Goal: Information Seeking & Learning: Check status

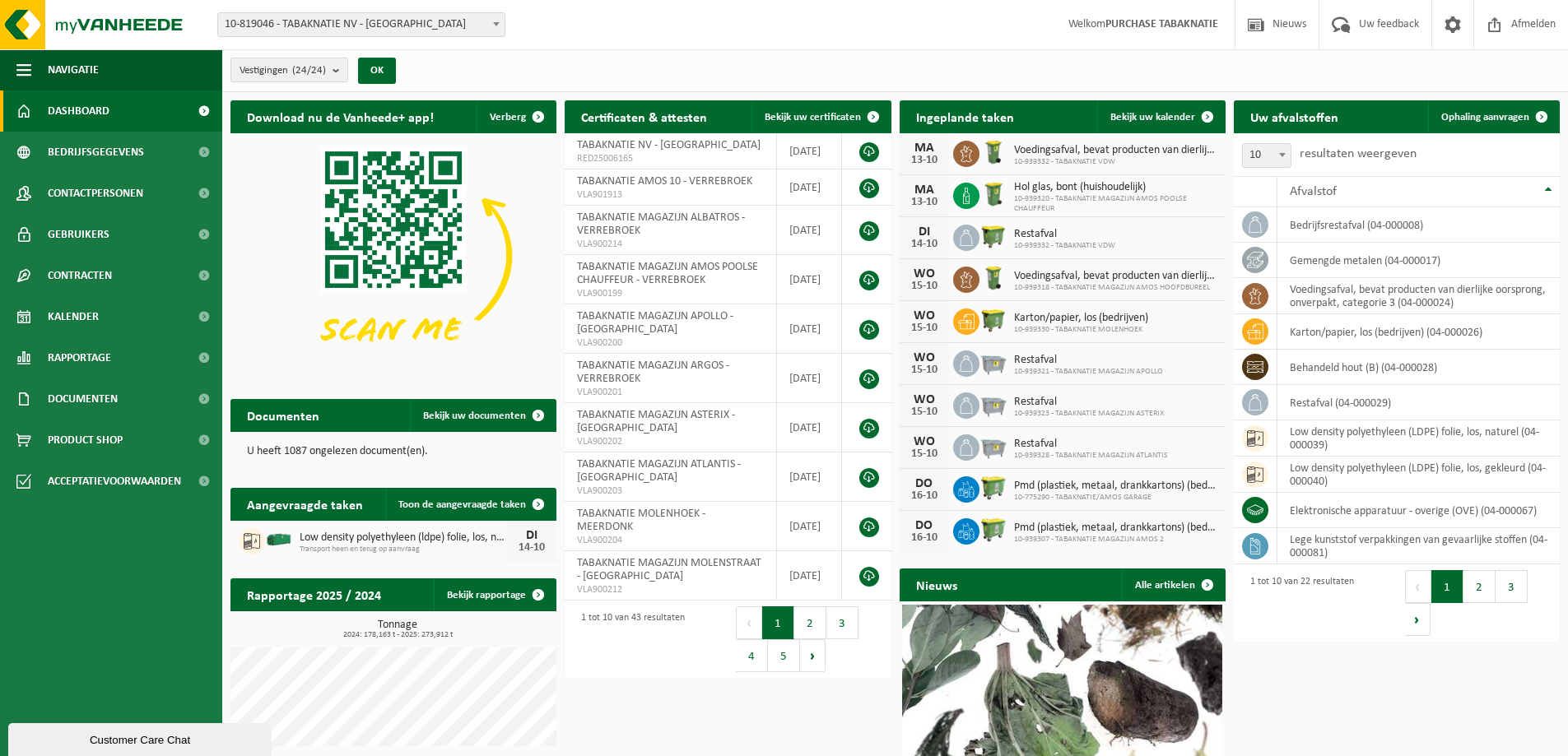
click at [412, 32] on span "10-819046 - TABAKNATIE NV - [GEOGRAPHIC_DATA]" at bounding box center [362, 25] width 286 height 23
type input "apoll"
select select "138348"
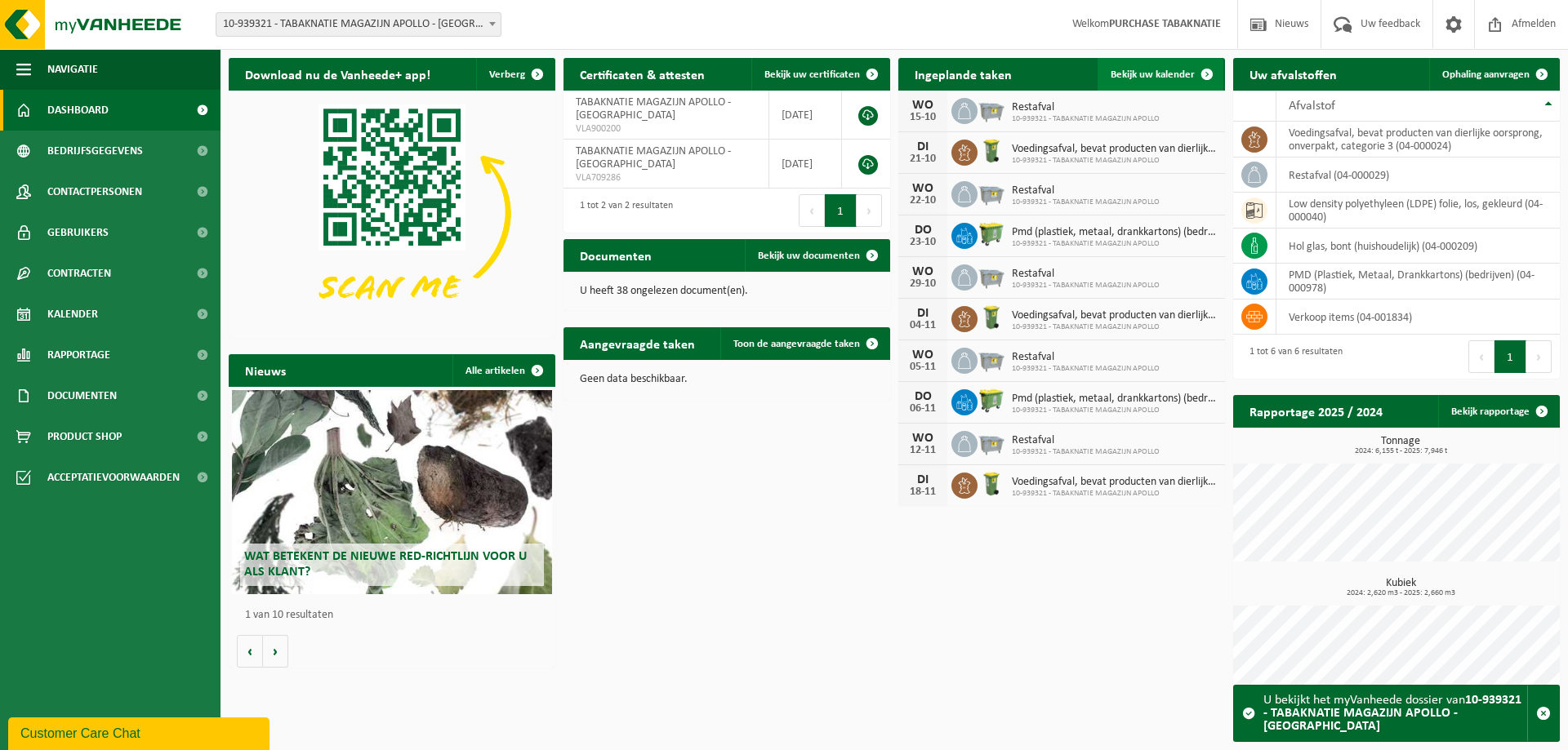
click at [1151, 82] on link "Bekijk uw kalender" at bounding box center [1160, 74] width 126 height 33
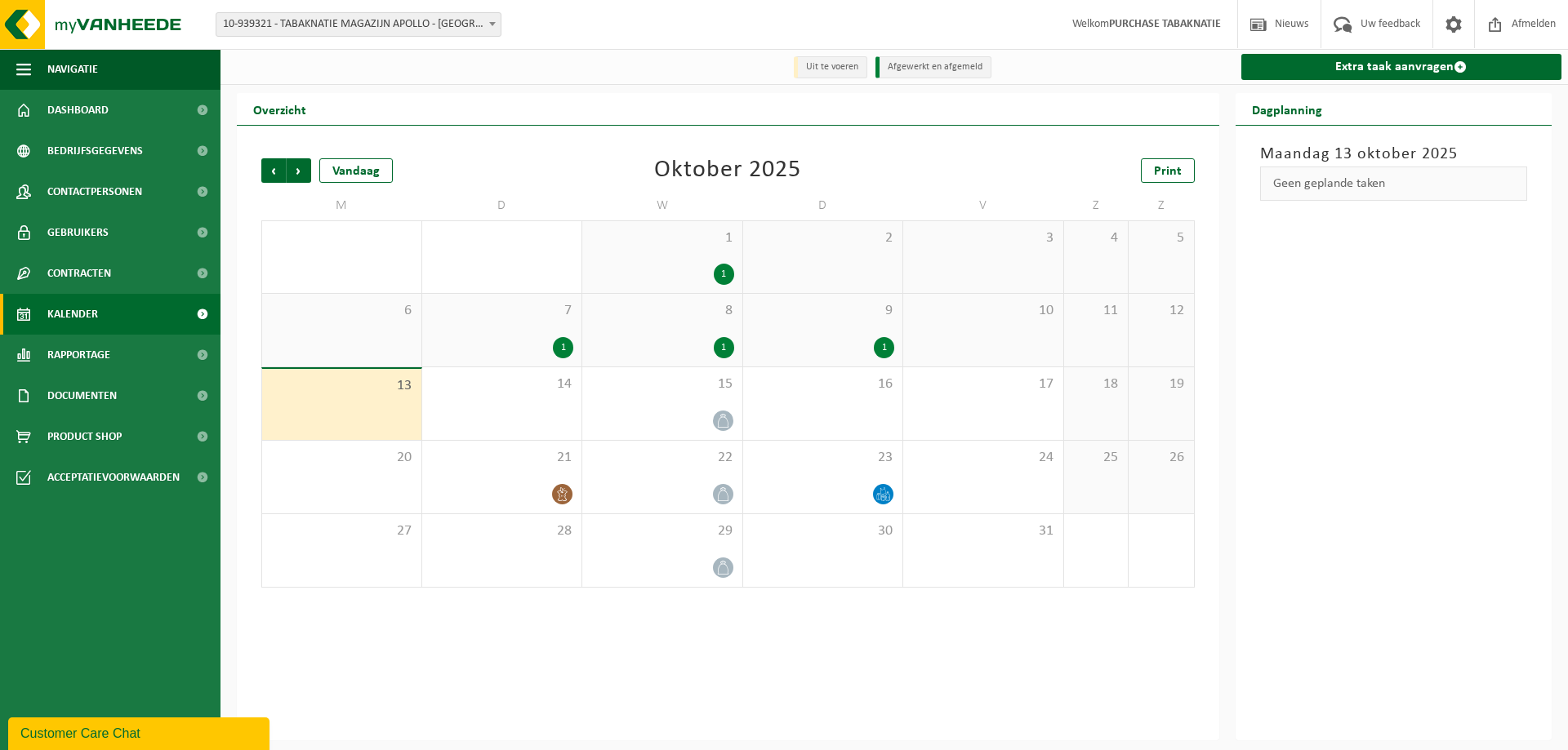
click at [485, 337] on div "7 1" at bounding box center [503, 330] width 160 height 73
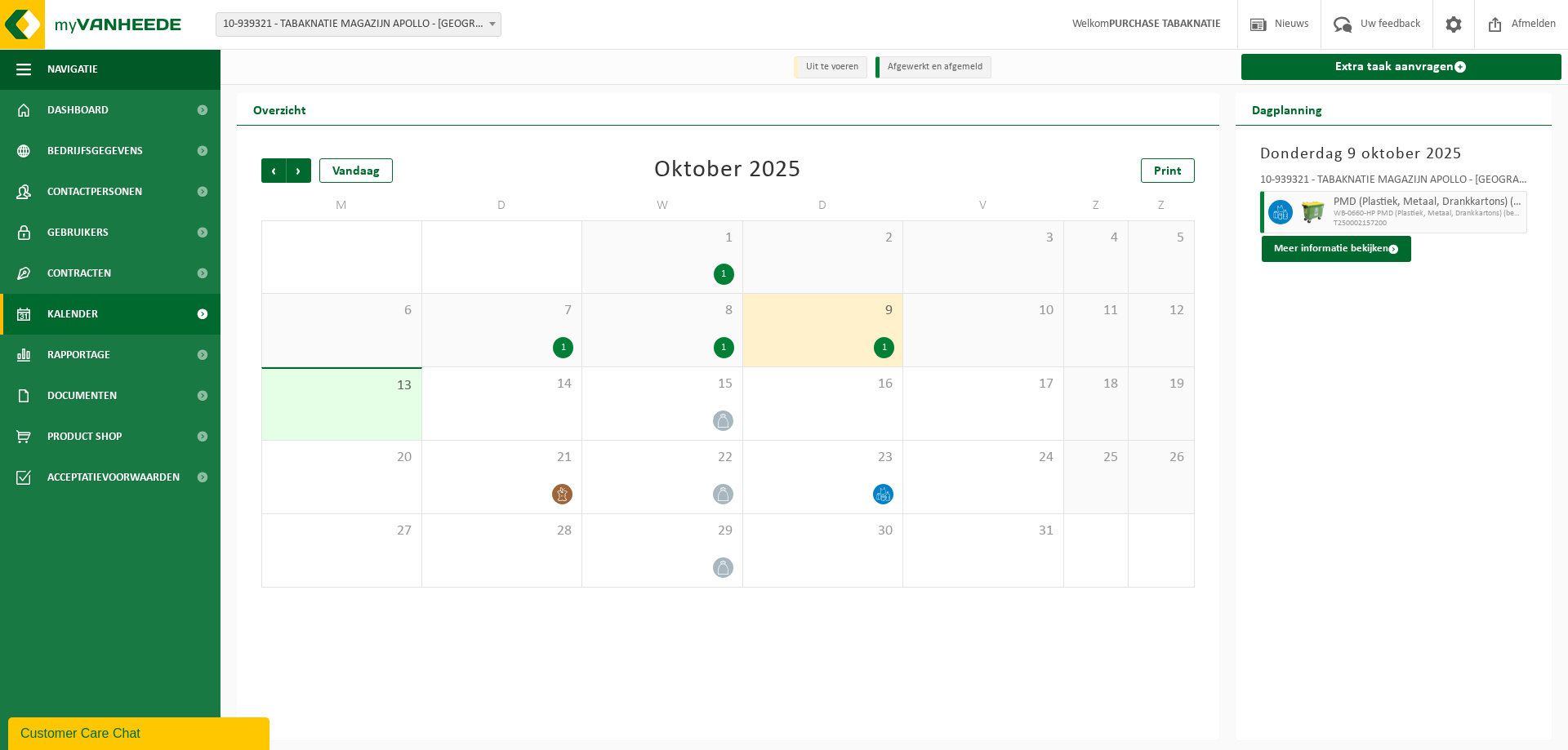
click at [377, 26] on span "10-939321 - TABAKNATIE MAGAZIJN APOLLO - [GEOGRAPHIC_DATA]" at bounding box center [359, 25] width 284 height 23
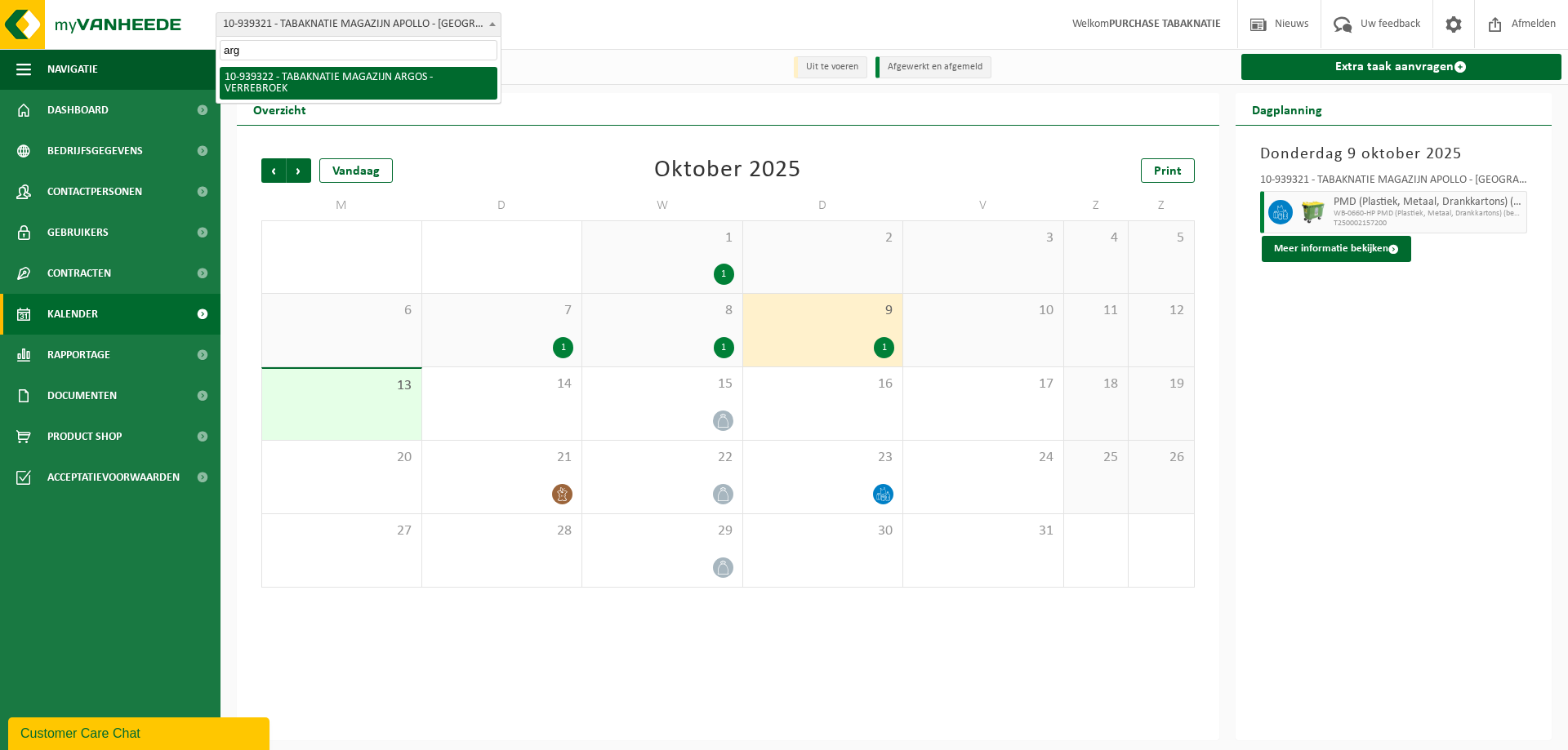
type input "argo"
select select "138349"
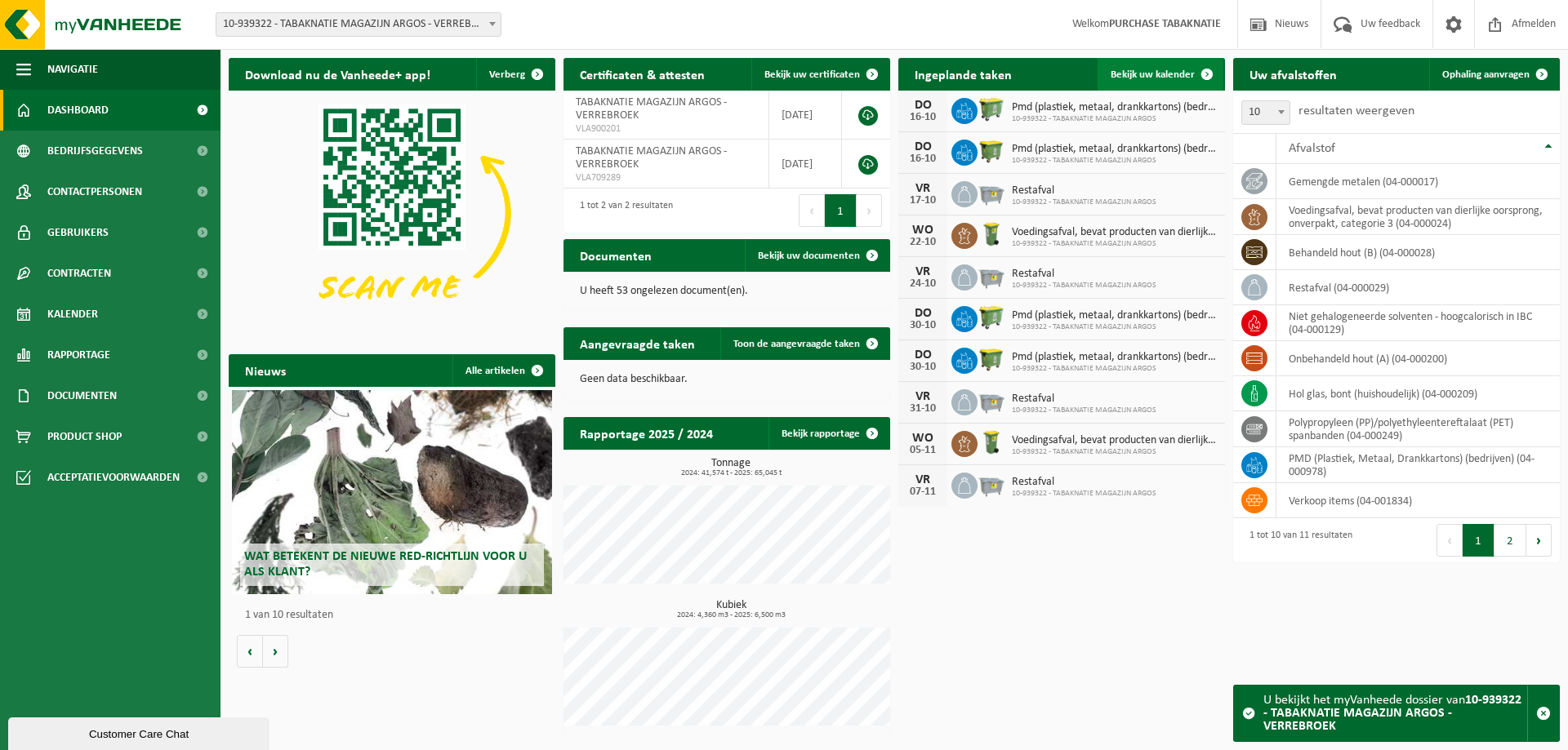
click at [1188, 78] on span "Bekijk uw kalender" at bounding box center [1152, 75] width 84 height 11
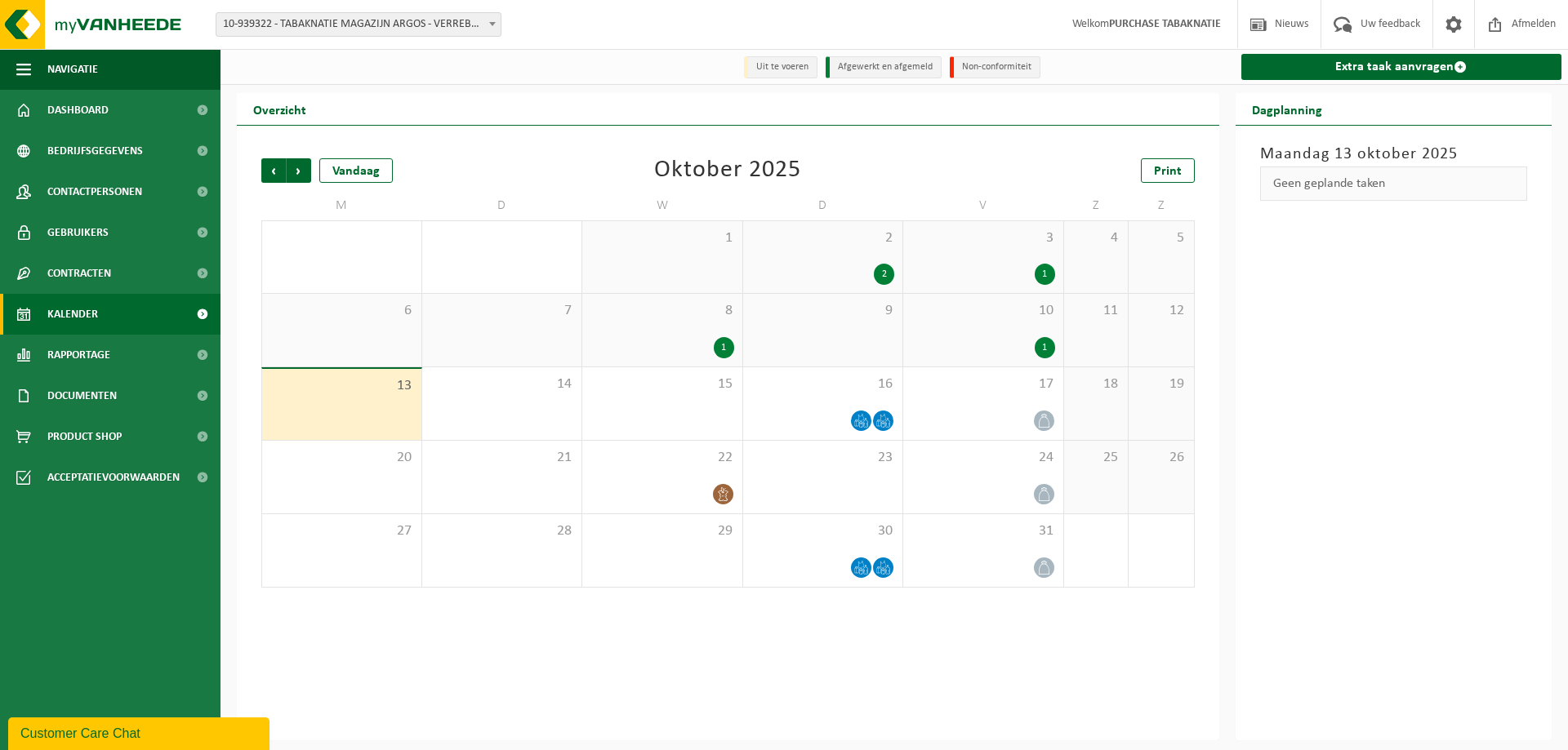
click at [661, 329] on div "8 1" at bounding box center [662, 330] width 160 height 73
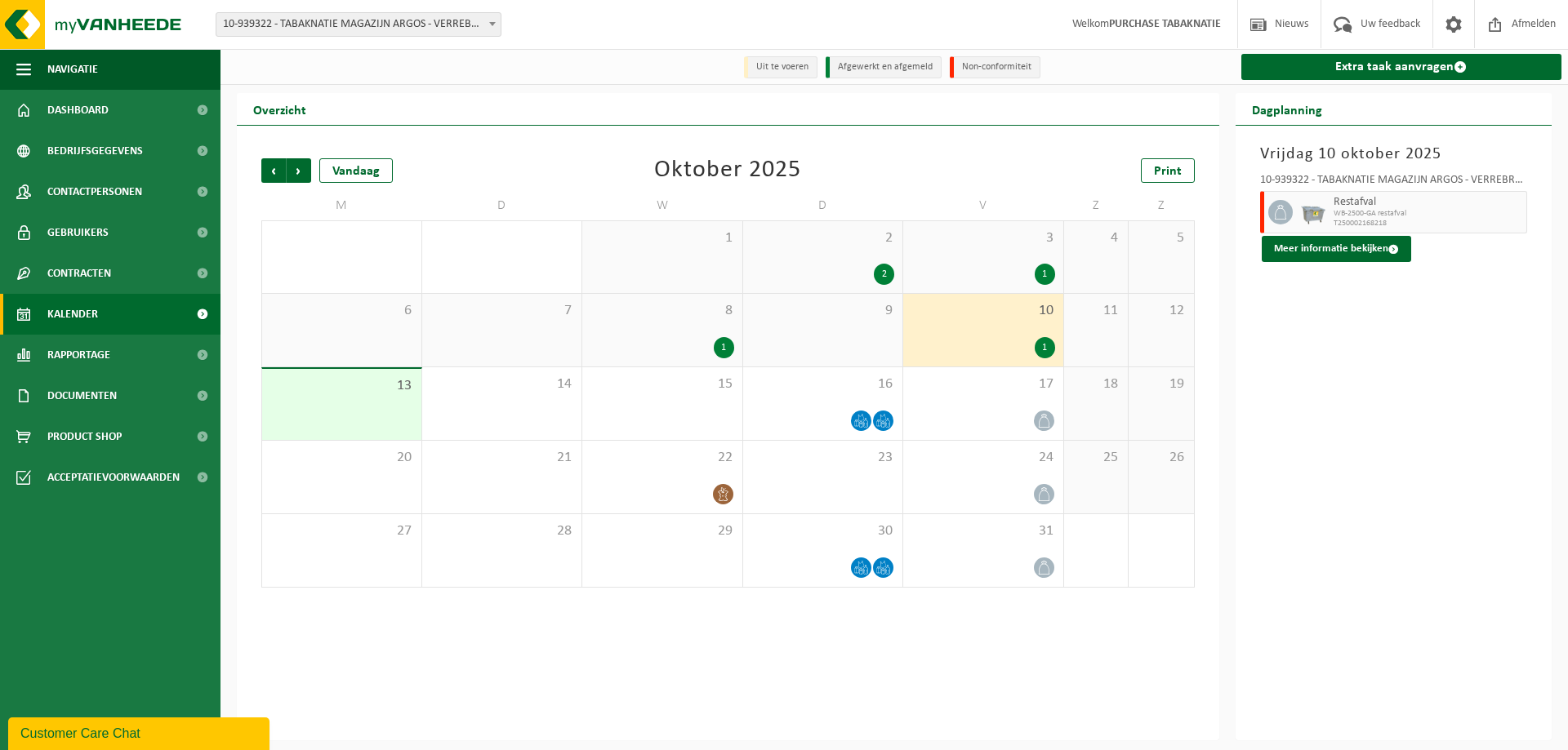
click at [408, 38] on div "Vestiging: 10-819046 - TABAKNATIE NV - ANTWERPEN 10-939334 - TABAKNATIE AMOS PA…" at bounding box center [784, 25] width 1568 height 50
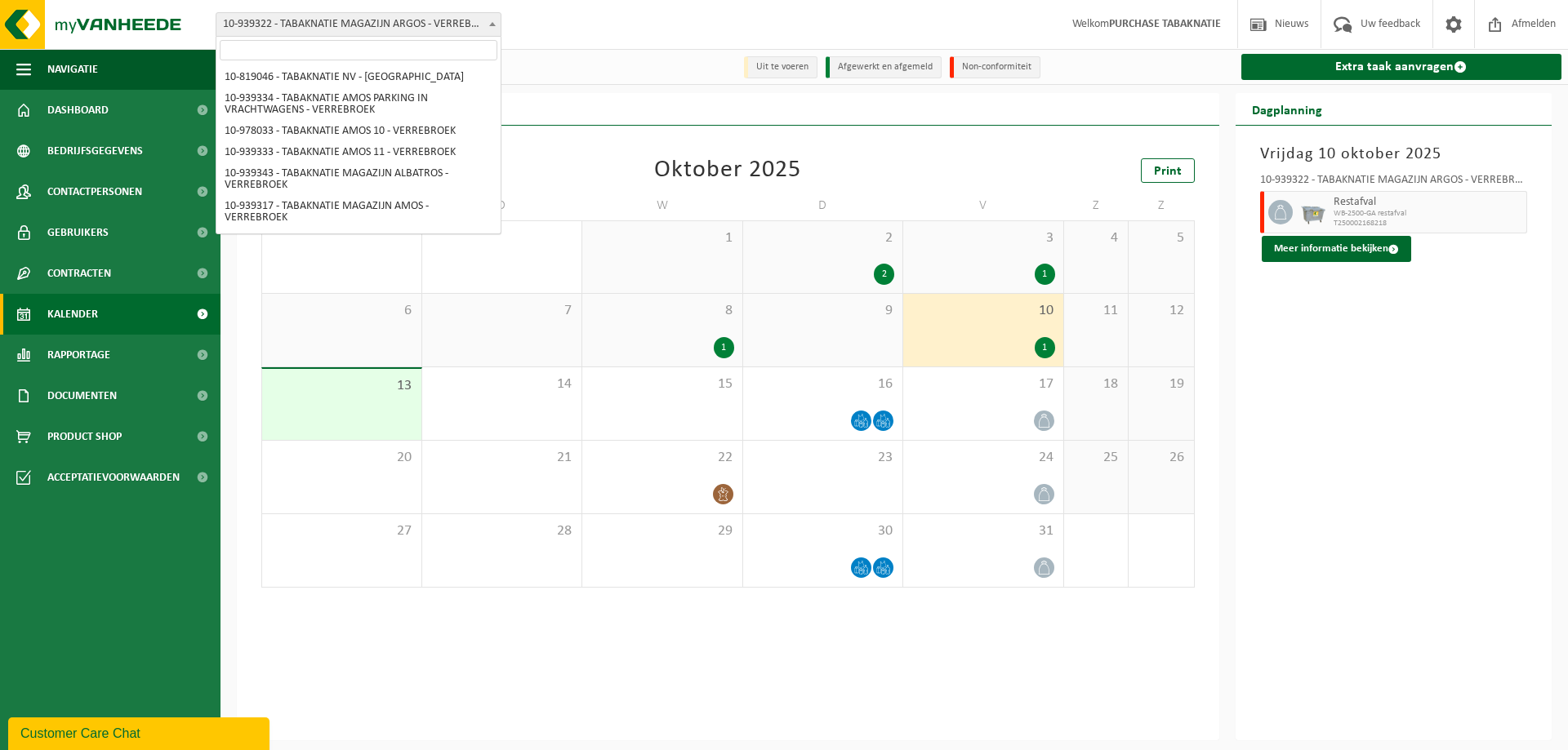
click at [416, 24] on span "10-939322 - TABAKNATIE MAGAZIJN ARGOS - VERREBROEK" at bounding box center [359, 25] width 284 height 23
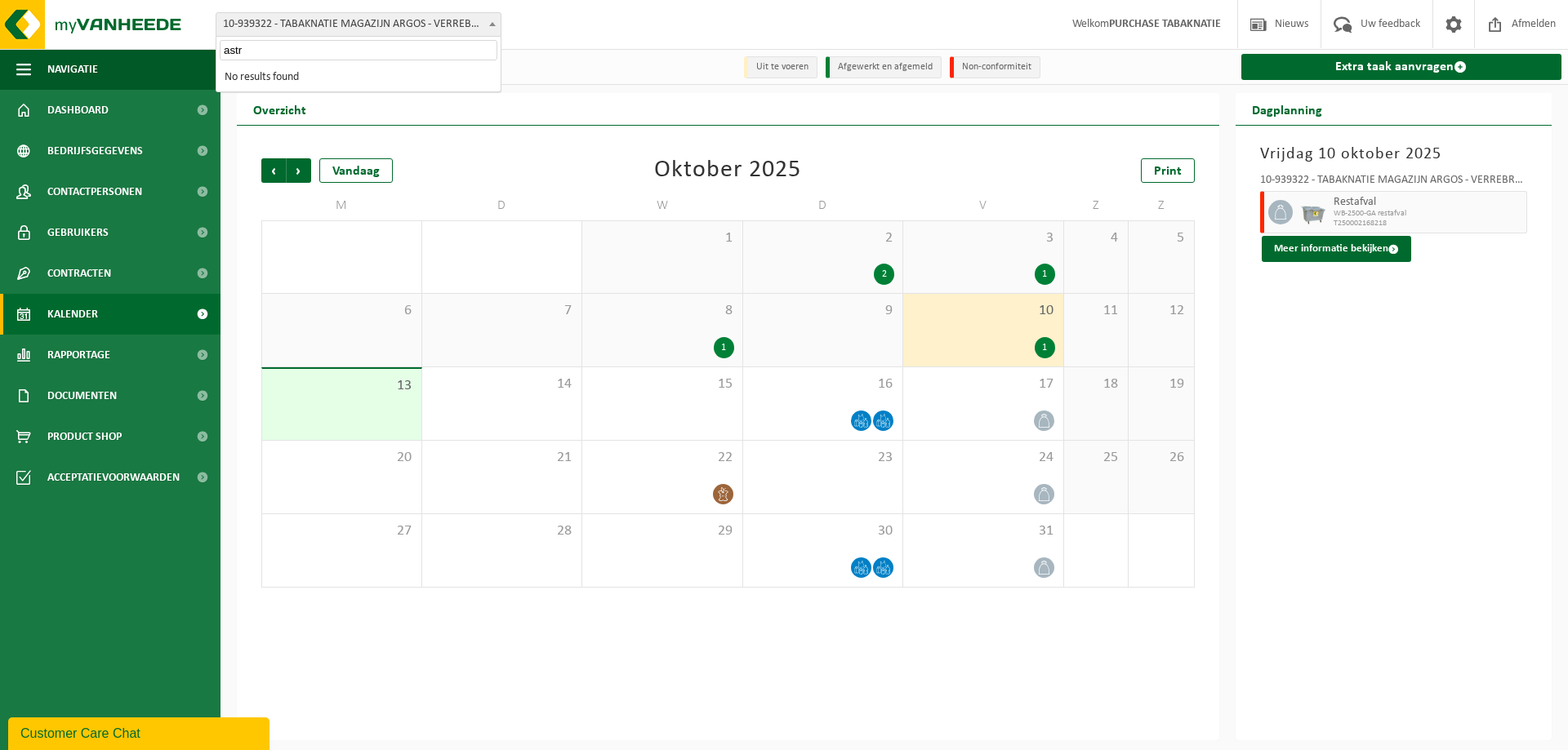
type input "ast"
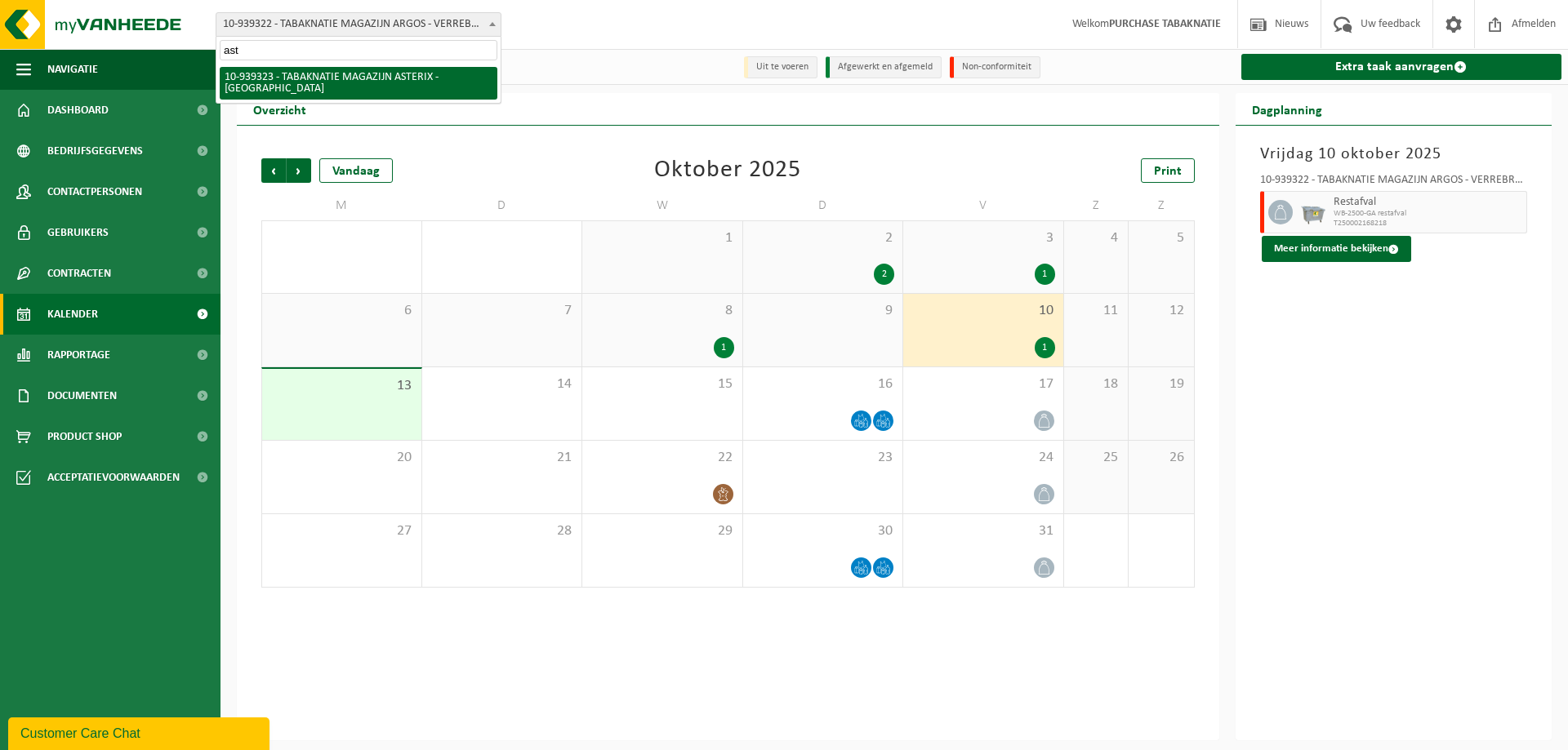
select select "138350"
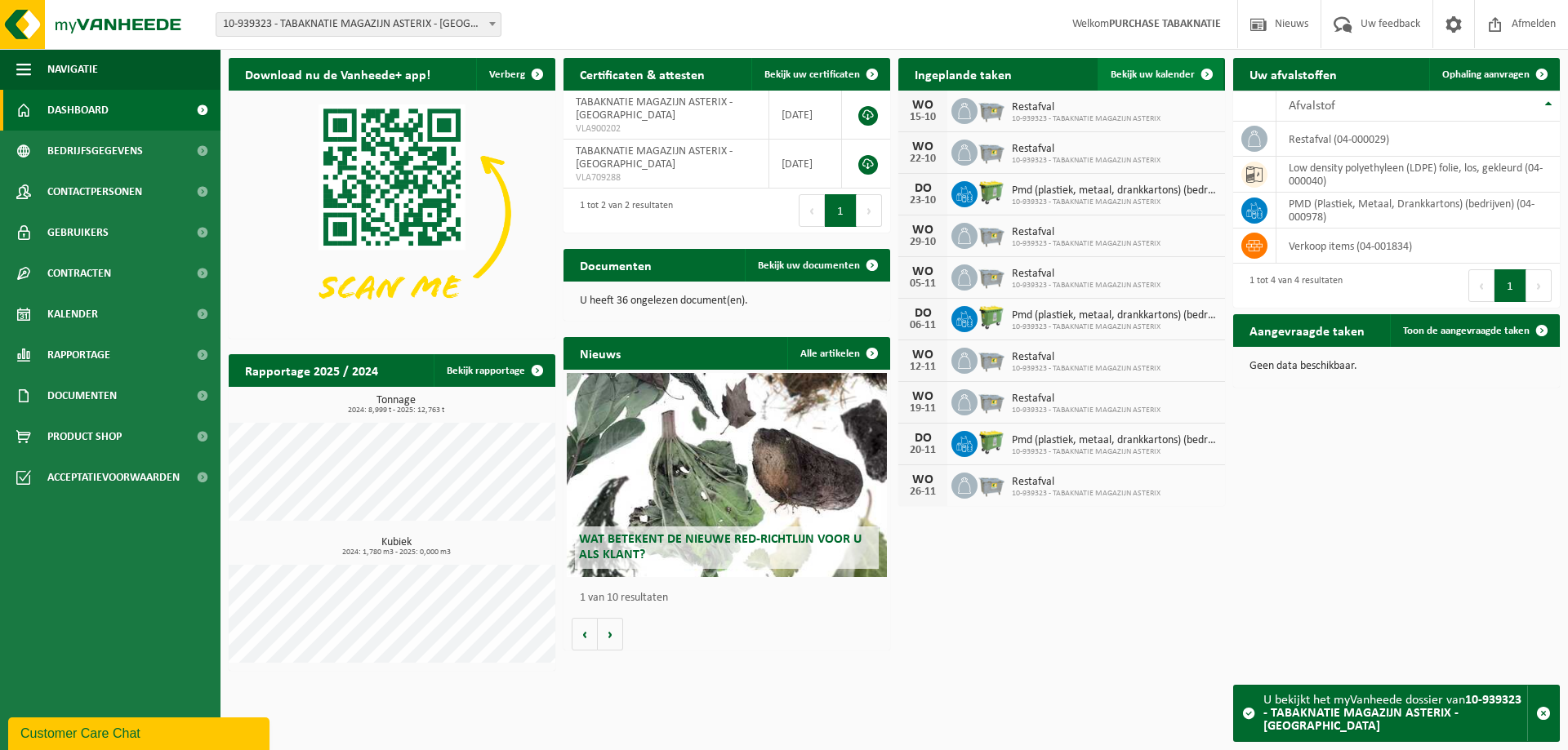
click at [1138, 70] on span "Bekijk uw kalender" at bounding box center [1152, 75] width 84 height 11
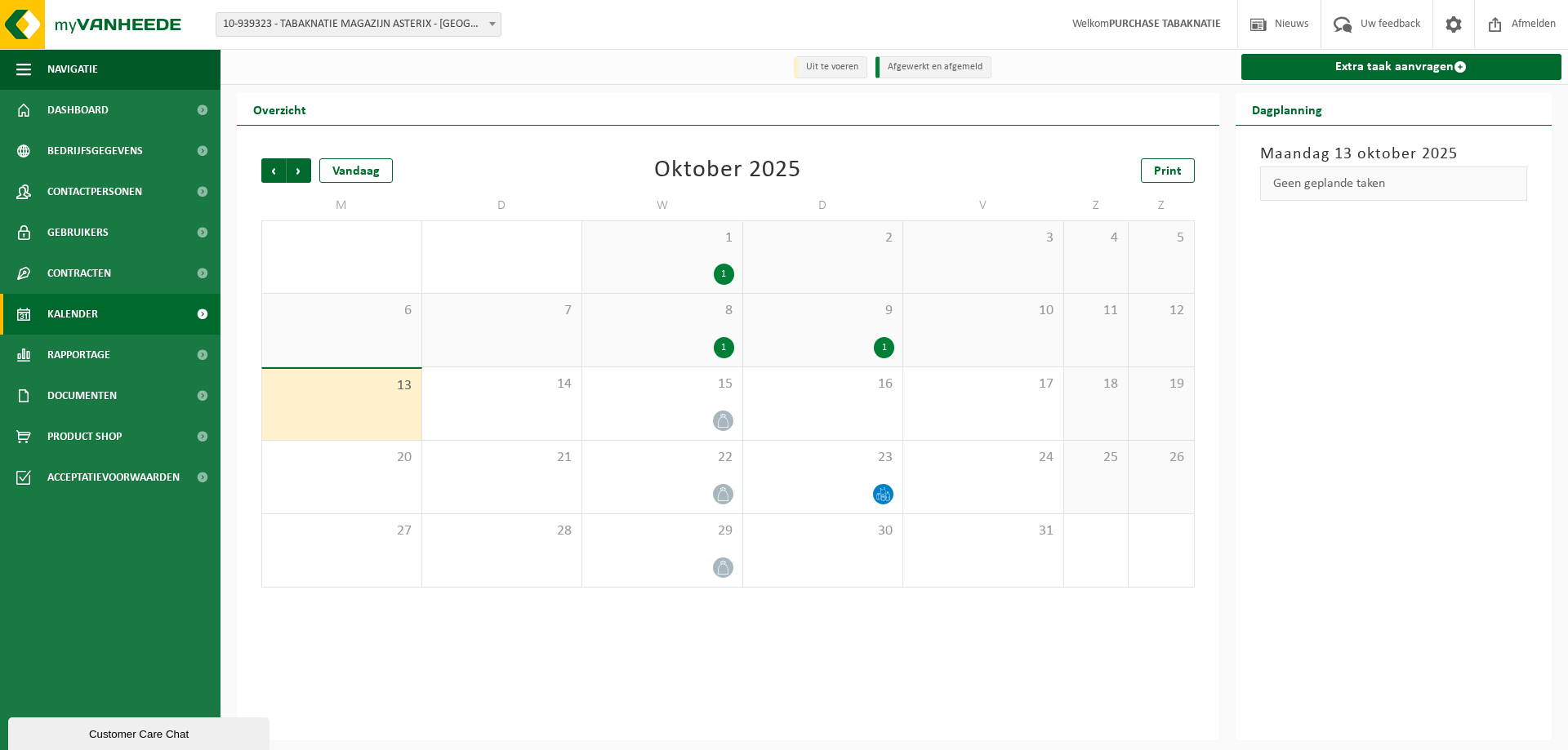
click at [673, 313] on span "8" at bounding box center [662, 311] width 144 height 18
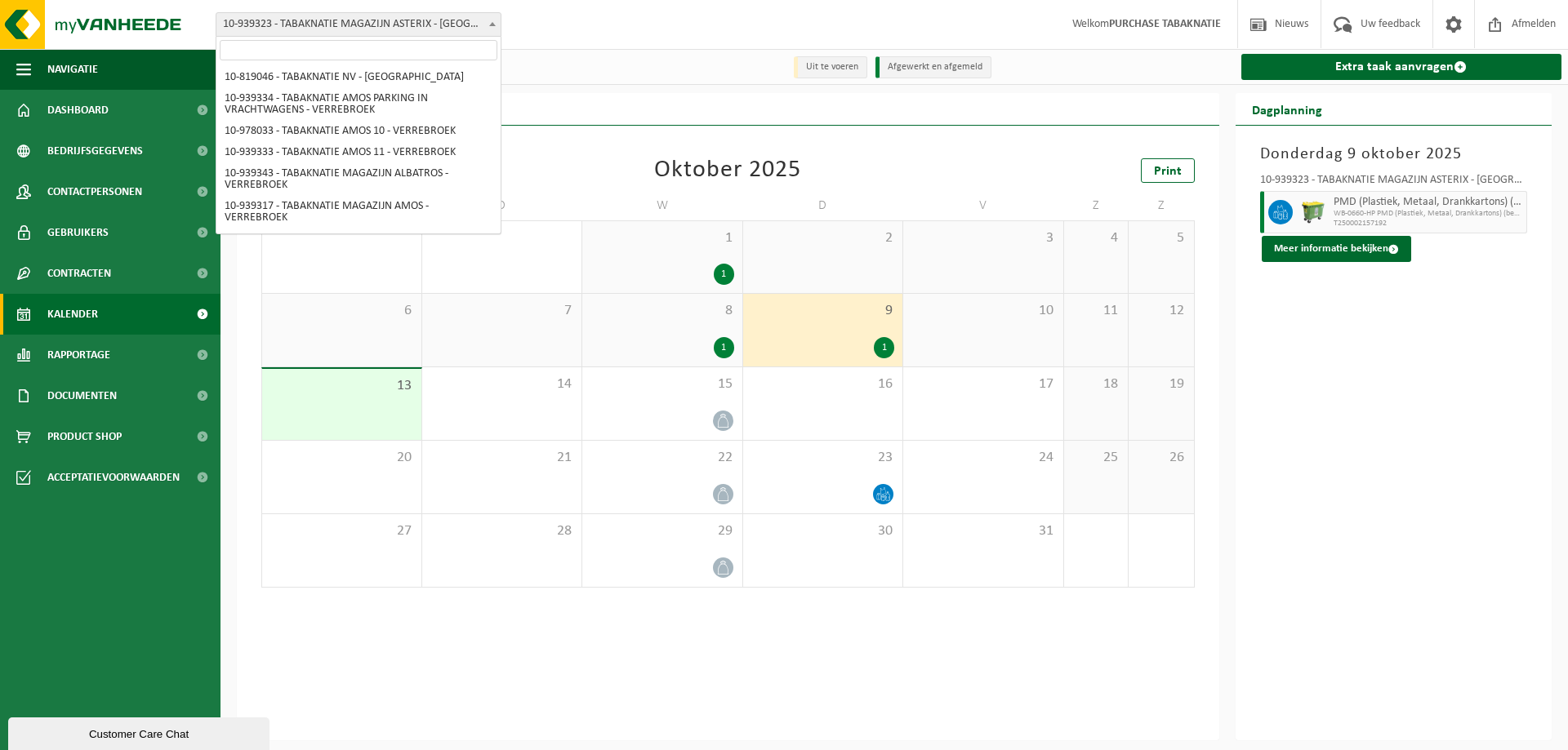
click at [453, 21] on span "10-939323 - TABAKNATIE MAGAZIJN ASTERIX - [GEOGRAPHIC_DATA]" at bounding box center [359, 25] width 284 height 23
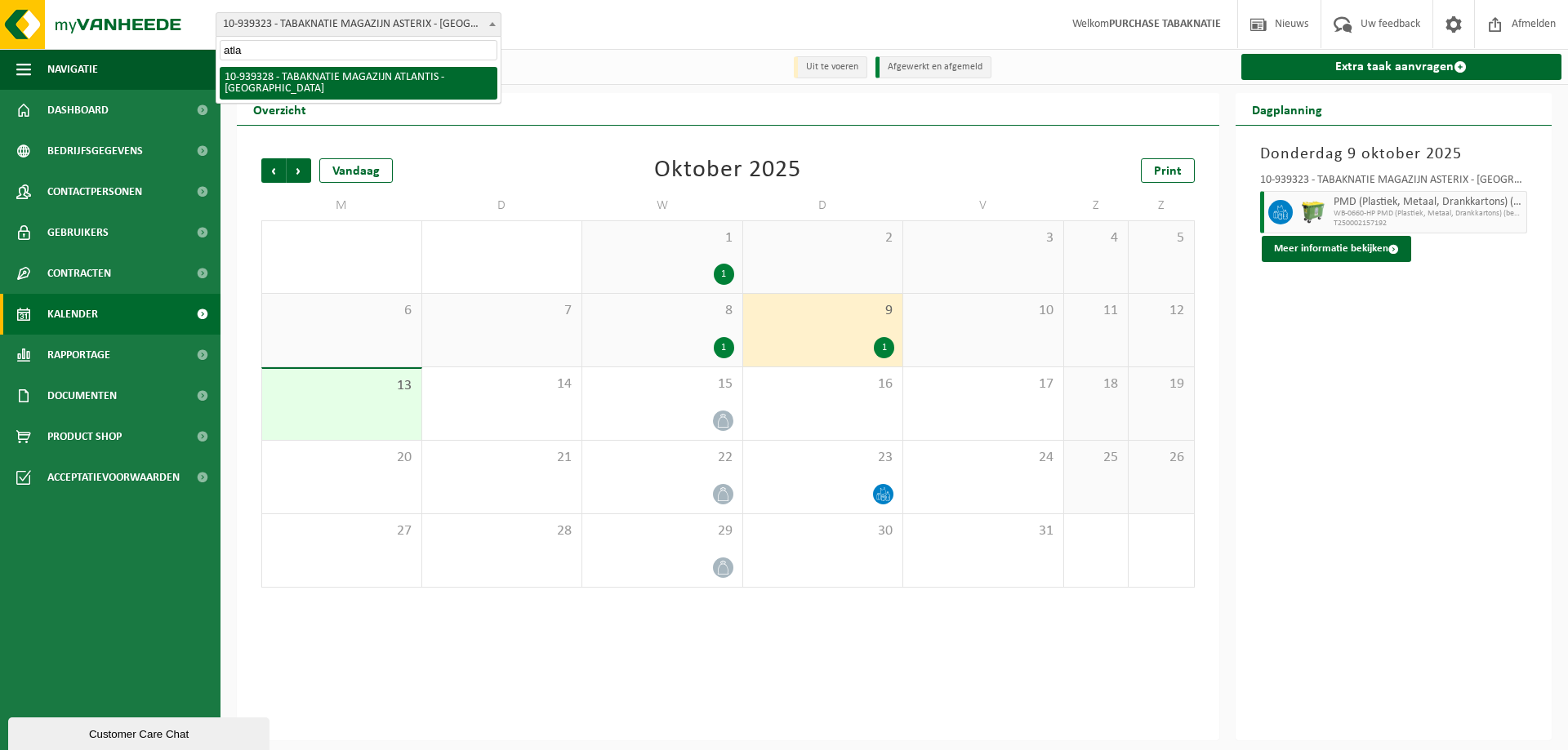
type input "atlan"
select select "138351"
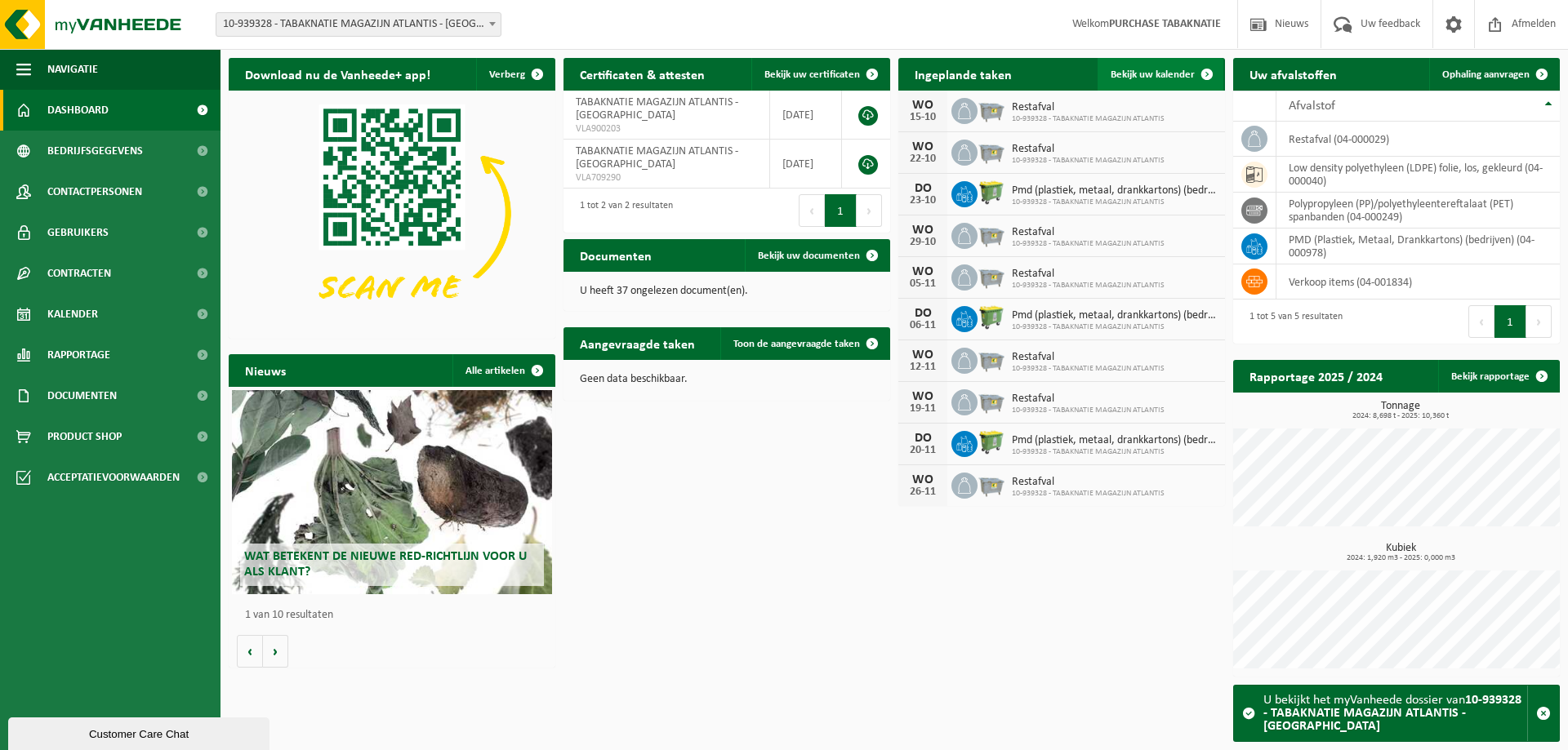
click at [1166, 60] on link "Bekijk uw kalender" at bounding box center [1160, 74] width 126 height 33
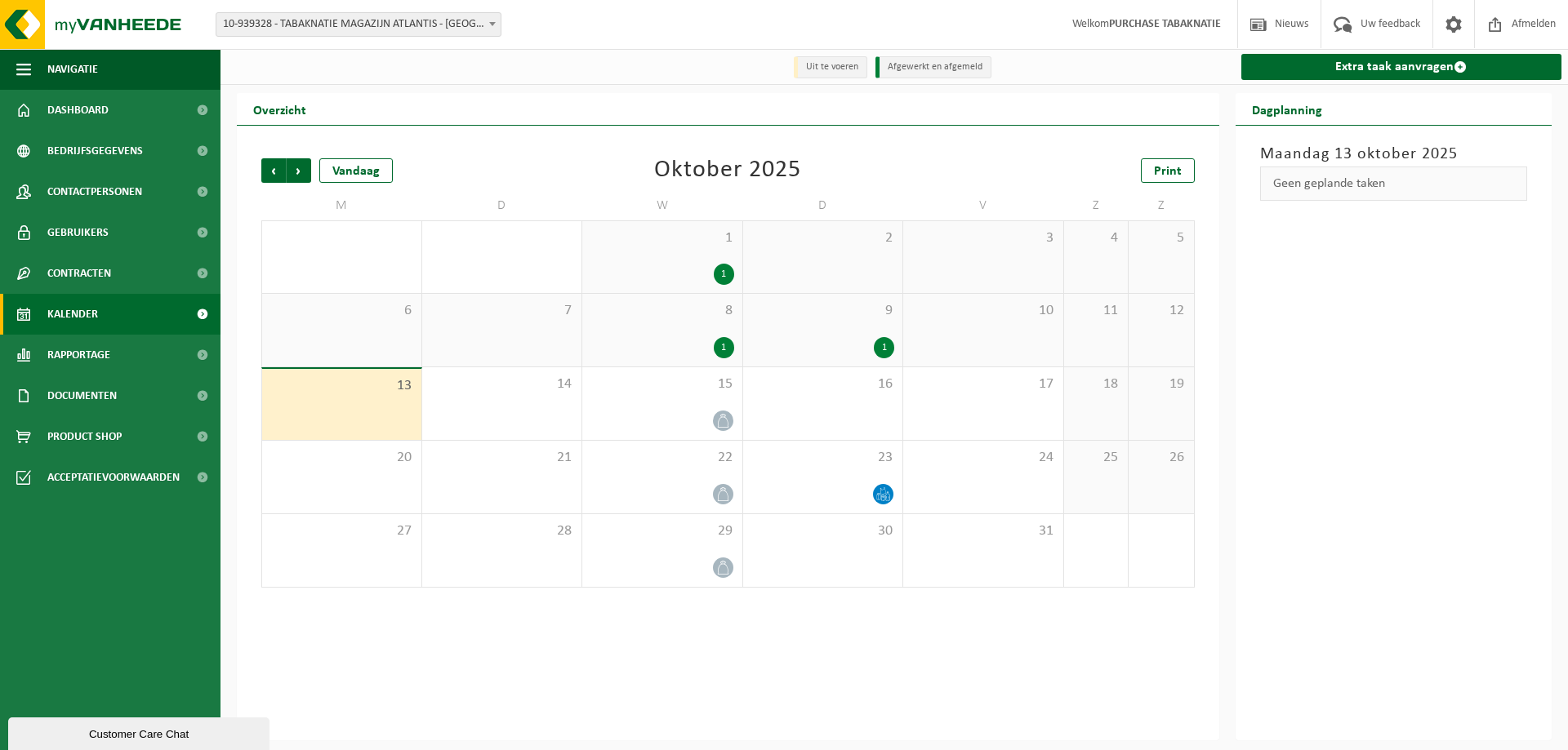
click at [630, 324] on div "8 1" at bounding box center [662, 330] width 160 height 73
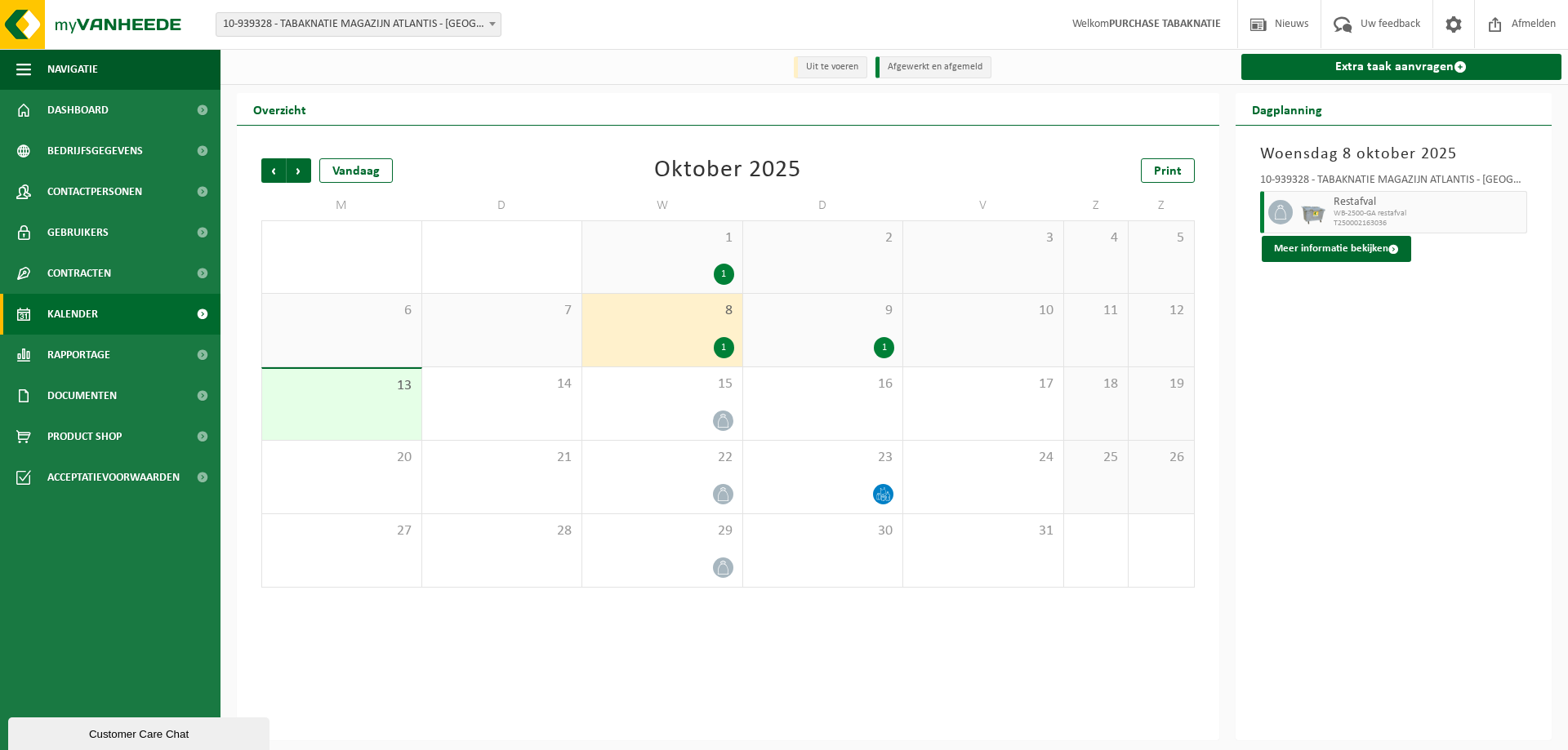
click at [834, 314] on span "9" at bounding box center [823, 311] width 144 height 18
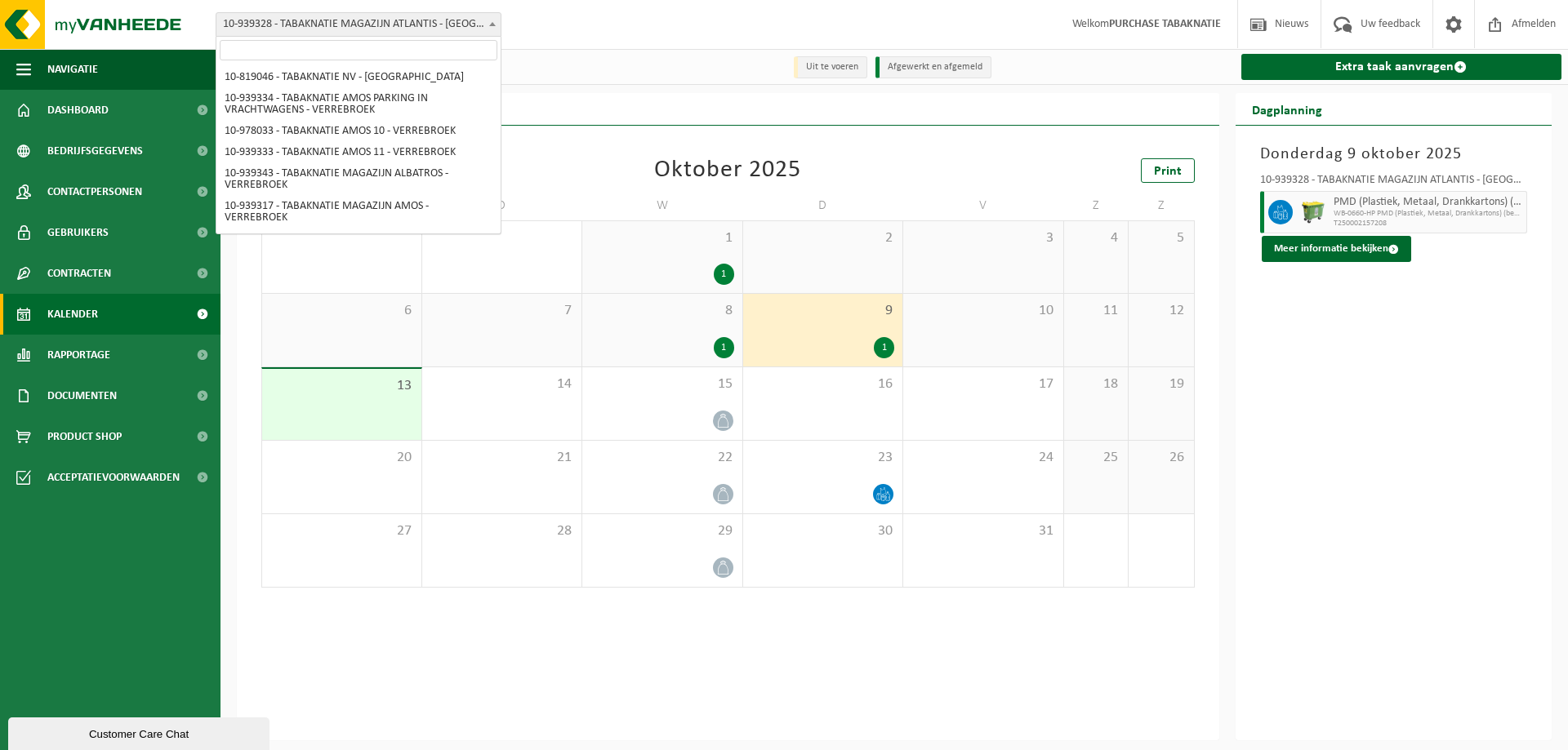
click at [440, 27] on span "10-939328 - TABAKNATIE MAGAZIJN ATLANTIS - [GEOGRAPHIC_DATA]" at bounding box center [359, 25] width 284 height 23
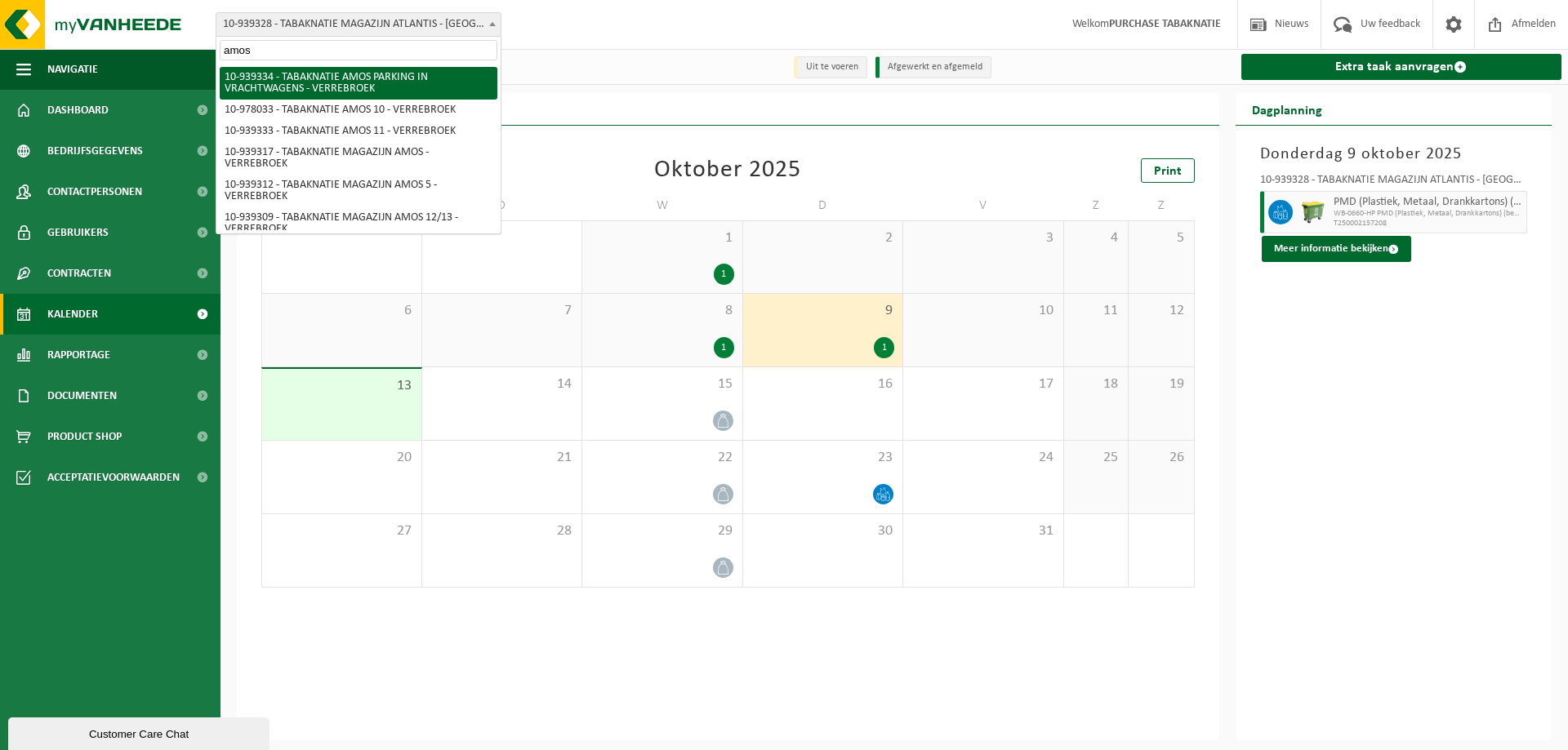
type input "amos h"
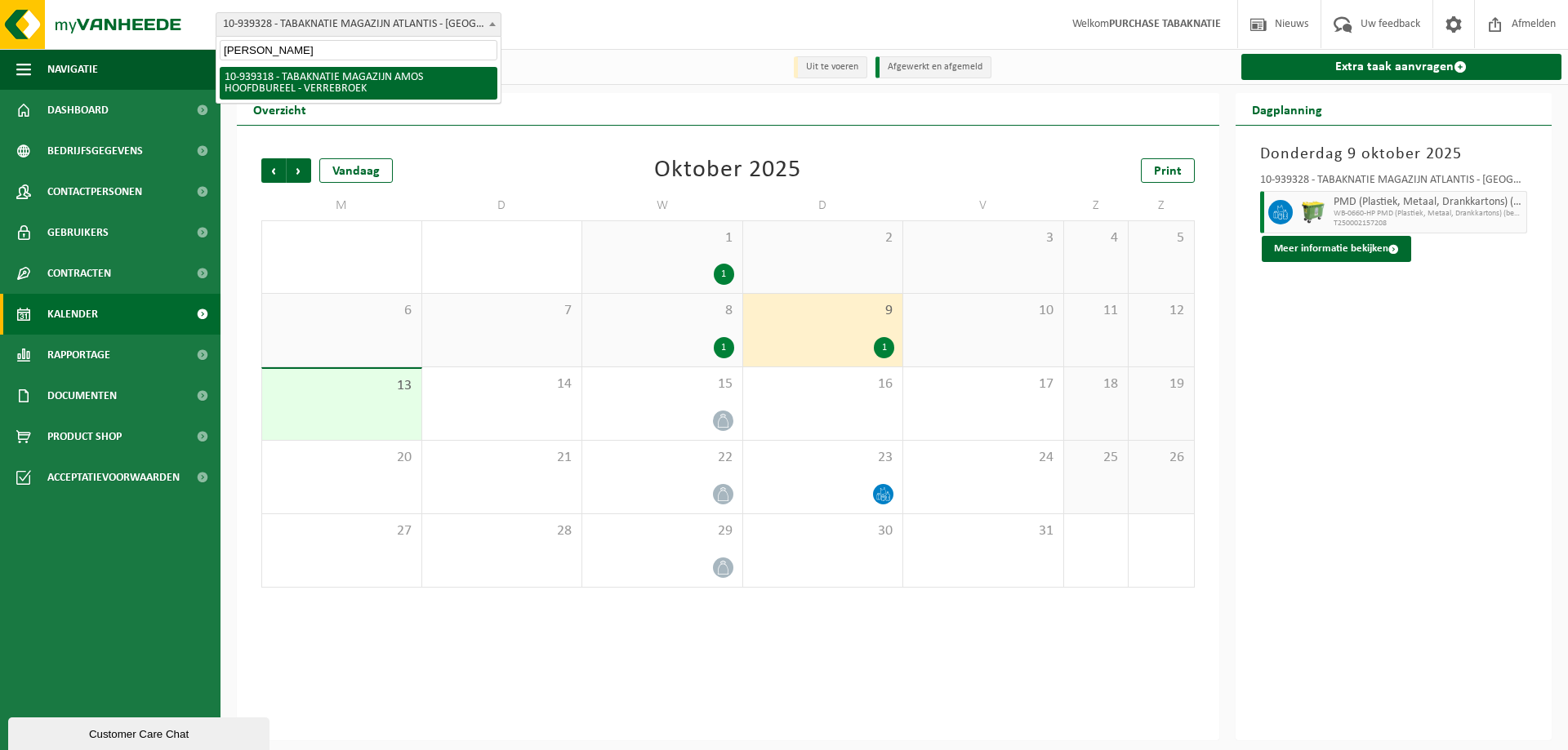
select select "138345"
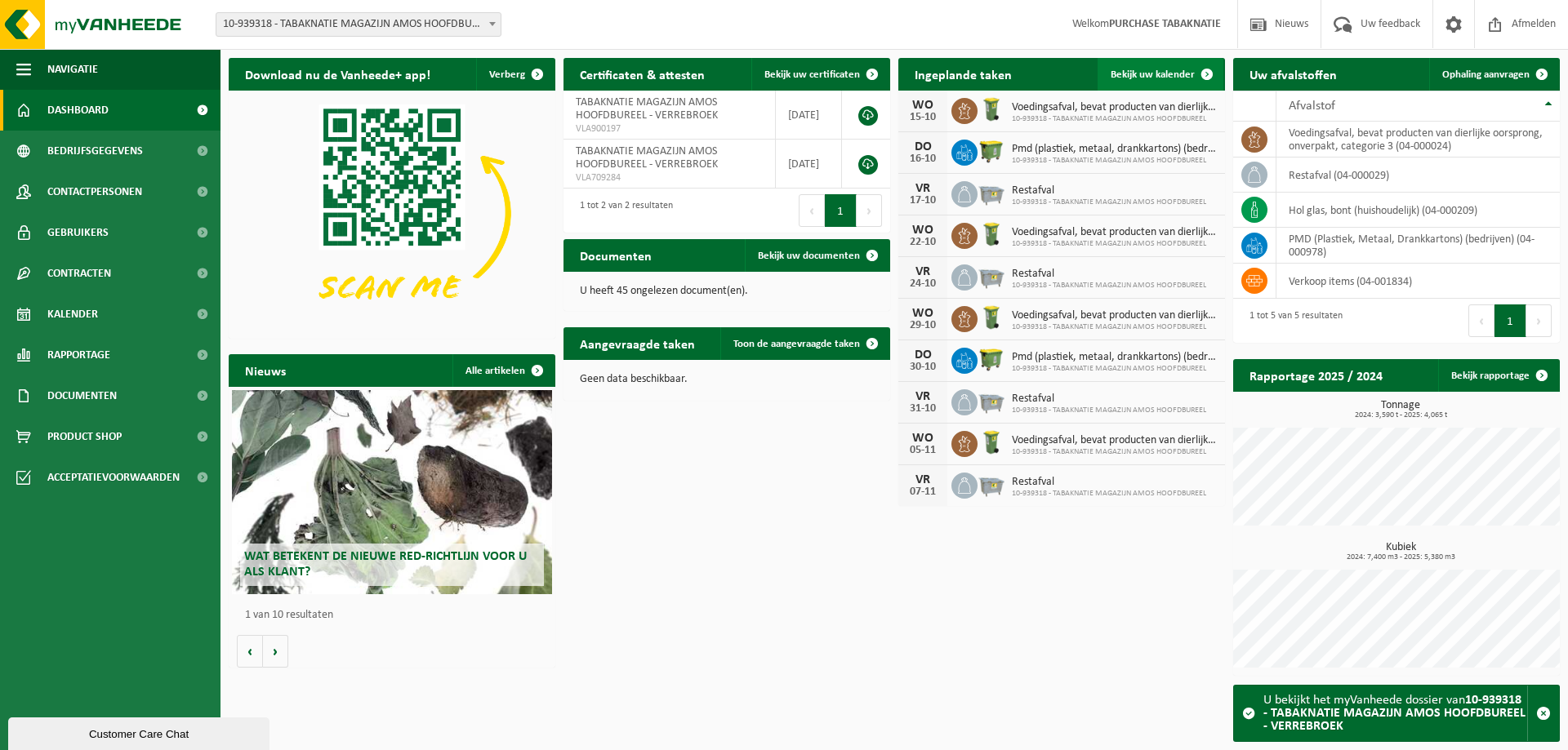
click at [1126, 69] on span "Bekijk uw kalender" at bounding box center [1152, 75] width 84 height 11
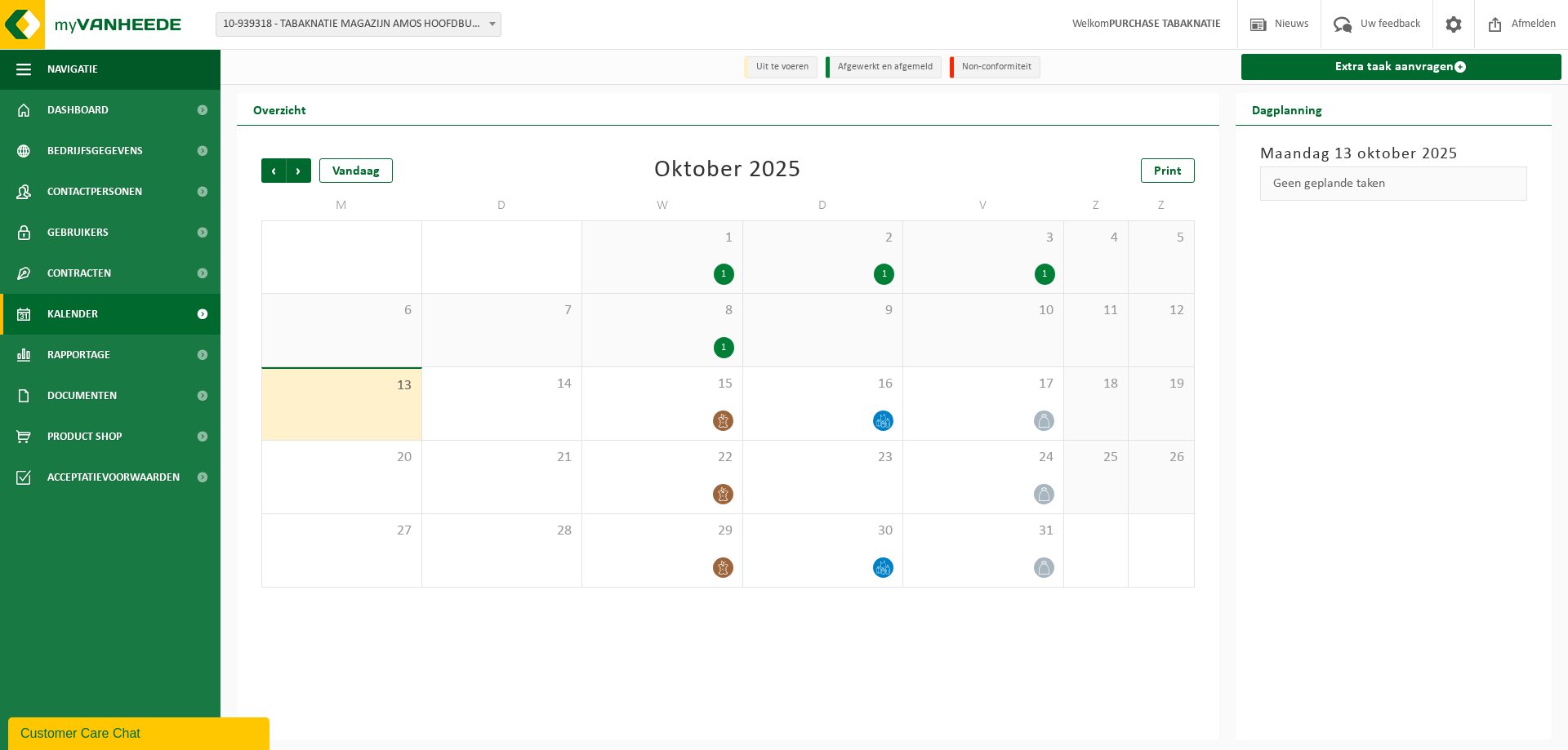
click at [663, 356] on div "1" at bounding box center [662, 348] width 144 height 21
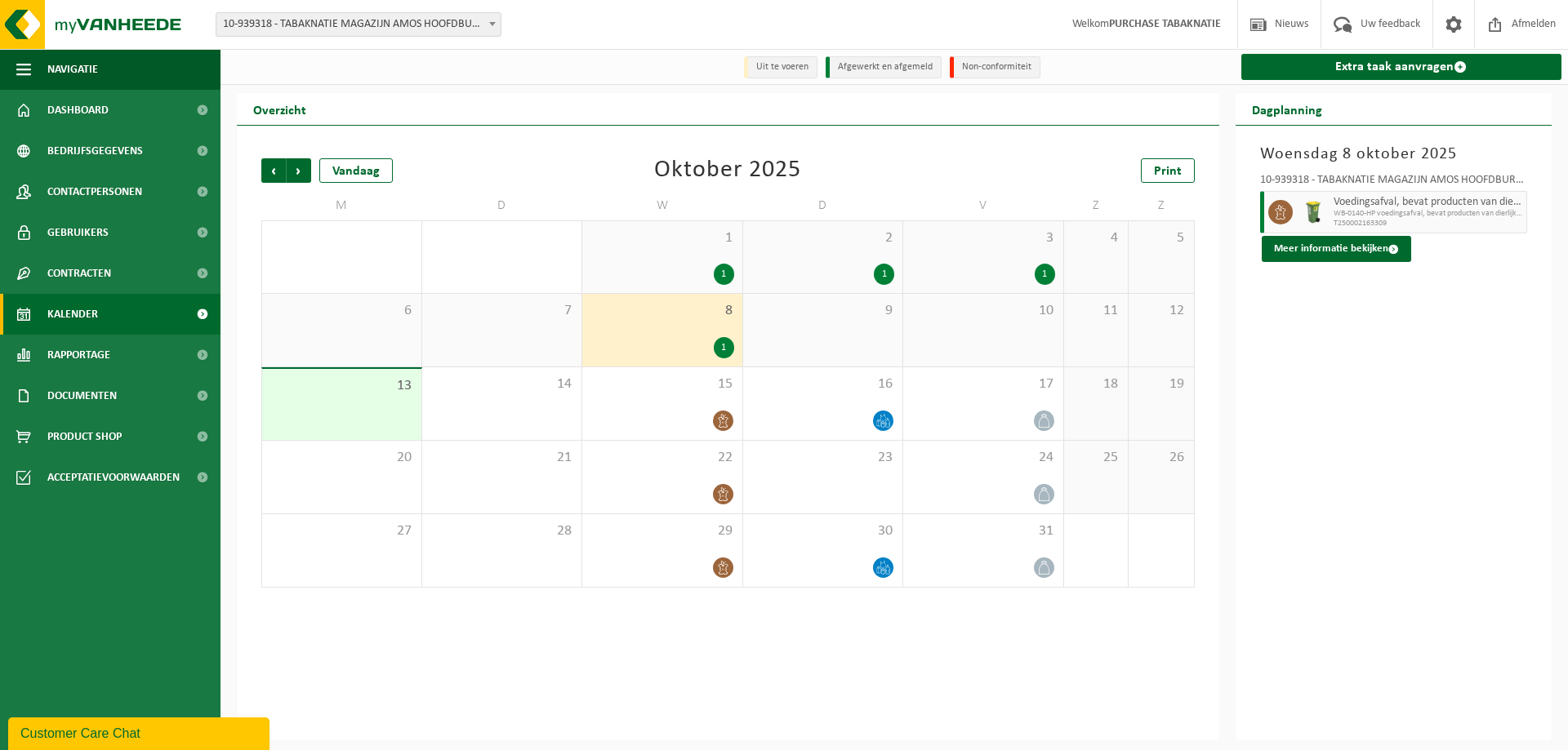
click at [408, 33] on span "10-939318 - TABAKNATIE MAGAZIJN AMOS HOOFDBUREEL - VERREBROEK" at bounding box center [359, 25] width 284 height 23
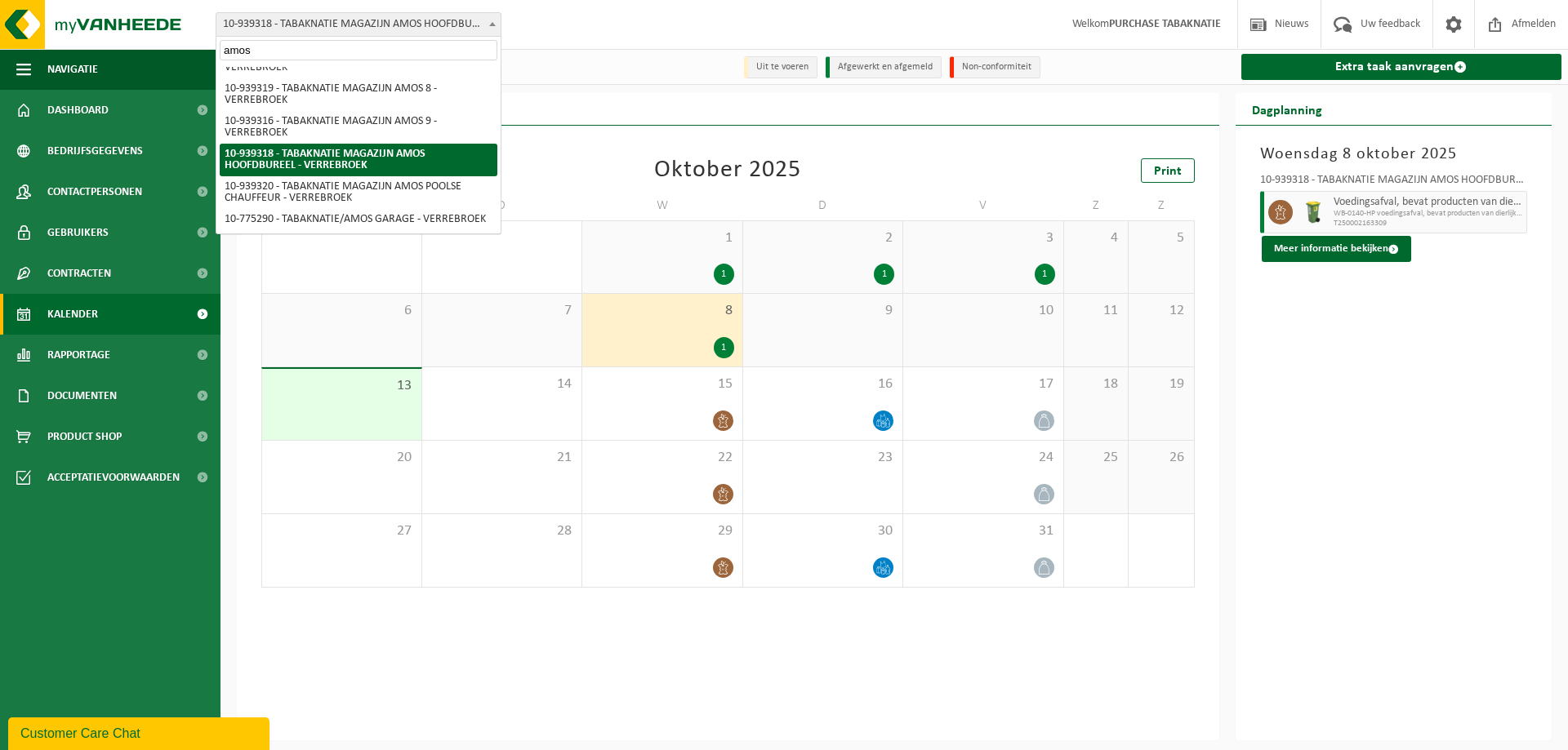
scroll to position [271, 0]
type input "amos g"
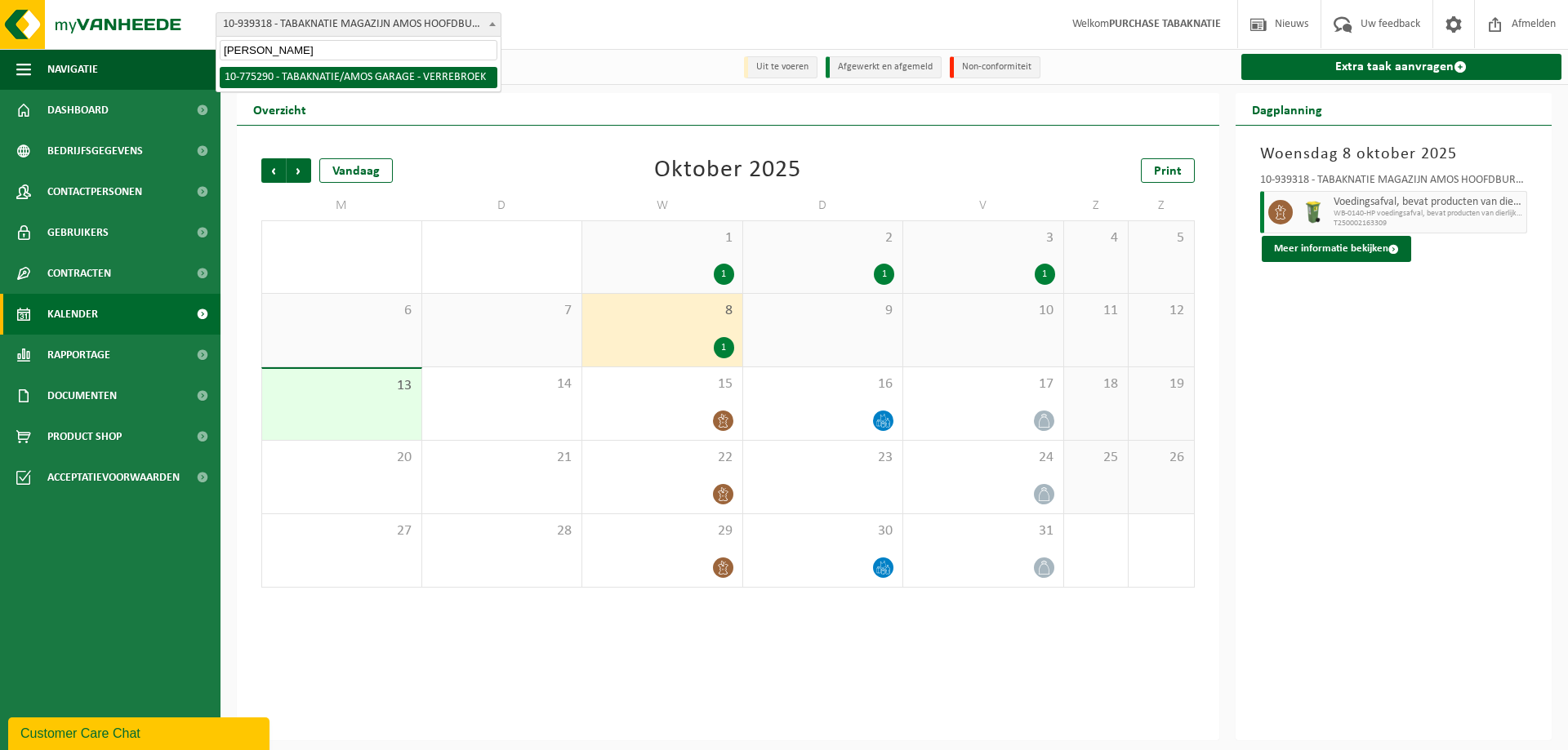
select select "138231"
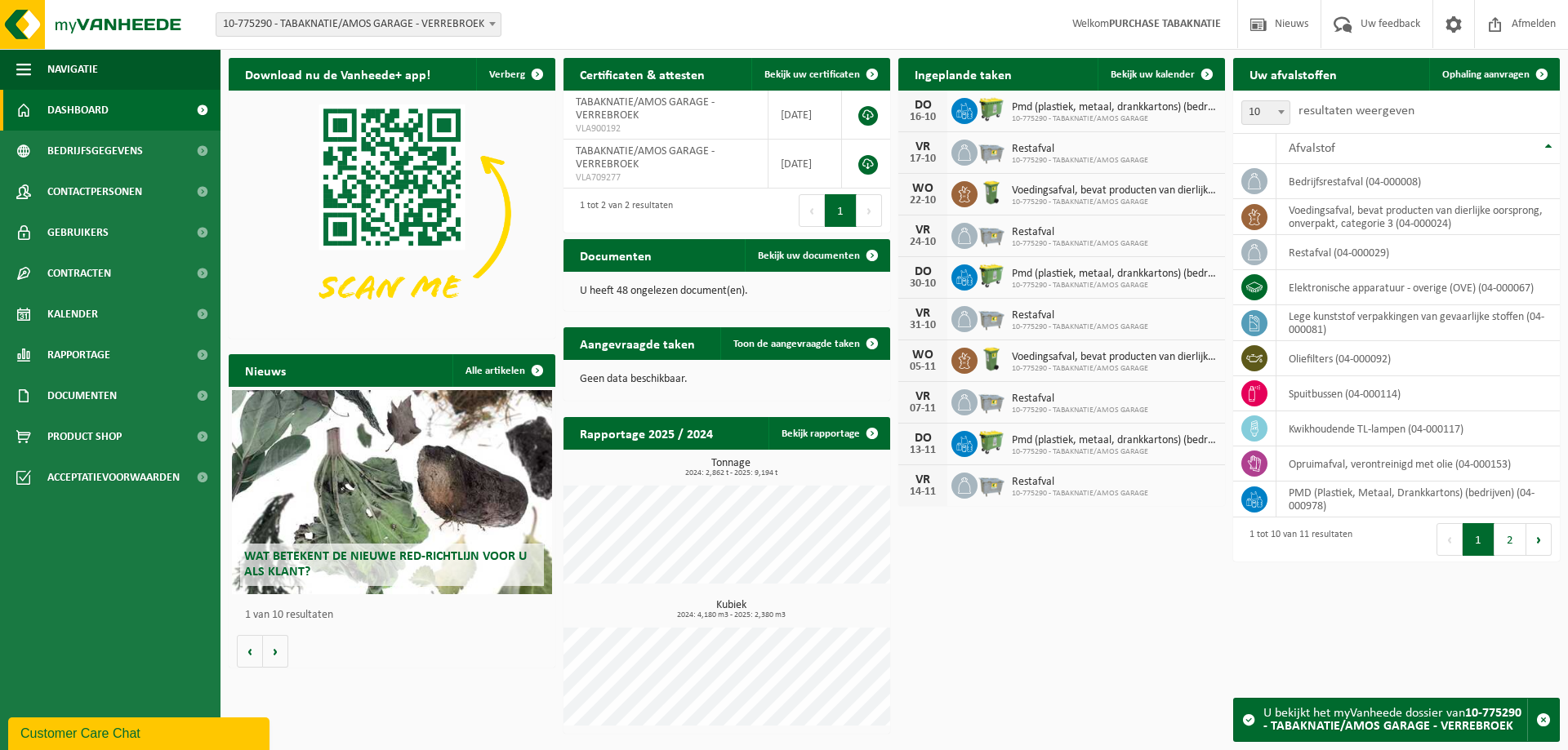
click at [1155, 49] on div "Vestiging: 10-819046 - TABAKNATIE NV - ANTWERPEN 10-939334 - TABAKNATIE AMOS PA…" at bounding box center [784, 25] width 1568 height 50
click at [1146, 86] on link "Bekijk uw kalender" at bounding box center [1160, 74] width 126 height 33
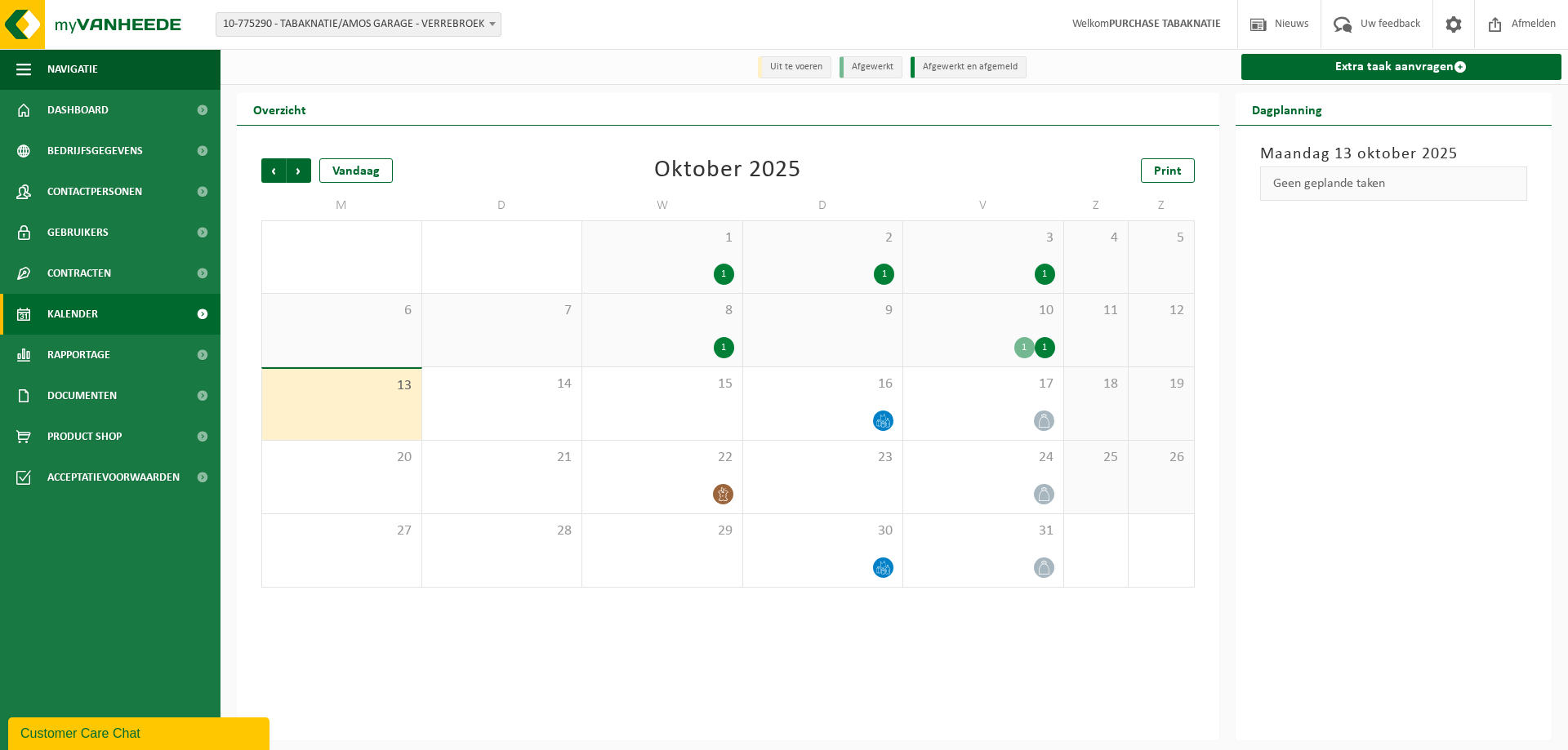
click at [660, 338] on div "1" at bounding box center [662, 348] width 144 height 21
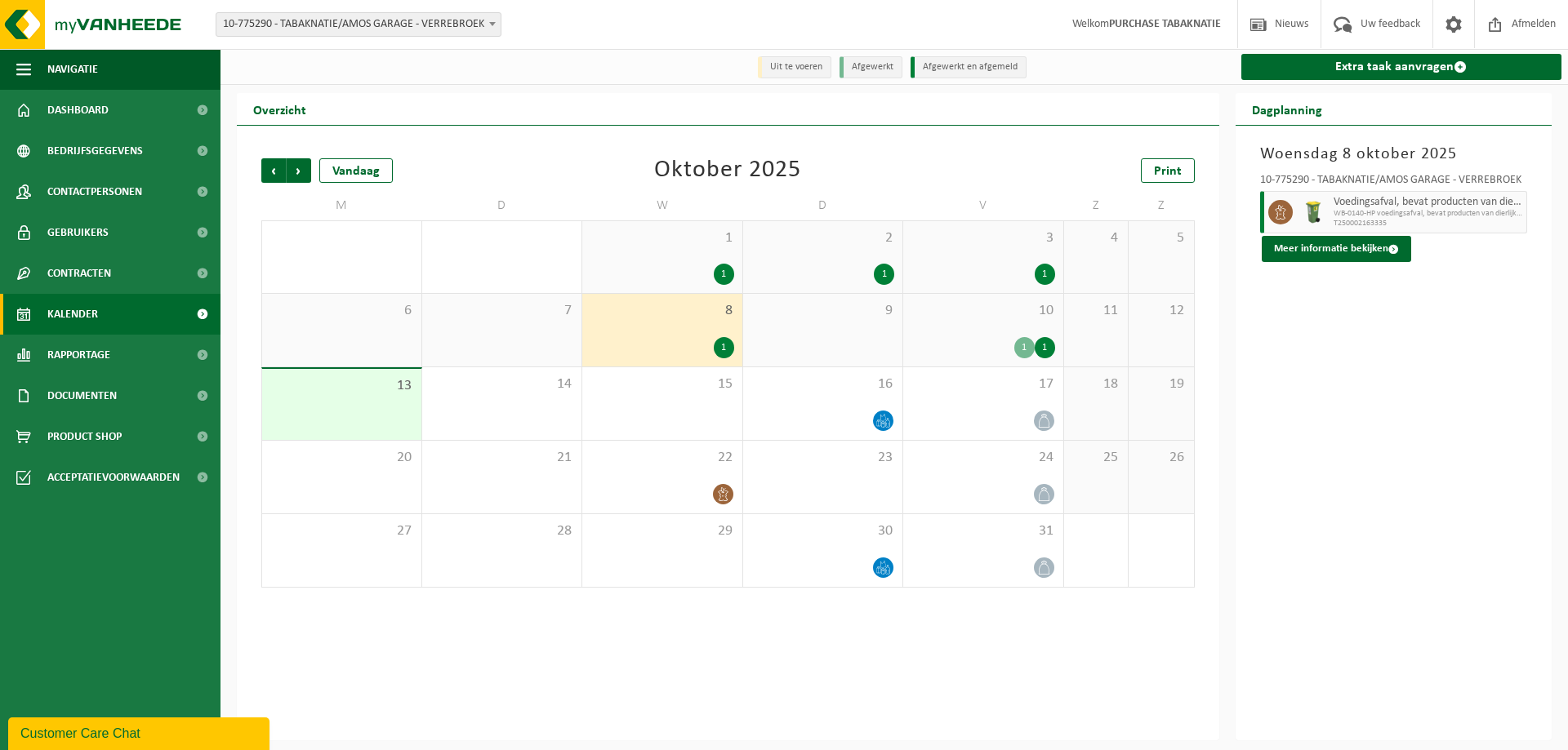
click at [977, 329] on div "10 1 1" at bounding box center [983, 330] width 160 height 73
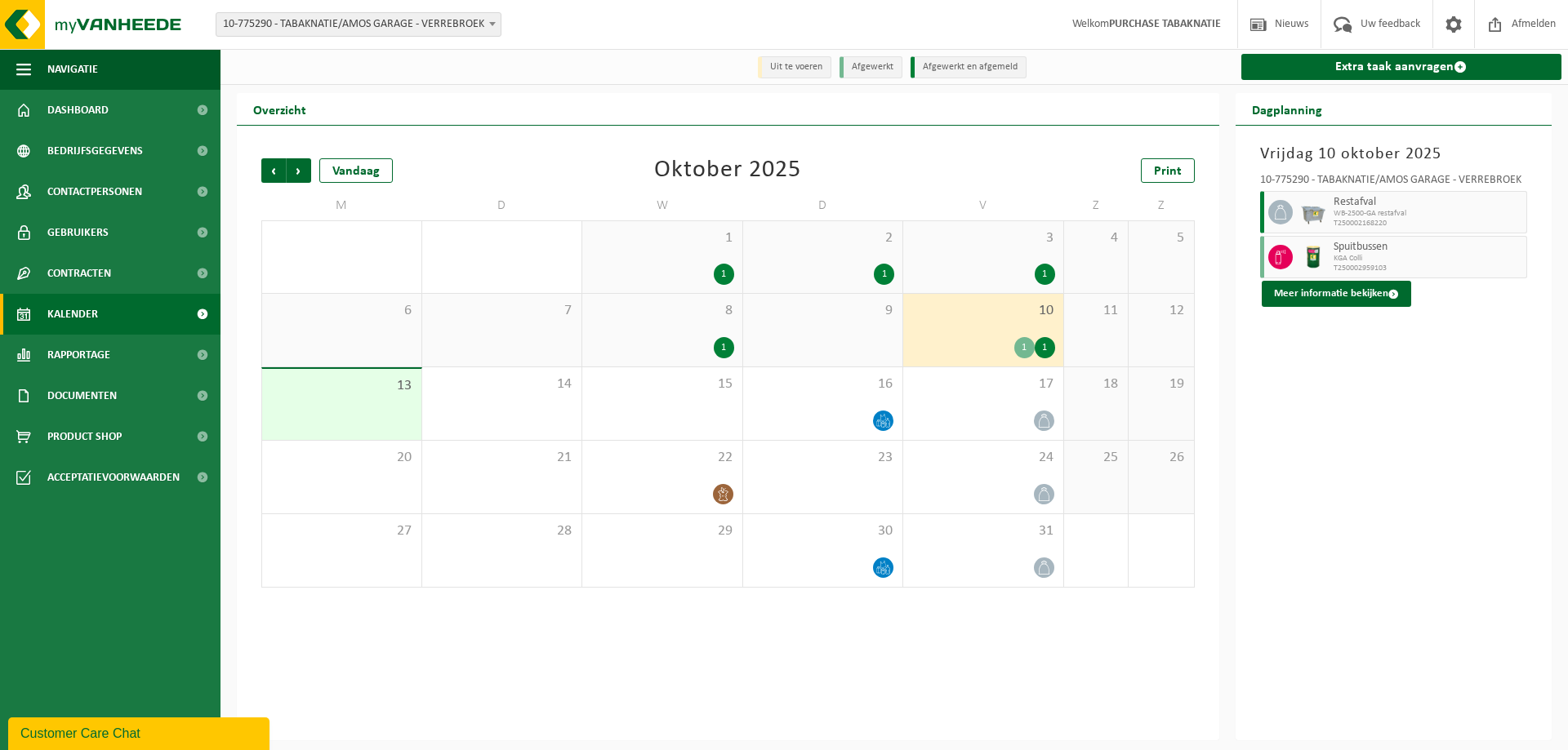
click at [438, 26] on span "10-775290 - TABAKNATIE/AMOS GARAGE - VERREBROEK" at bounding box center [359, 25] width 284 height 23
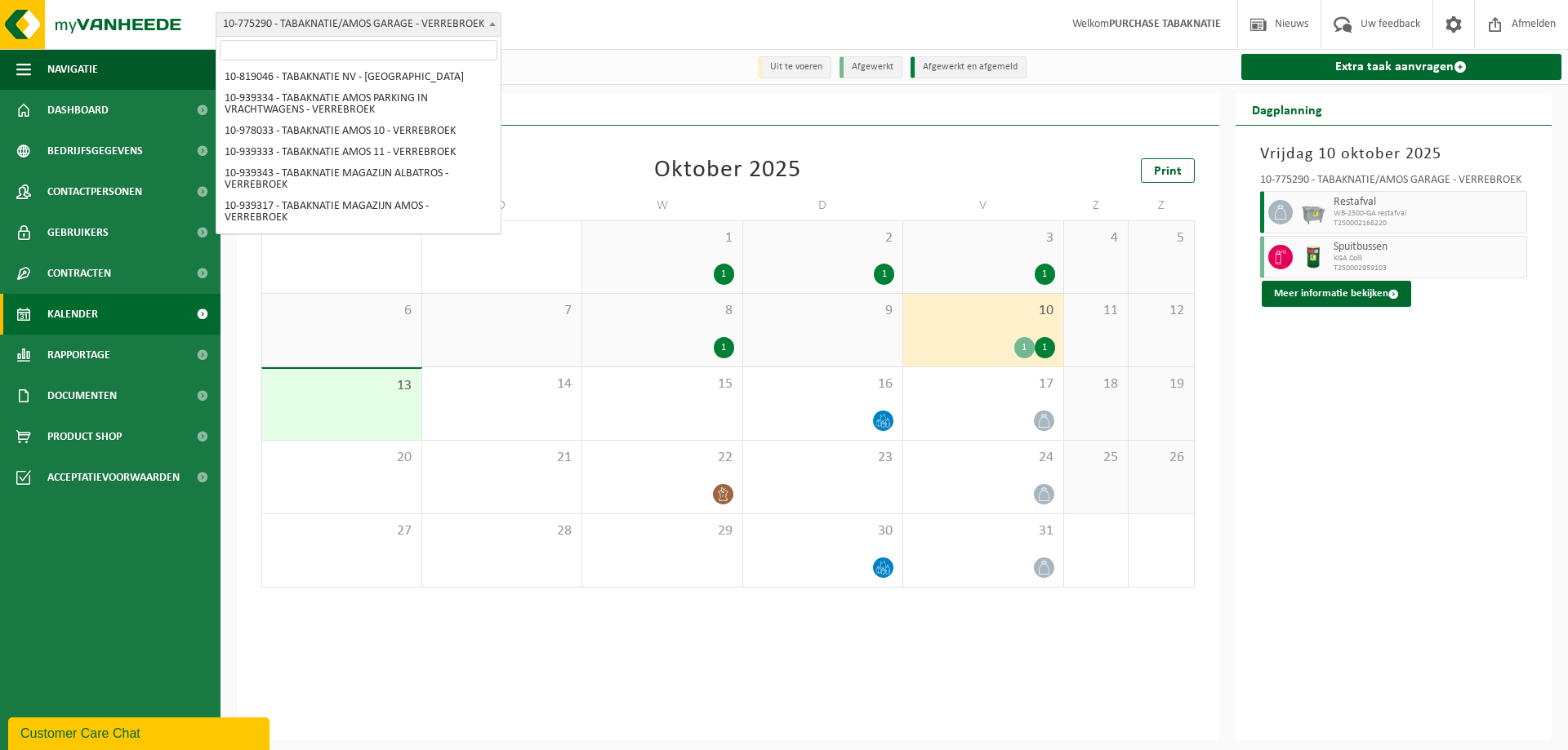
scroll to position [564, 0]
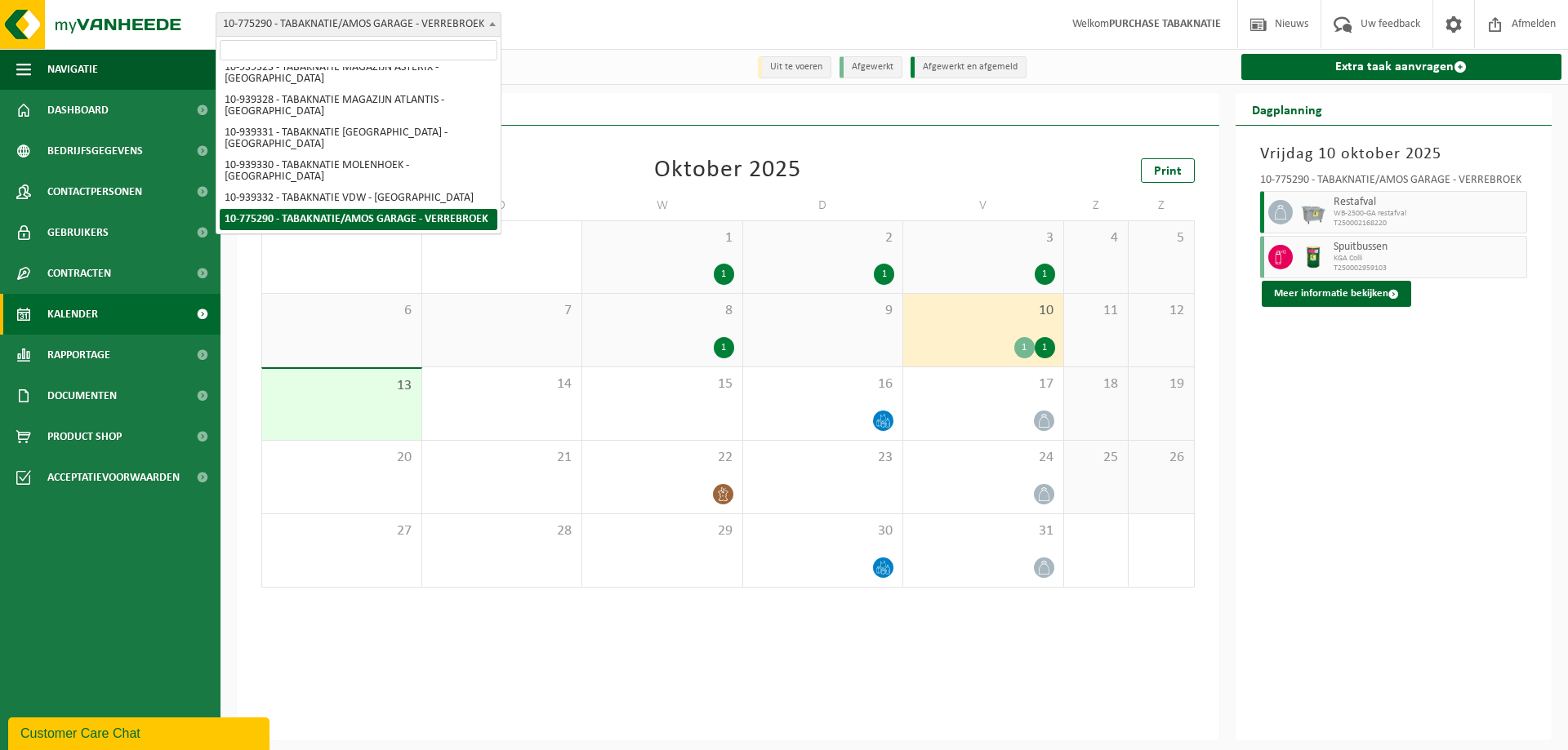
click at [421, 51] on input "search" at bounding box center [358, 50] width 278 height 20
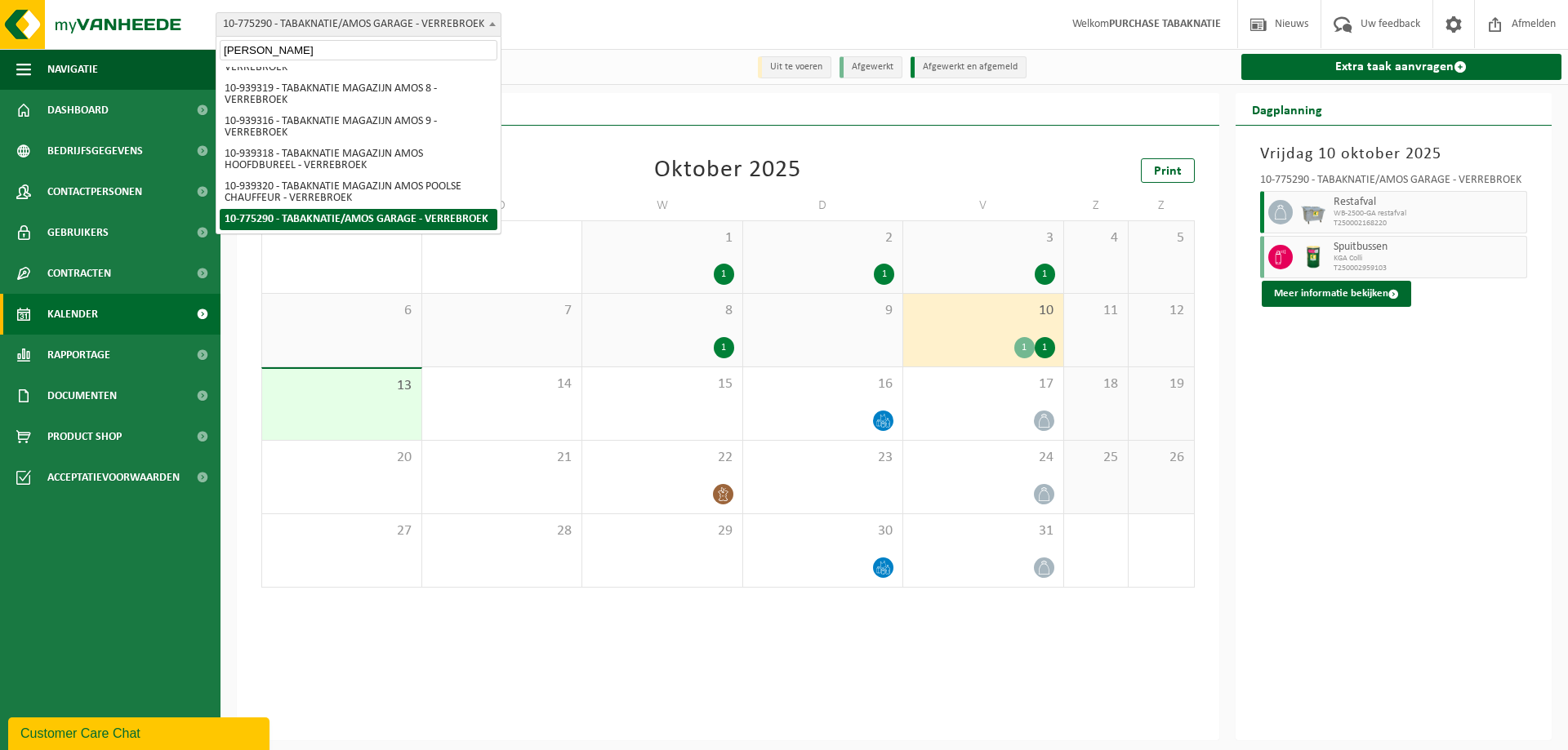
scroll to position [0, 0]
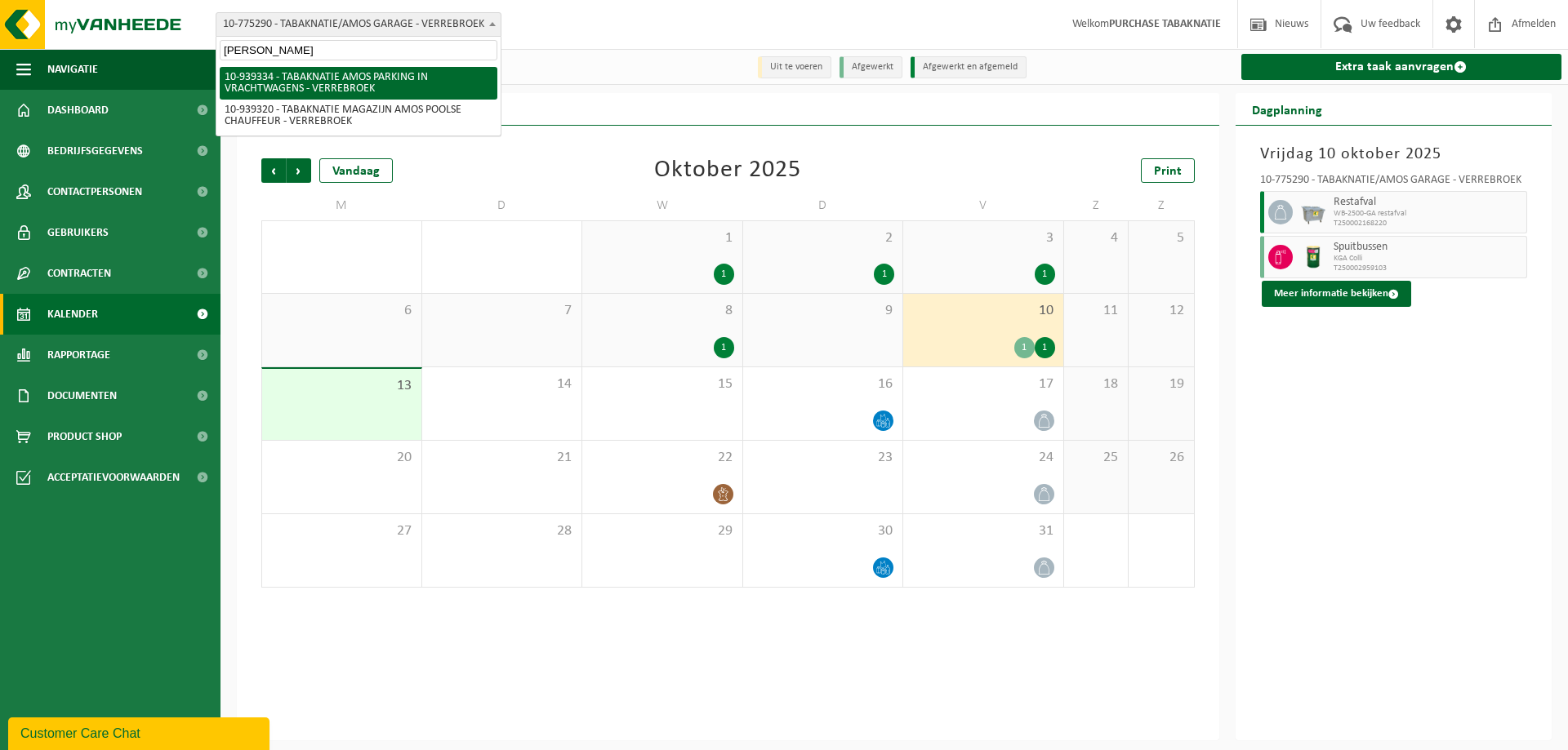
type input "amos po"
select select "138347"
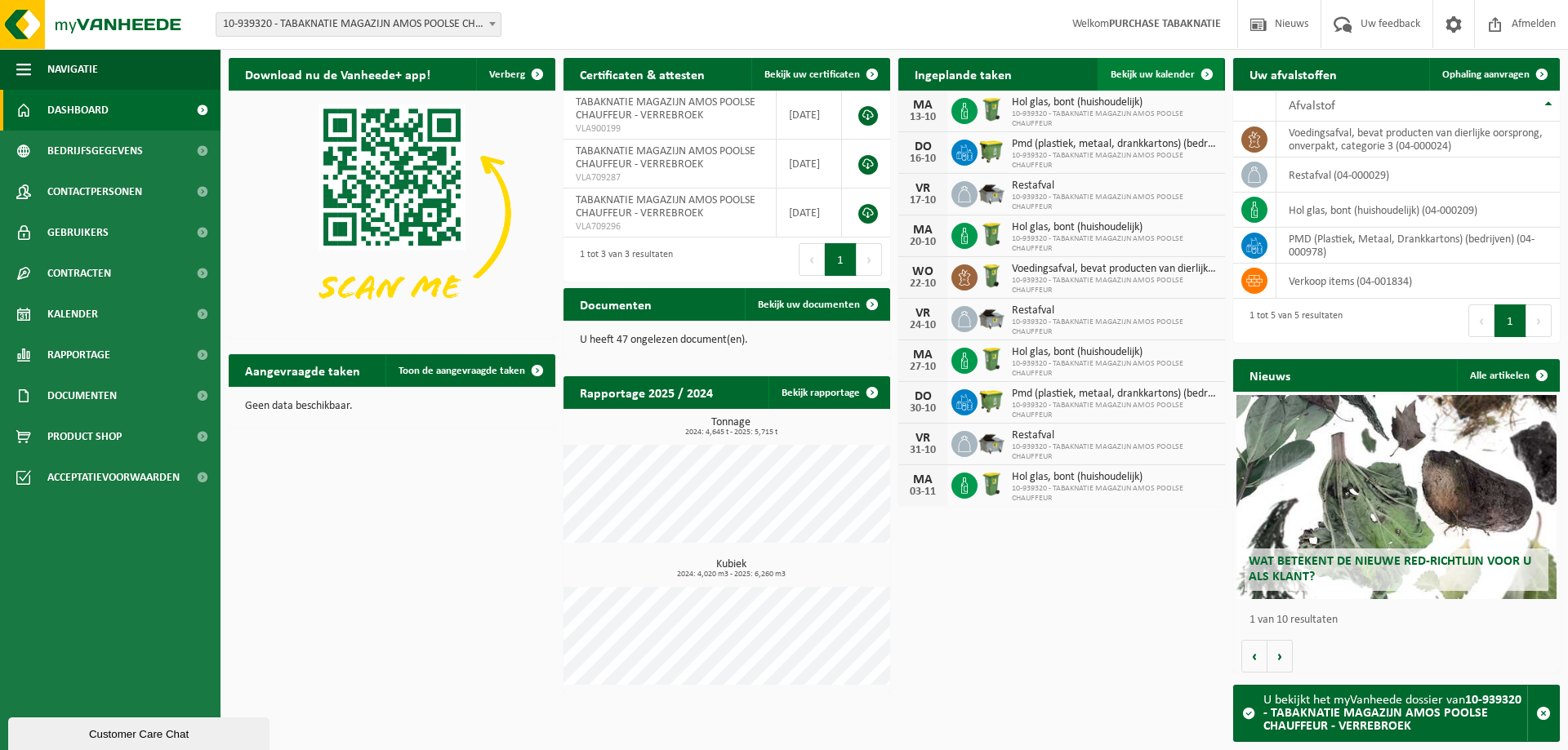
click at [1157, 73] on span "Bekijk uw kalender" at bounding box center [1152, 75] width 84 height 11
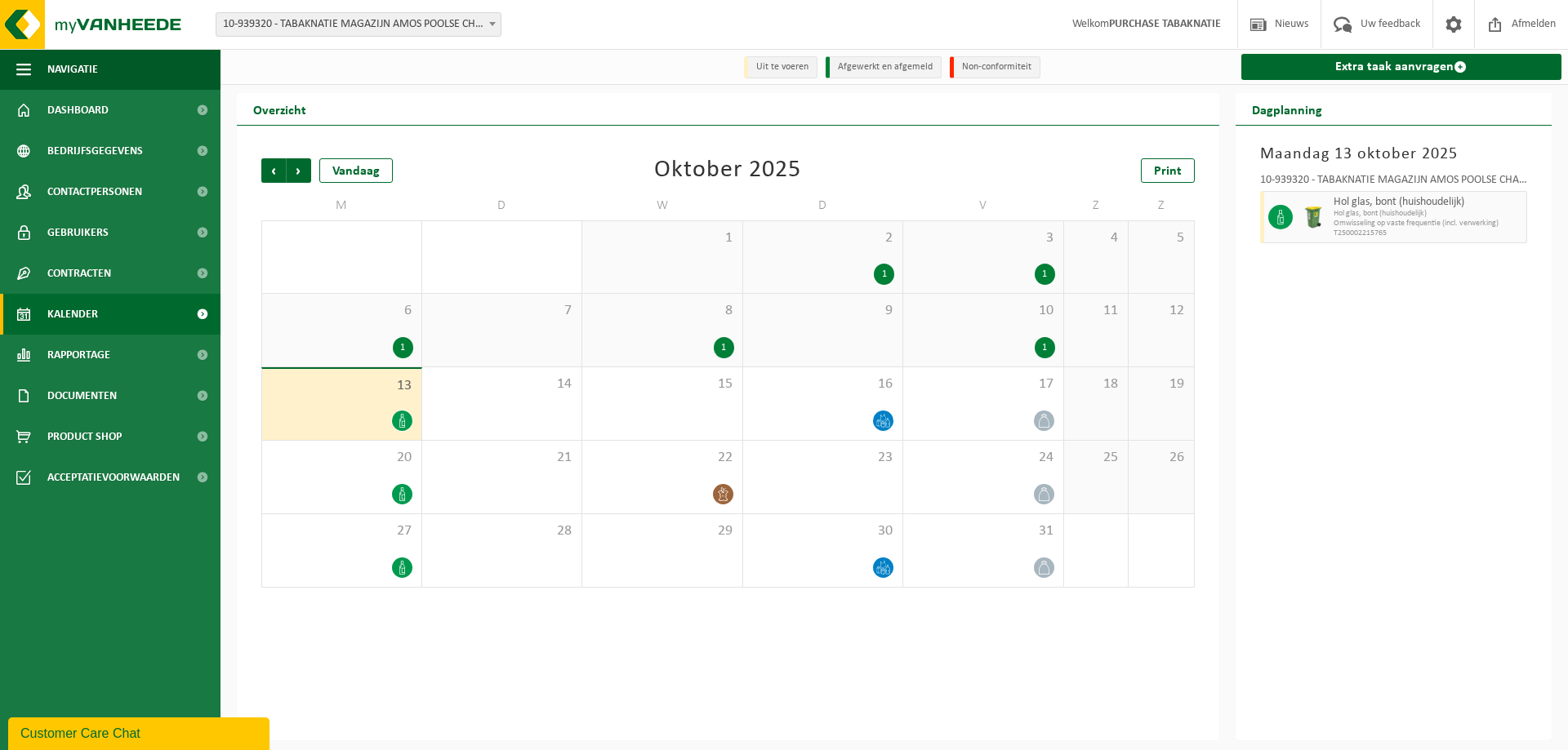
click at [687, 340] on div "1" at bounding box center [662, 348] width 144 height 21
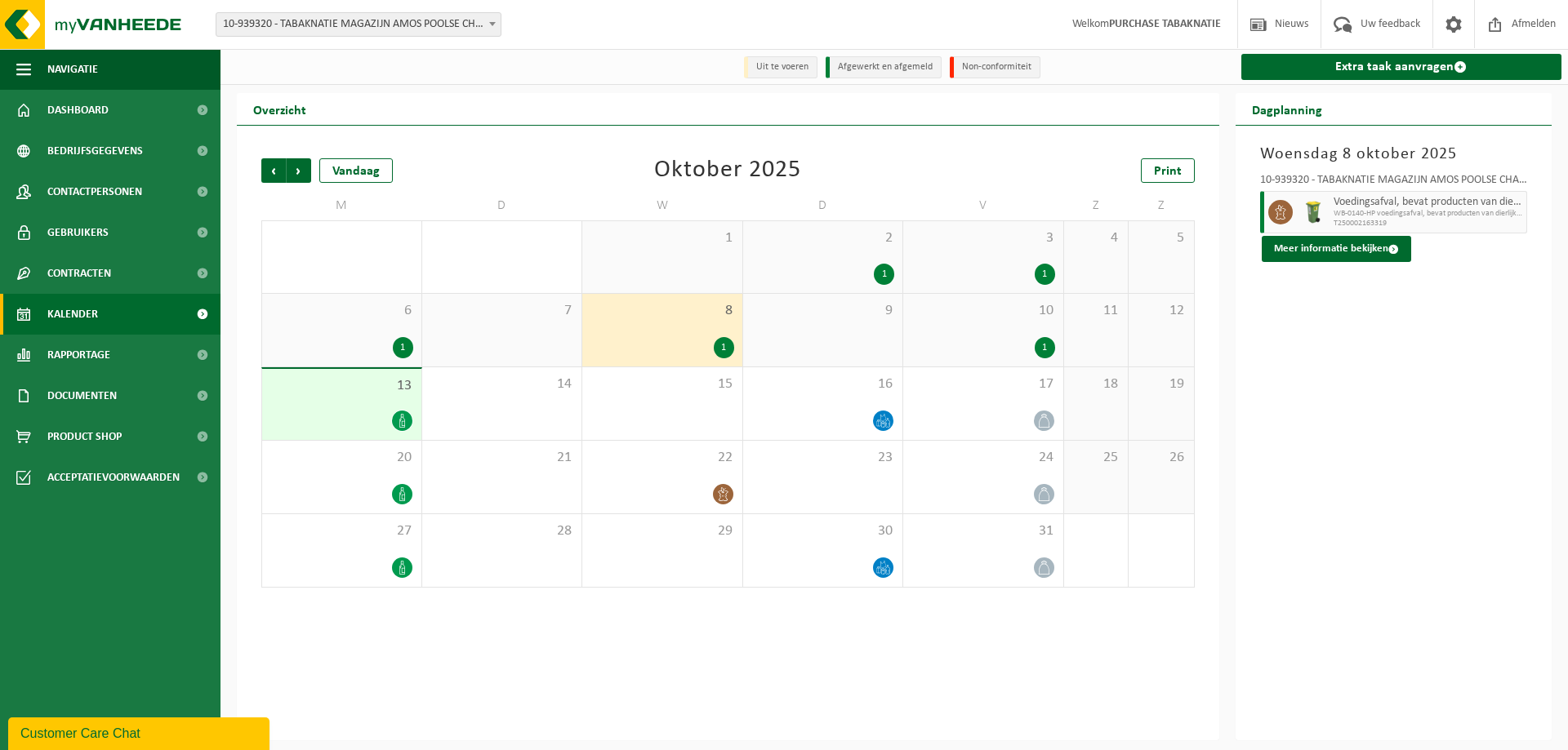
click at [992, 332] on div "10 1" at bounding box center [983, 330] width 160 height 73
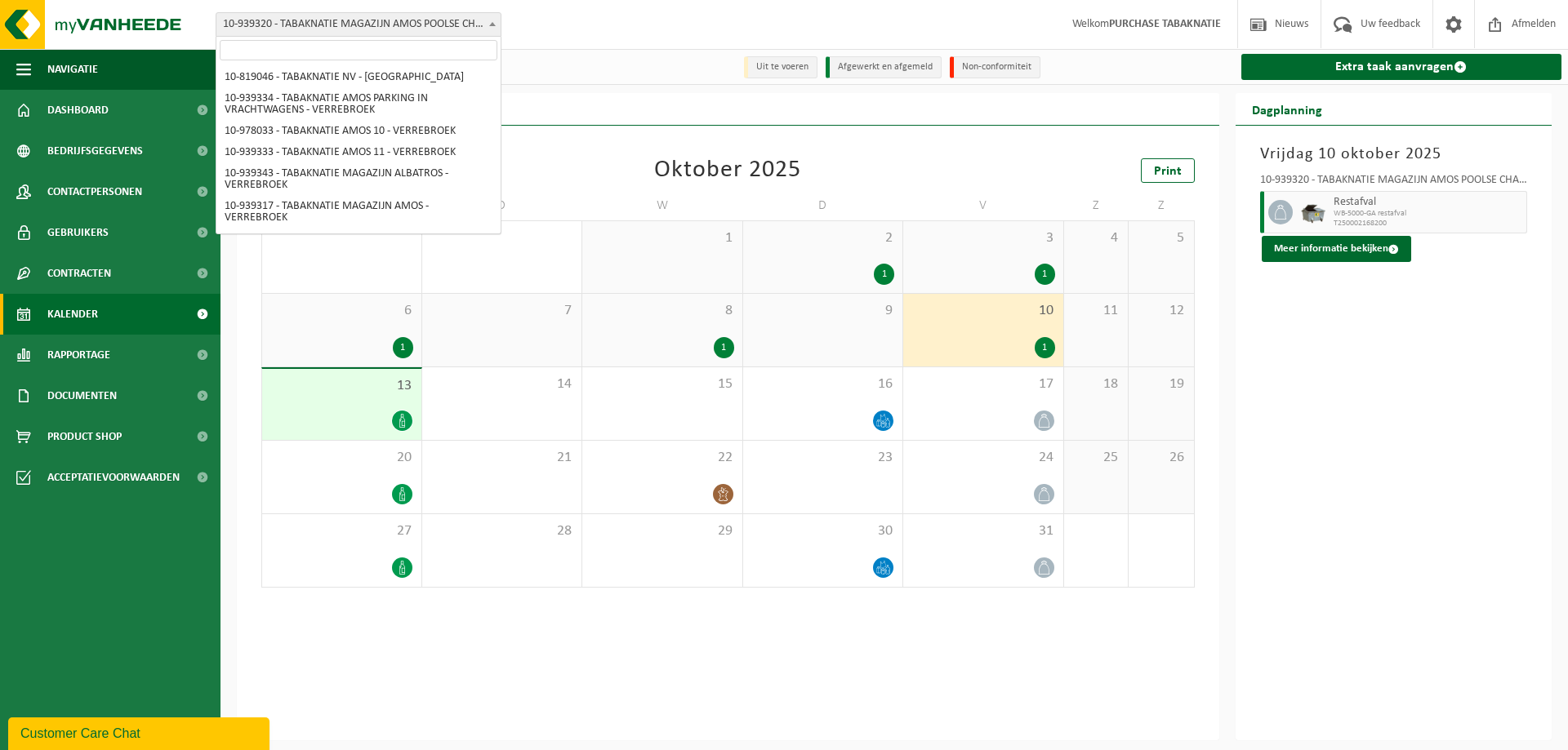
click at [420, 20] on span "10-939320 - TABAKNATIE MAGAZIJN AMOS POOLSE CHAUFFEUR - VERREBROEK" at bounding box center [359, 25] width 284 height 23
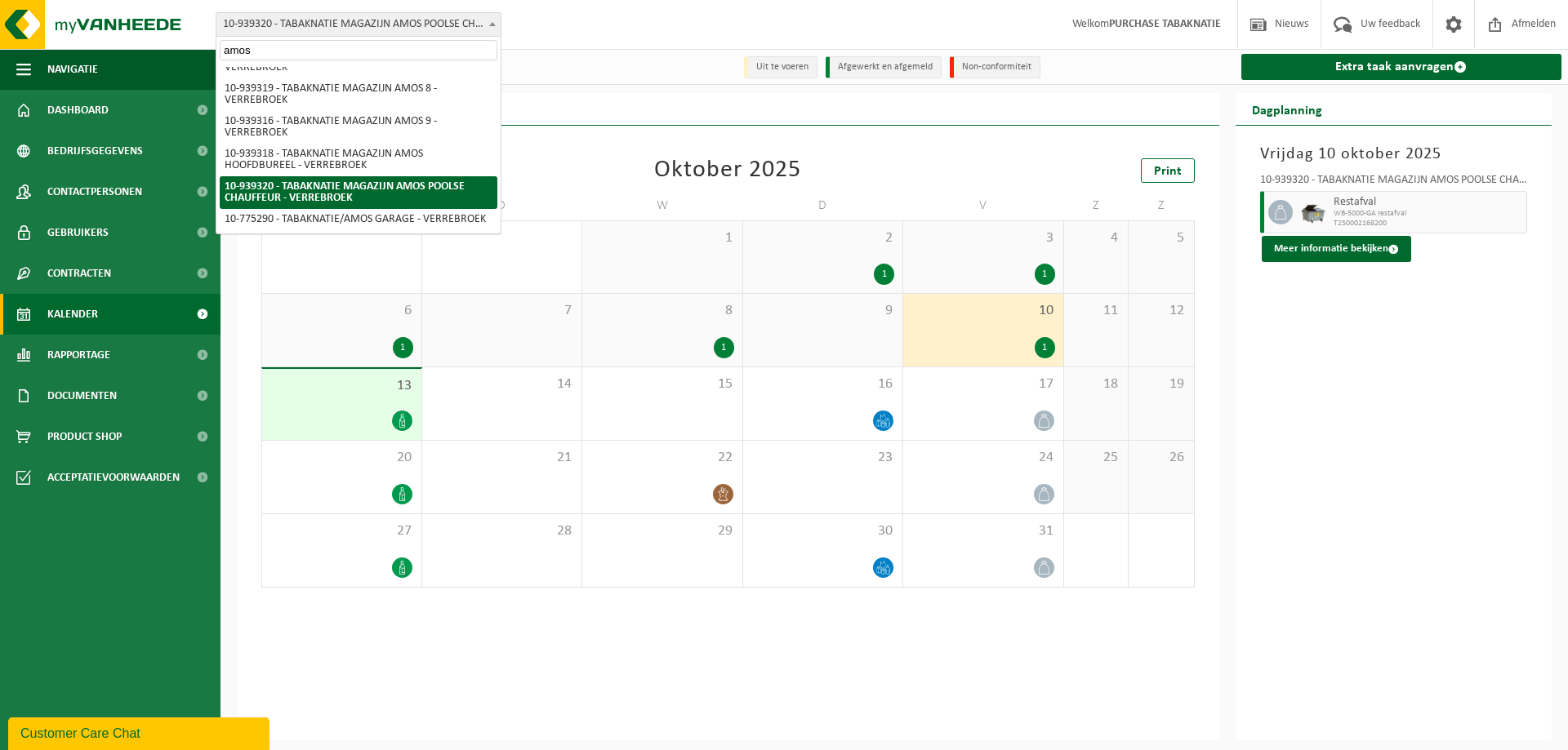
scroll to position [271, 0]
type input "amos 2"
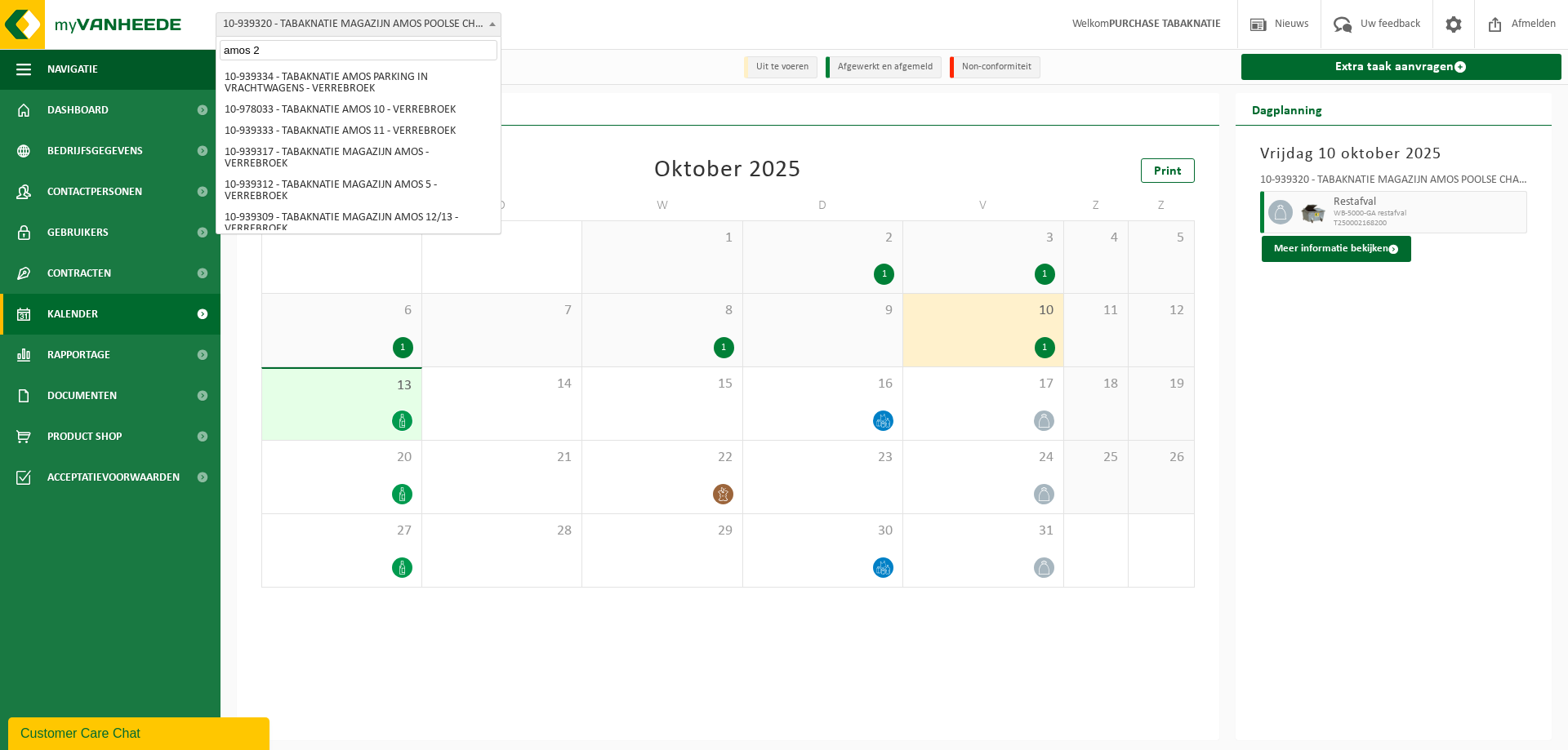
select select "138336"
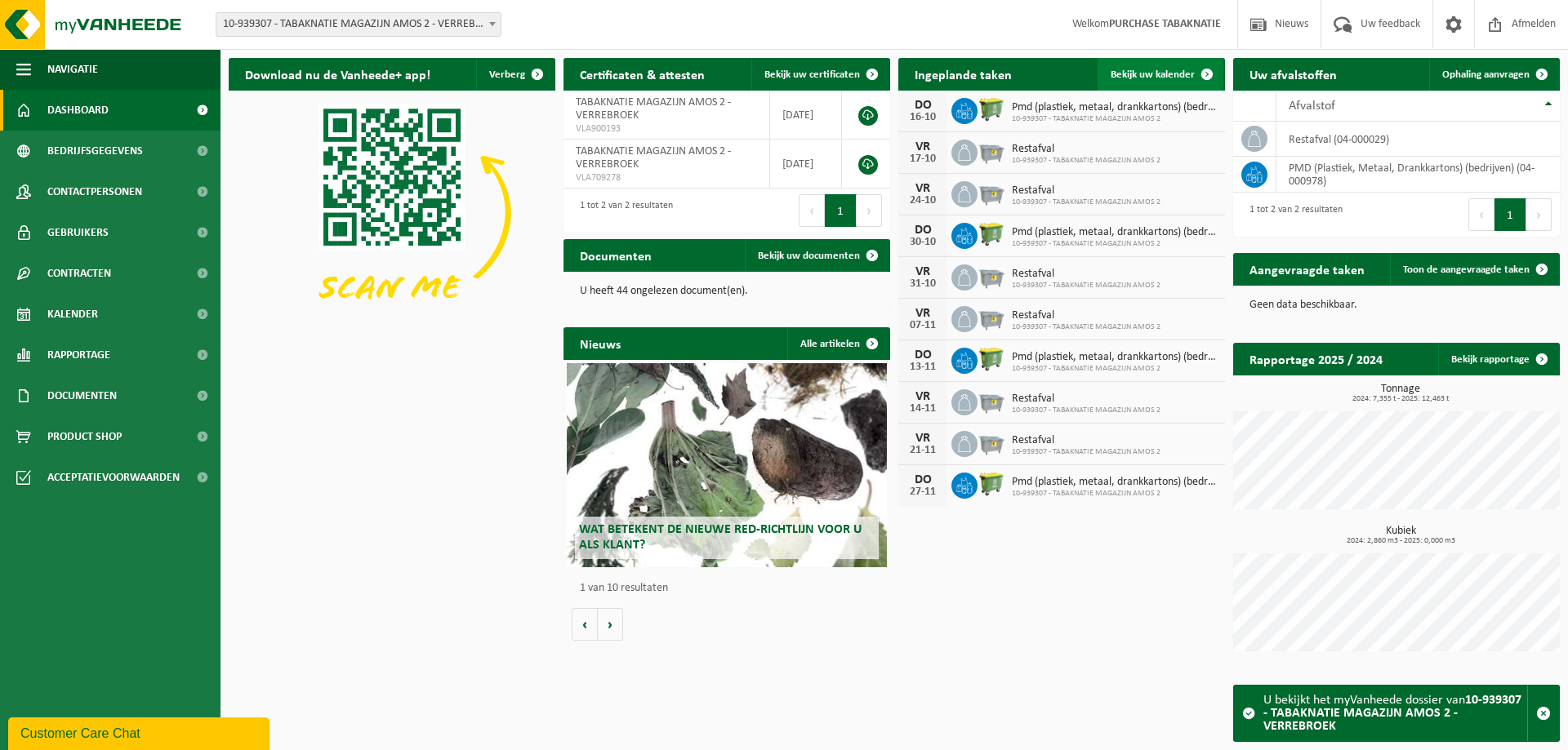
click at [1194, 78] on span at bounding box center [1207, 74] width 33 height 33
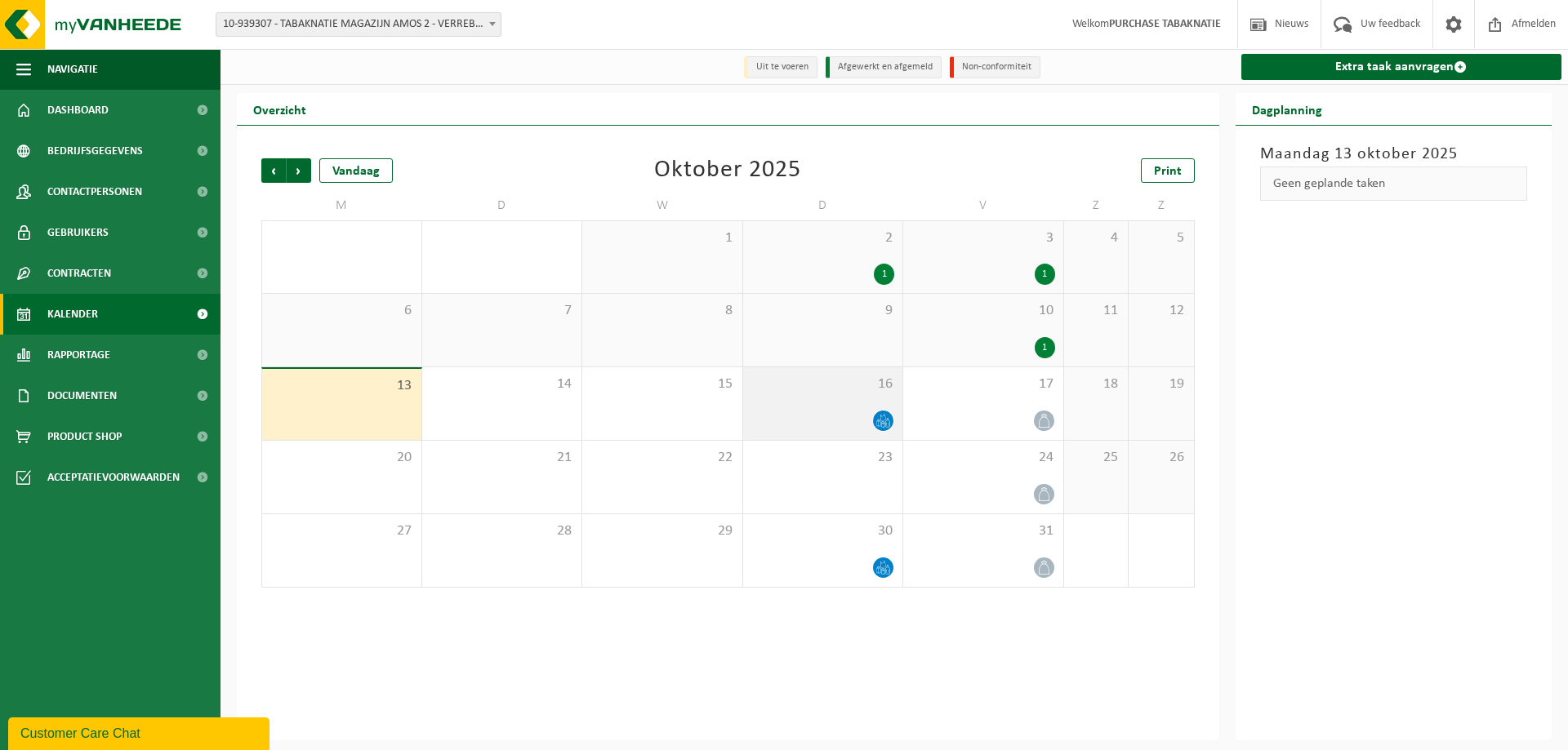
click at [779, 382] on span "16" at bounding box center [823, 384] width 144 height 18
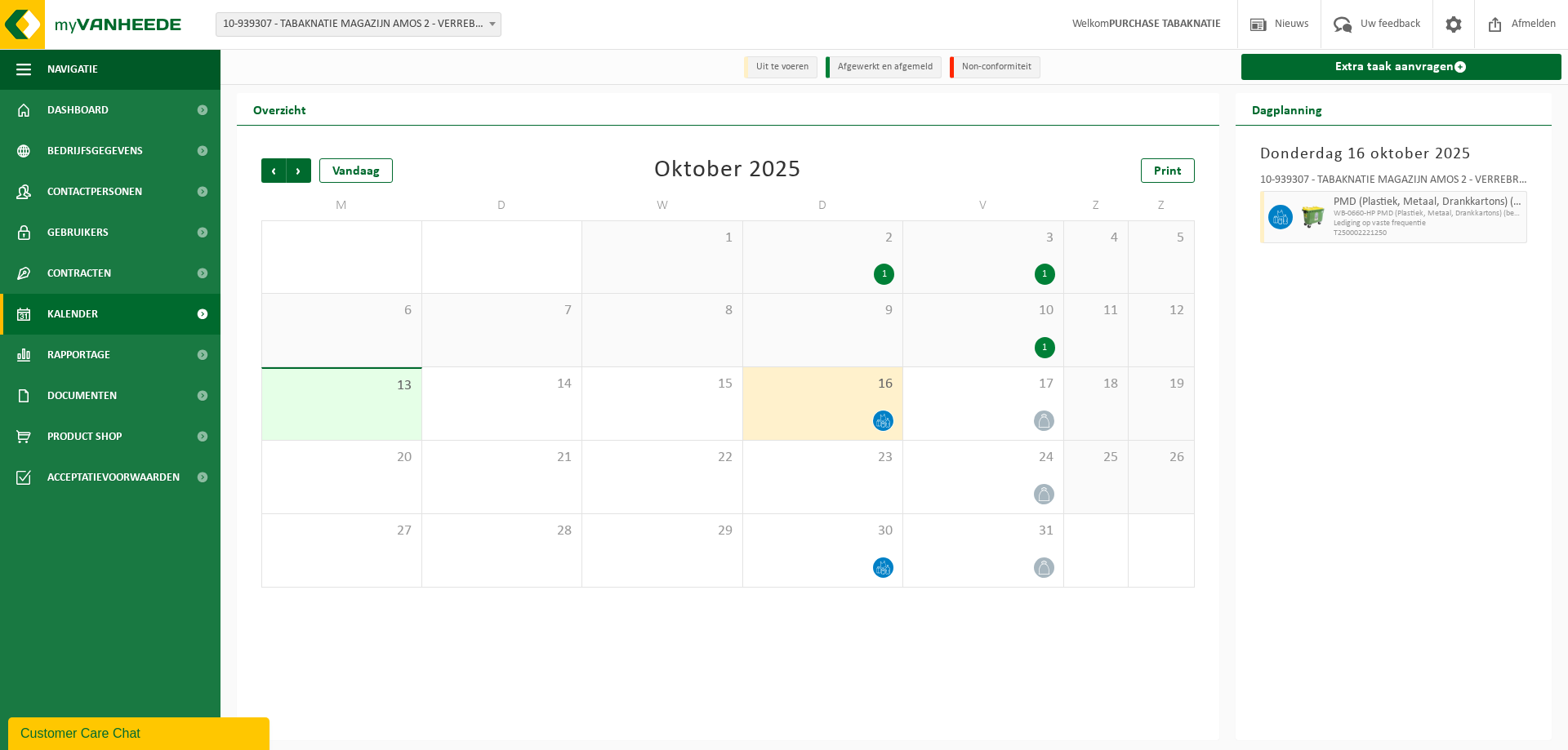
click at [952, 321] on div "10 1" at bounding box center [983, 330] width 160 height 73
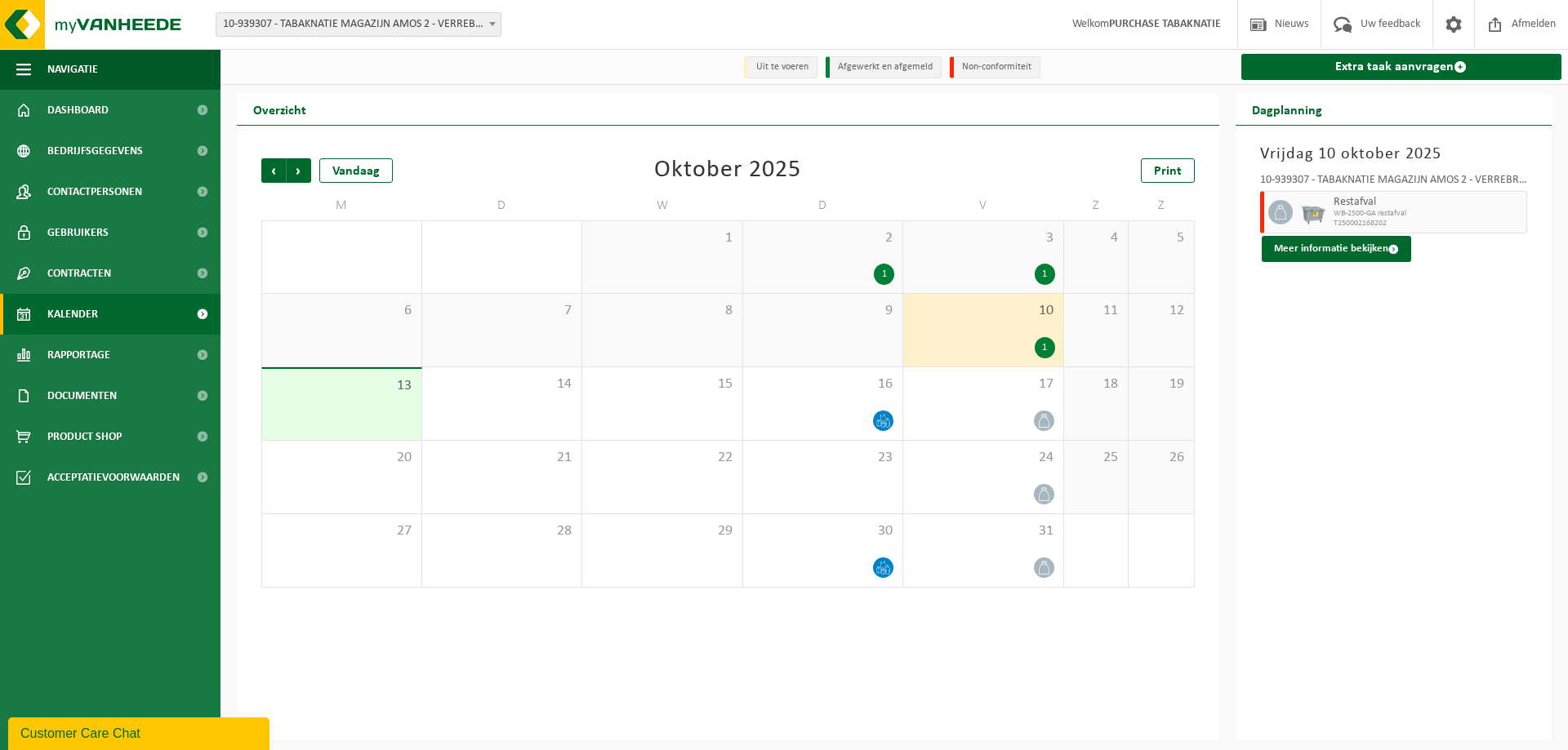
click at [383, 28] on span "10-939307 - TABAKNATIE MAGAZIJN AMOS 2 - VERREBROEK" at bounding box center [359, 25] width 284 height 23
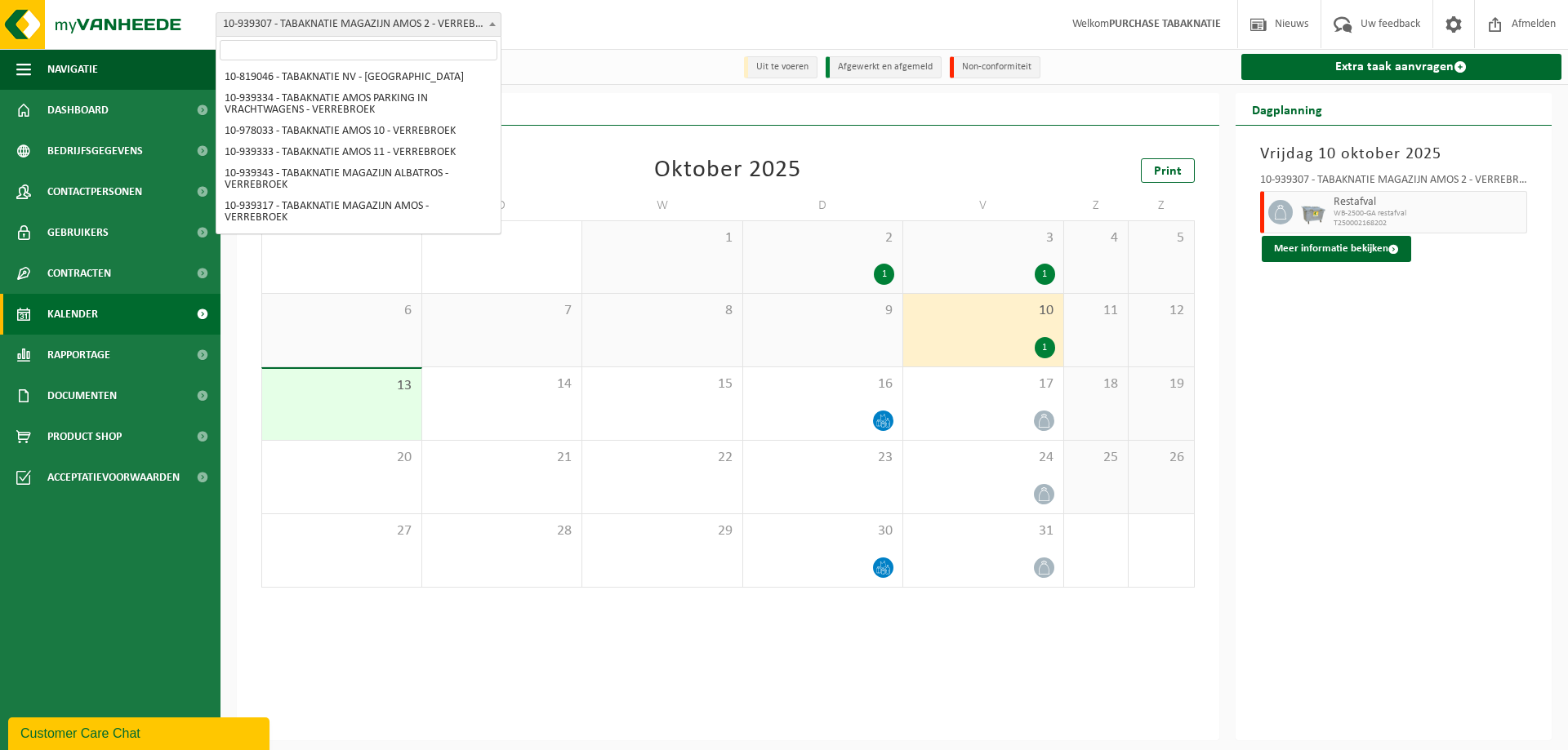
scroll to position [194, 0]
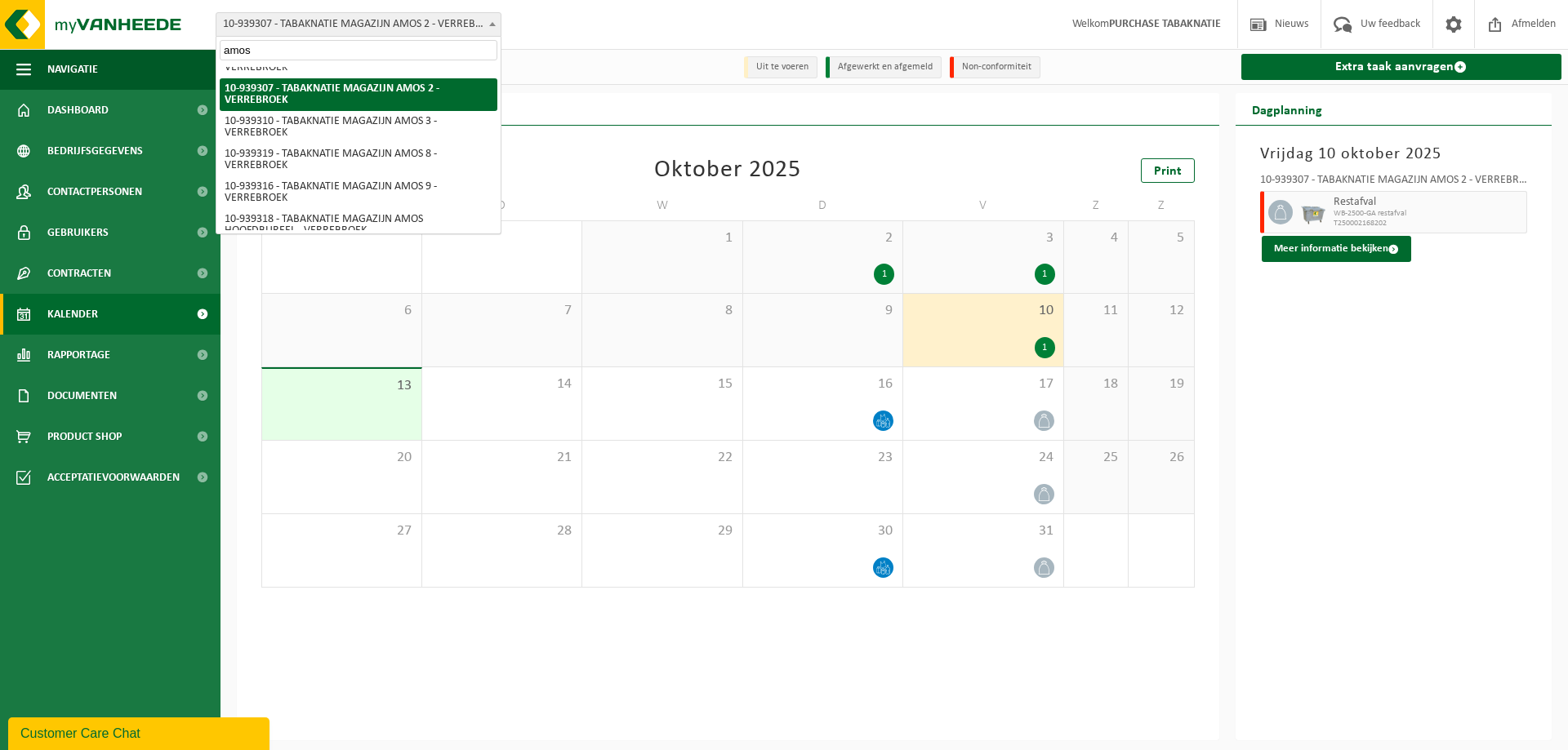
type input "amos 3"
select select "138339"
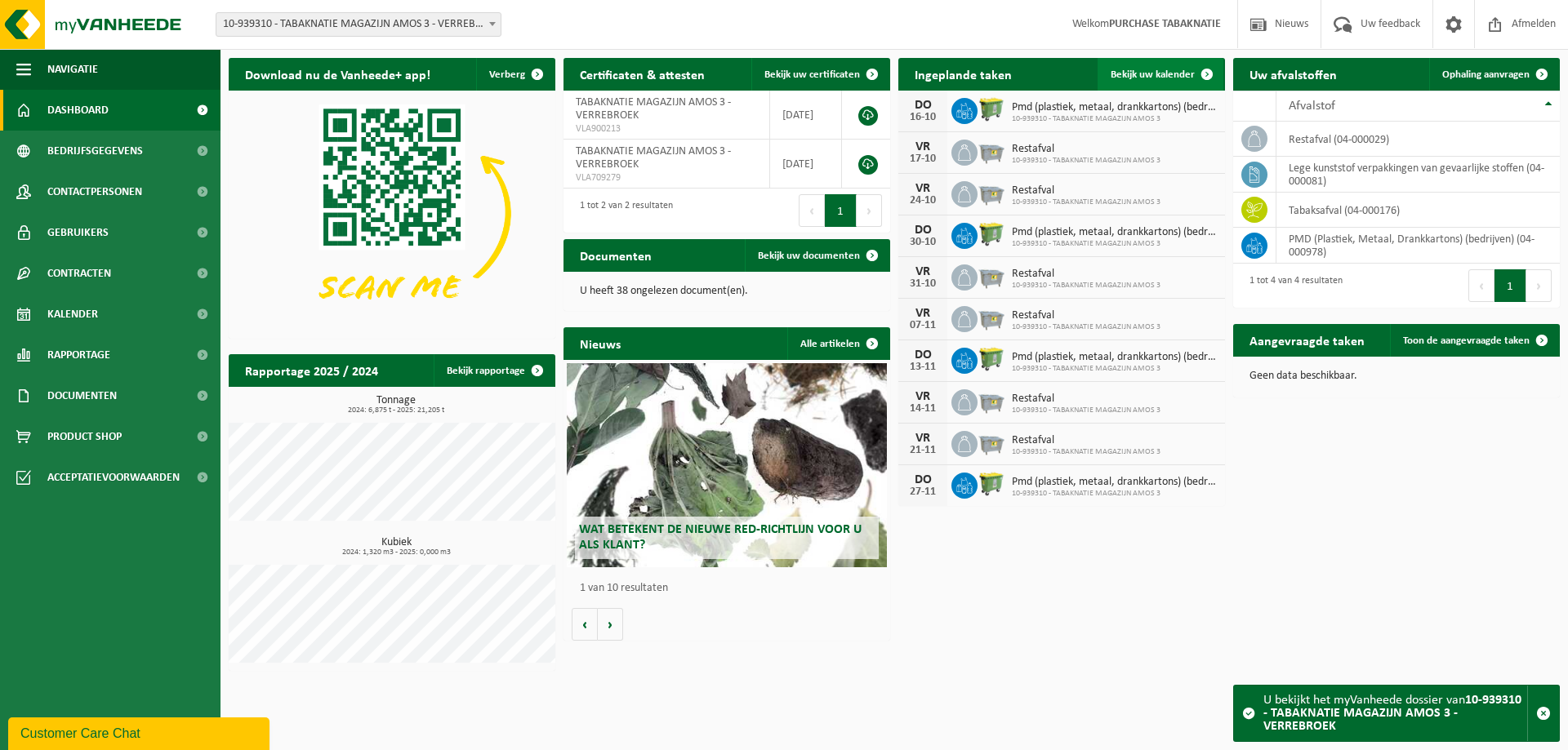
click at [1154, 83] on link "Bekijk uw kalender" at bounding box center [1160, 74] width 126 height 33
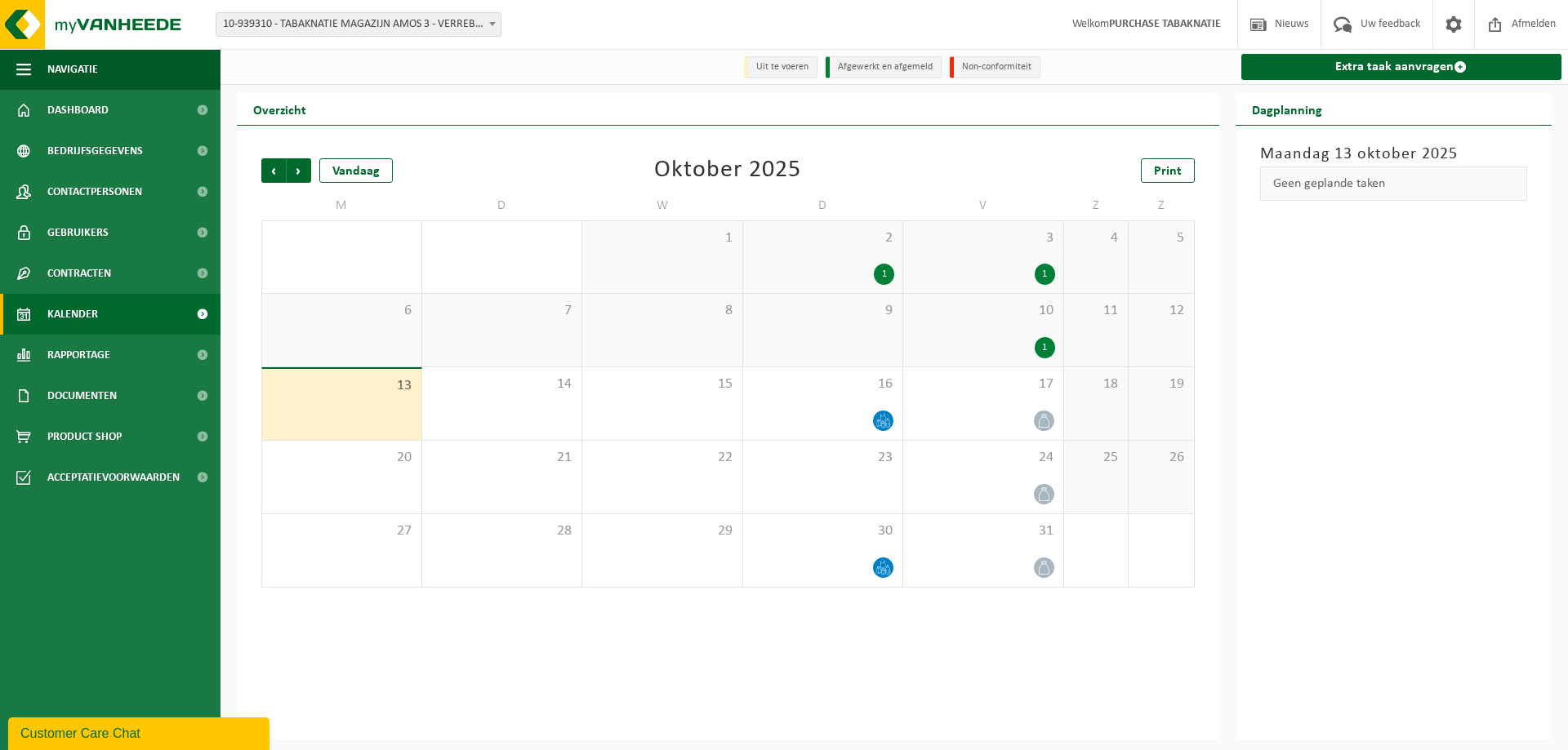
click at [1007, 327] on div "10 1" at bounding box center [983, 330] width 160 height 73
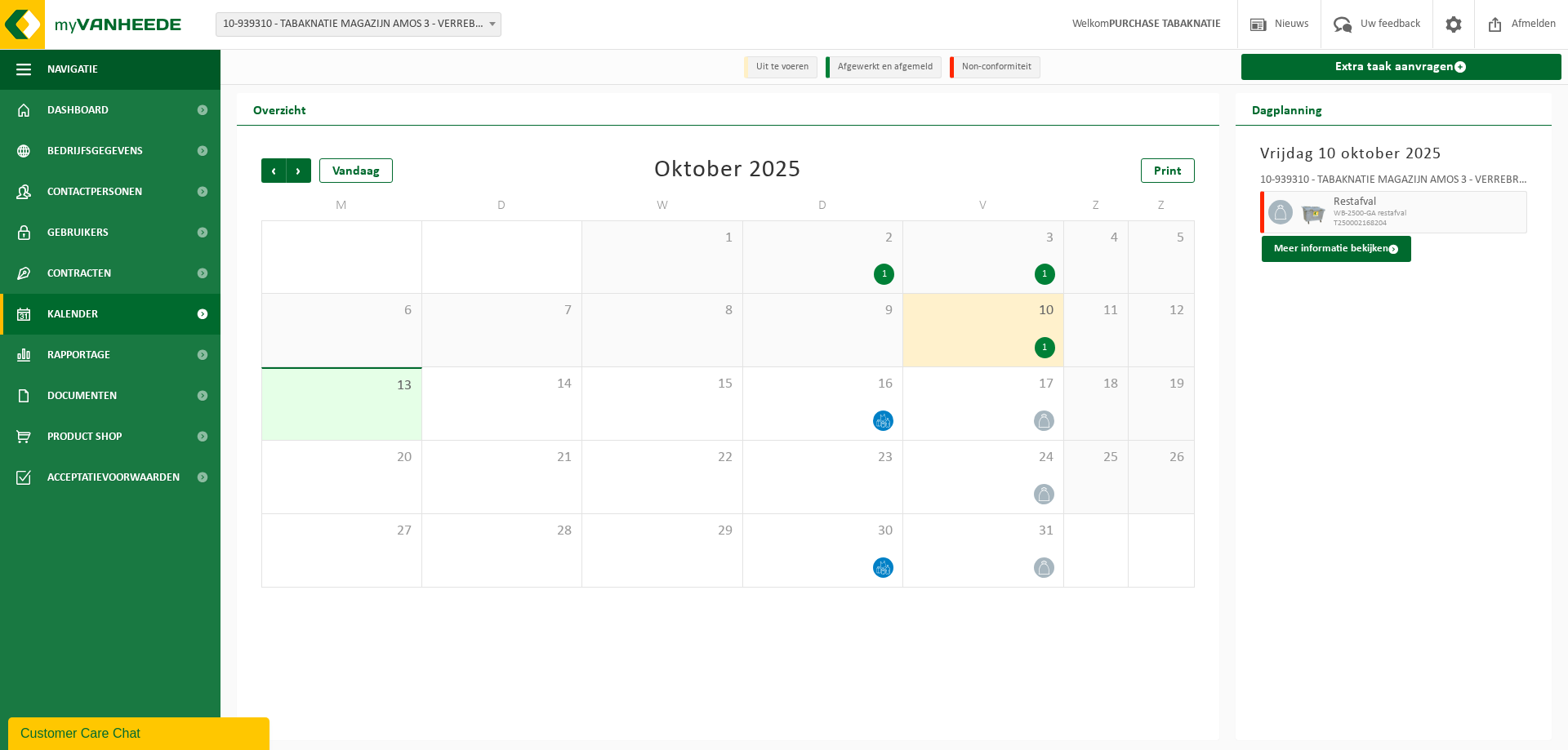
click at [413, 16] on span "10-939310 - TABAKNATIE MAGAZIJN AMOS 3 - VERREBROEK" at bounding box center [359, 25] width 284 height 23
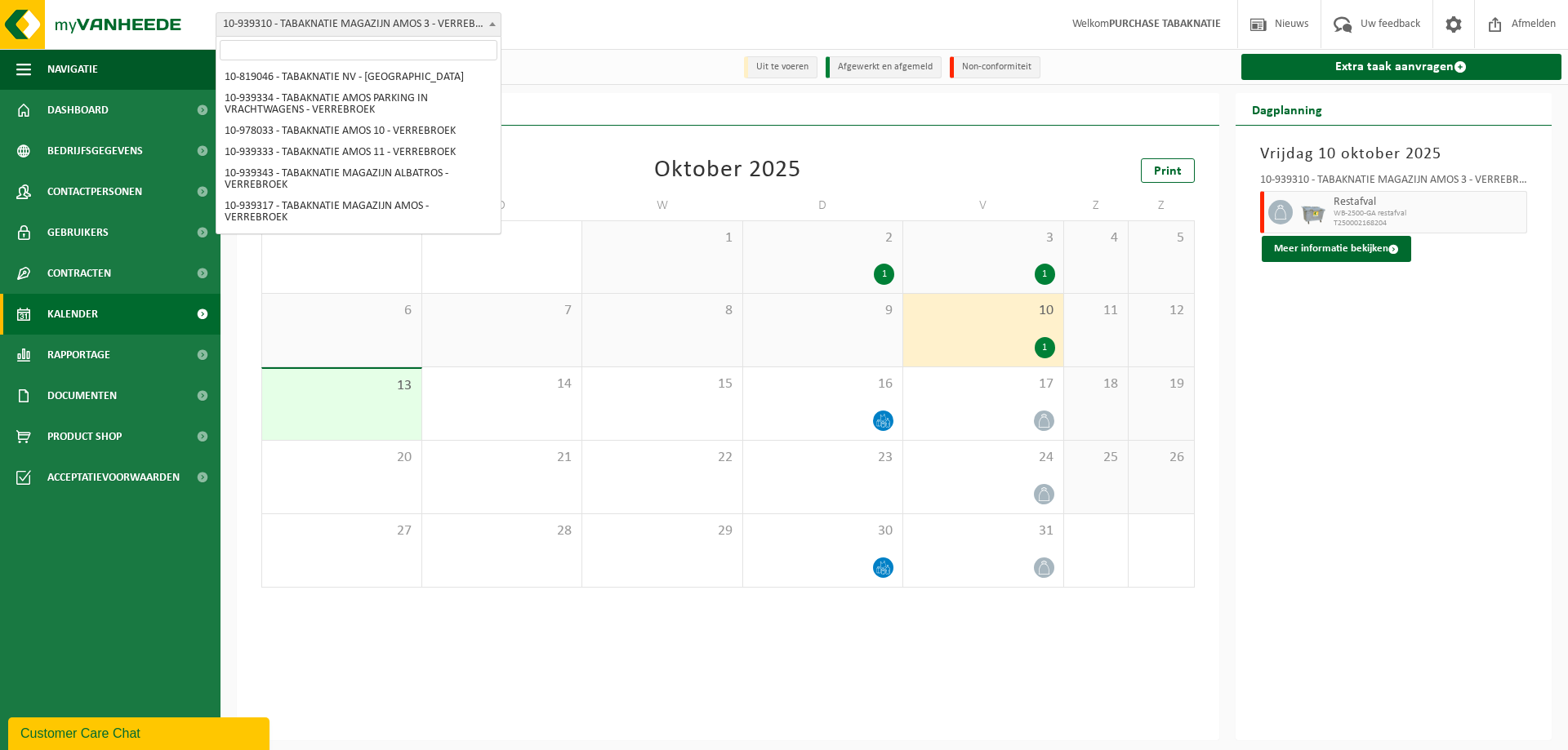
scroll to position [227, 0]
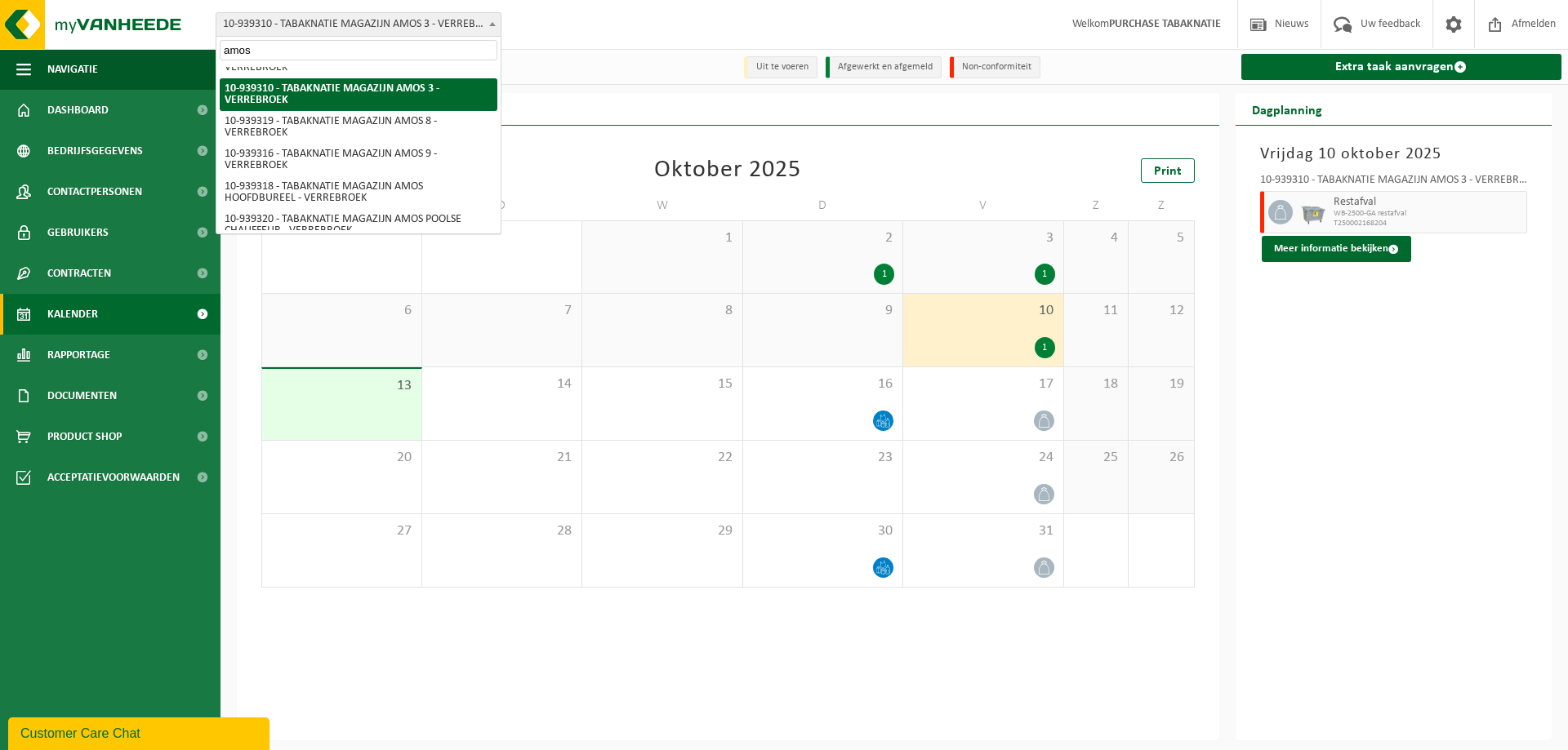
type input "amos 8"
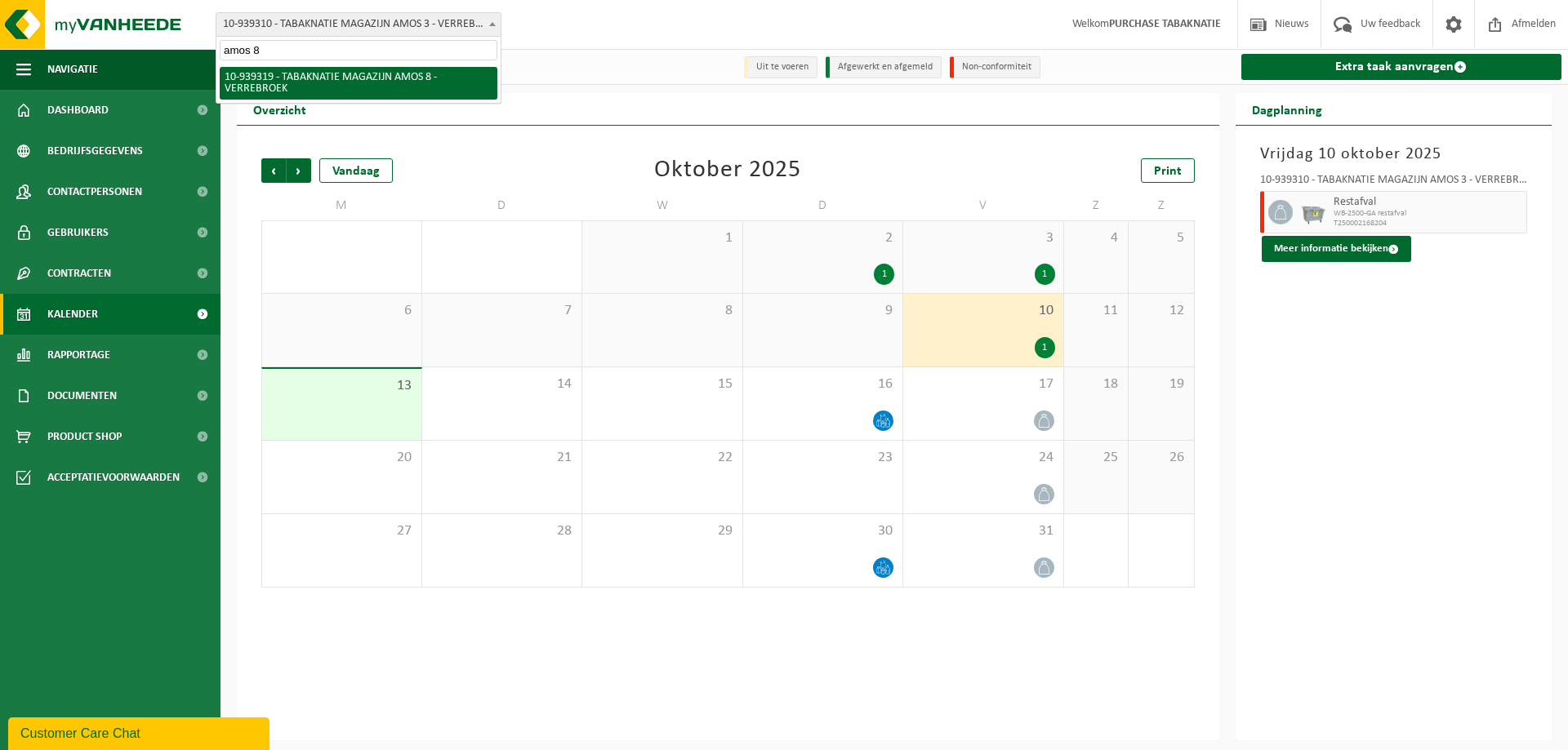
scroll to position [0, 0]
select select "138346"
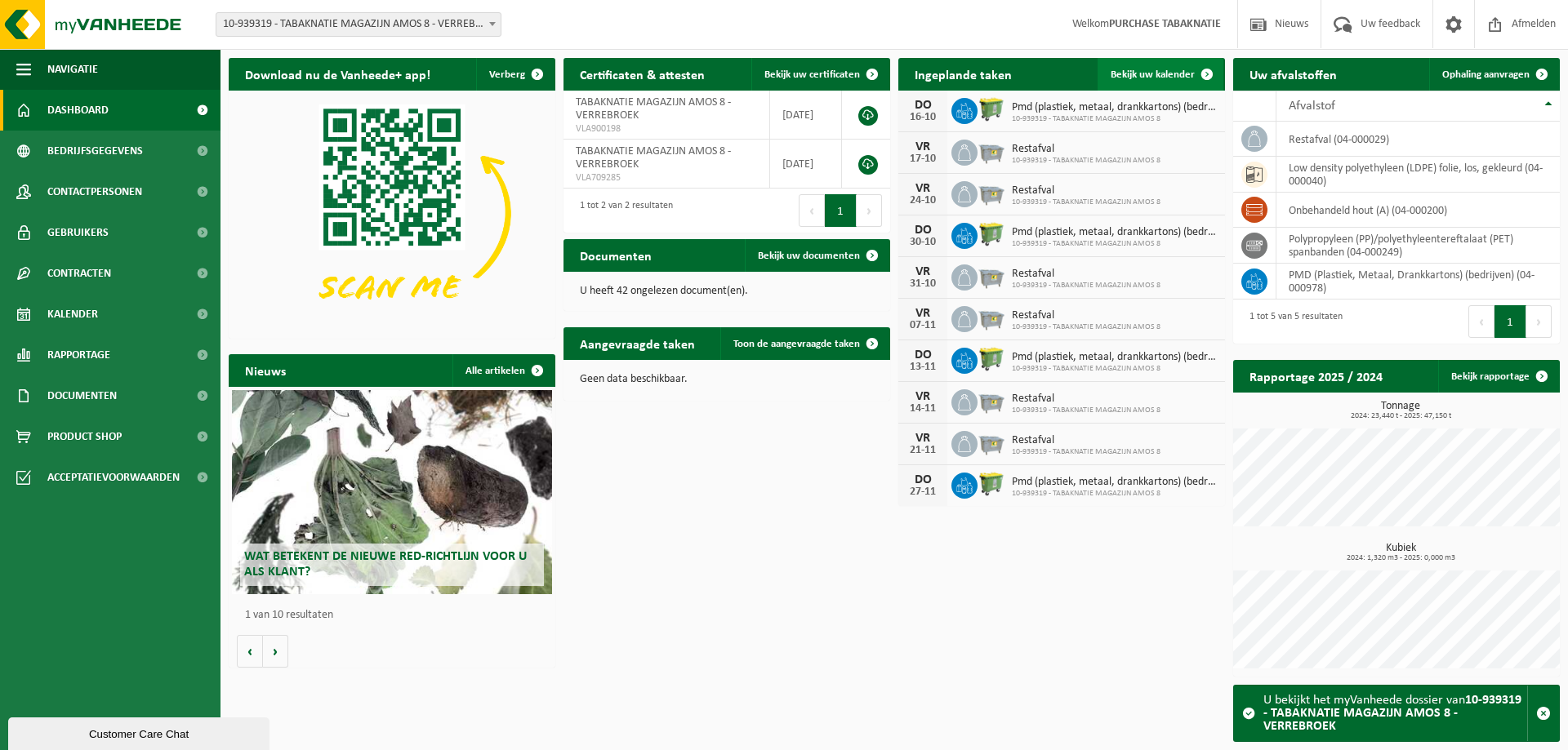
click at [1141, 81] on link "Bekijk uw kalender" at bounding box center [1160, 74] width 126 height 33
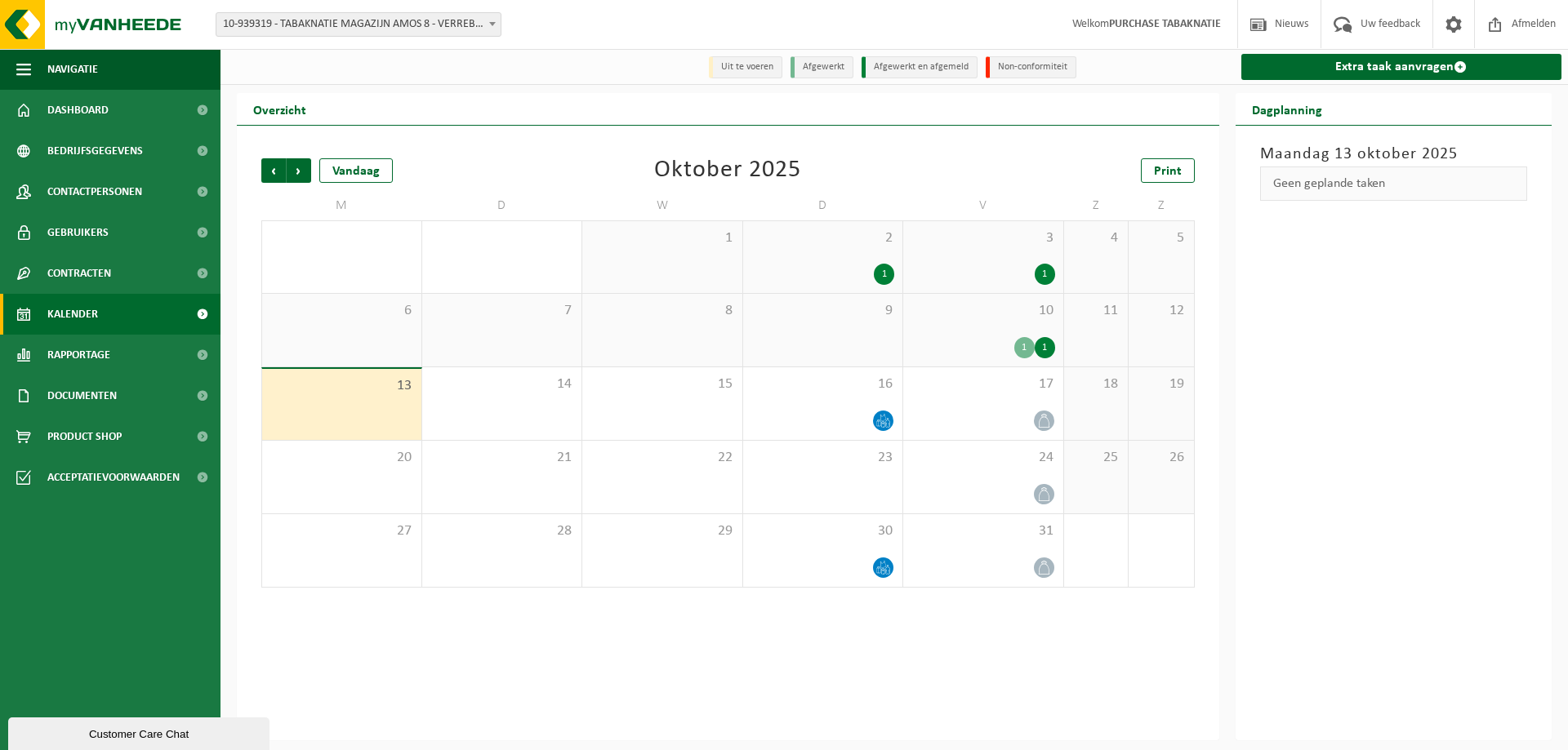
click at [1016, 331] on div "10 1 1" at bounding box center [983, 330] width 160 height 73
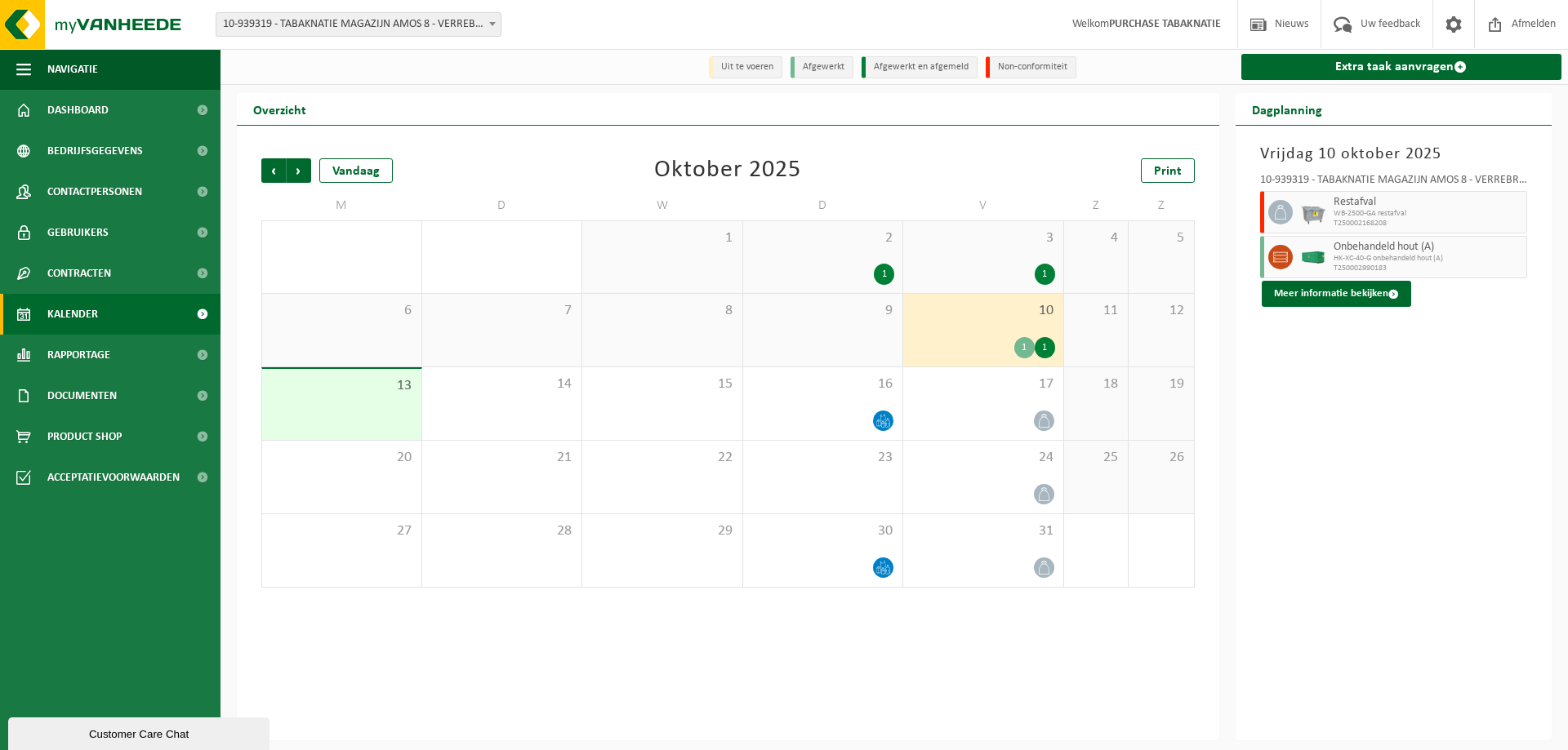
click at [424, 36] on span "10-939319 - TABAKNATIE MAGAZIJN AMOS 8 - VERREBROEK" at bounding box center [359, 25] width 284 height 23
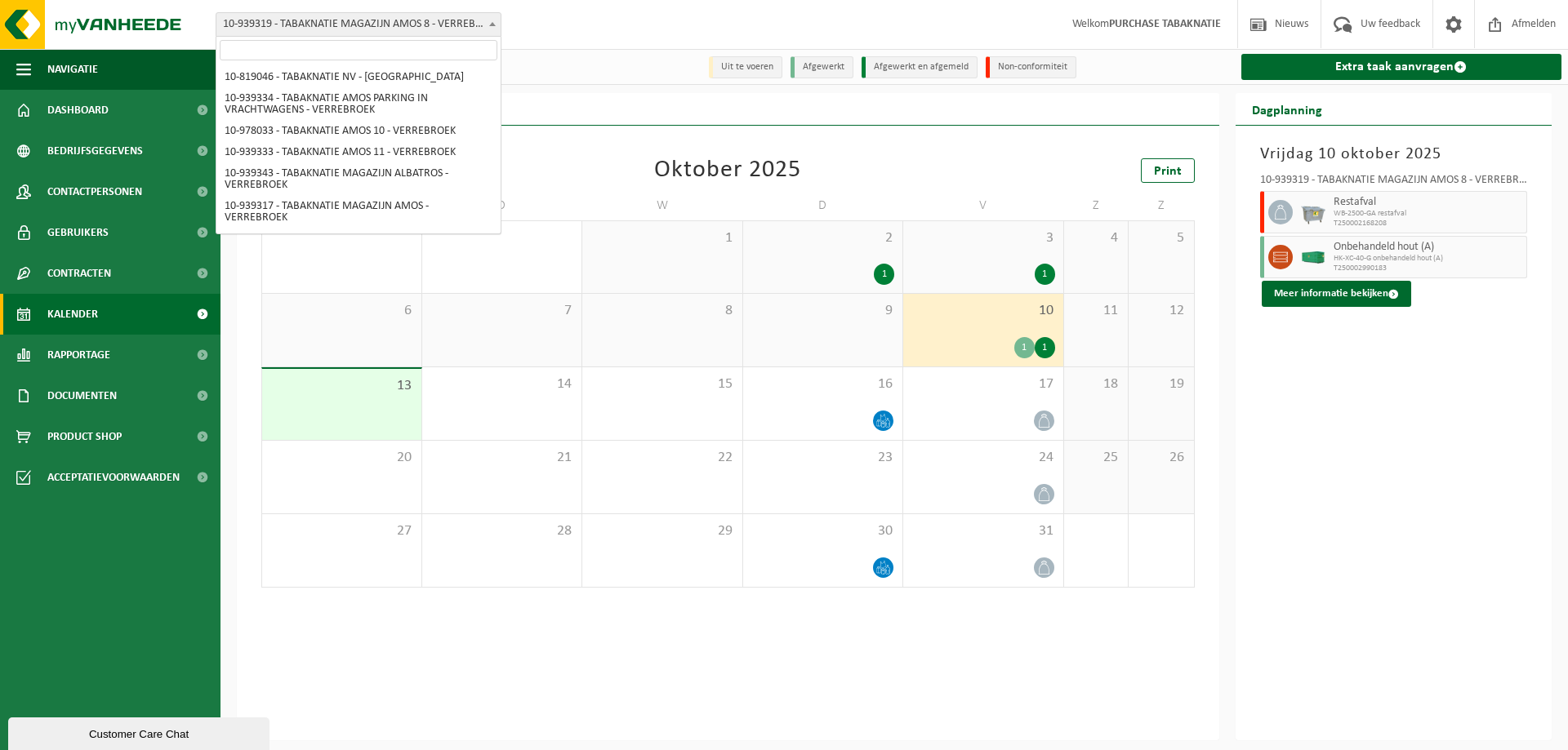
scroll to position [259, 0]
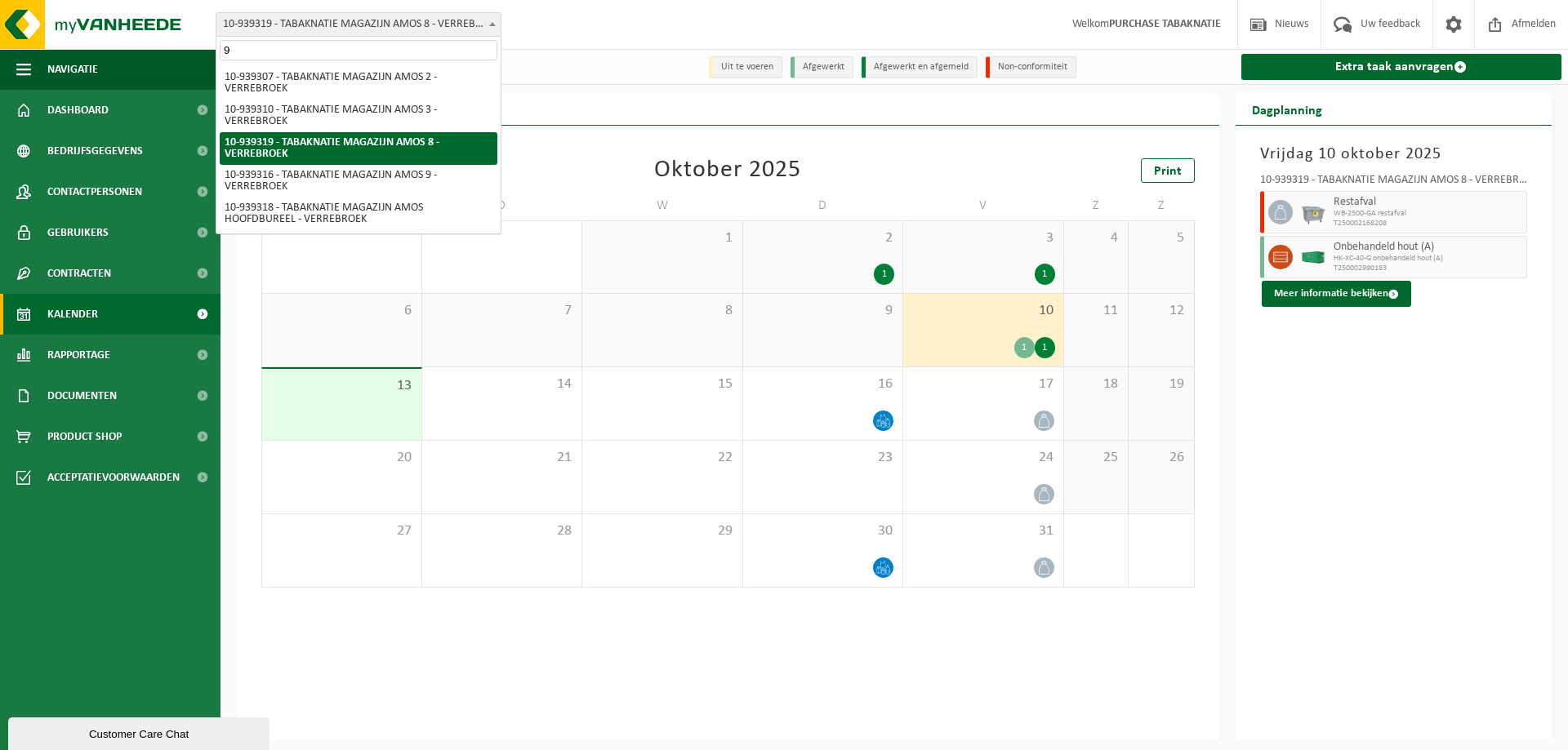
type input "9"
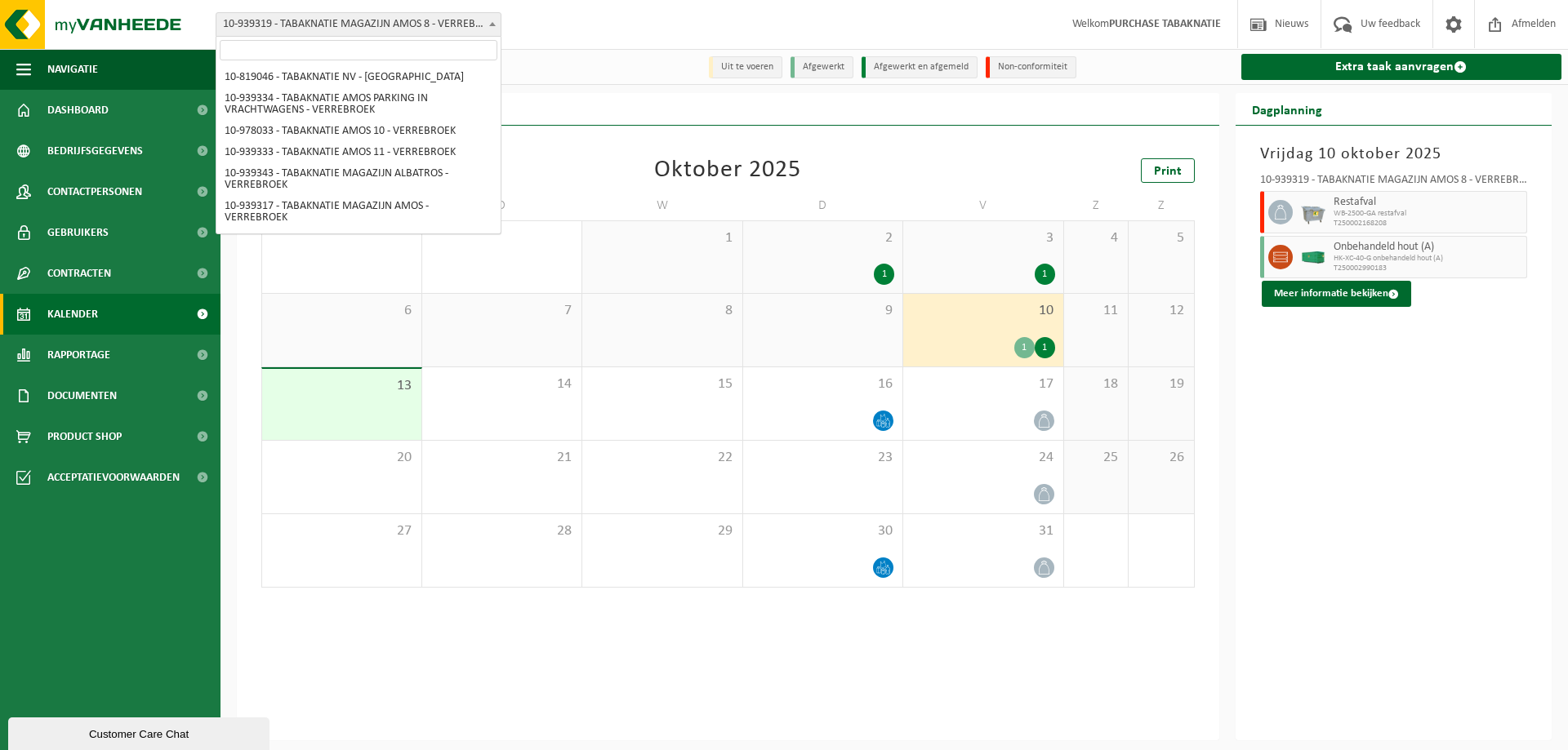
click at [424, 36] on span "10-939319 - TABAKNATIE MAGAZIJN AMOS 8 - VERREBROEK" at bounding box center [359, 25] width 284 height 23
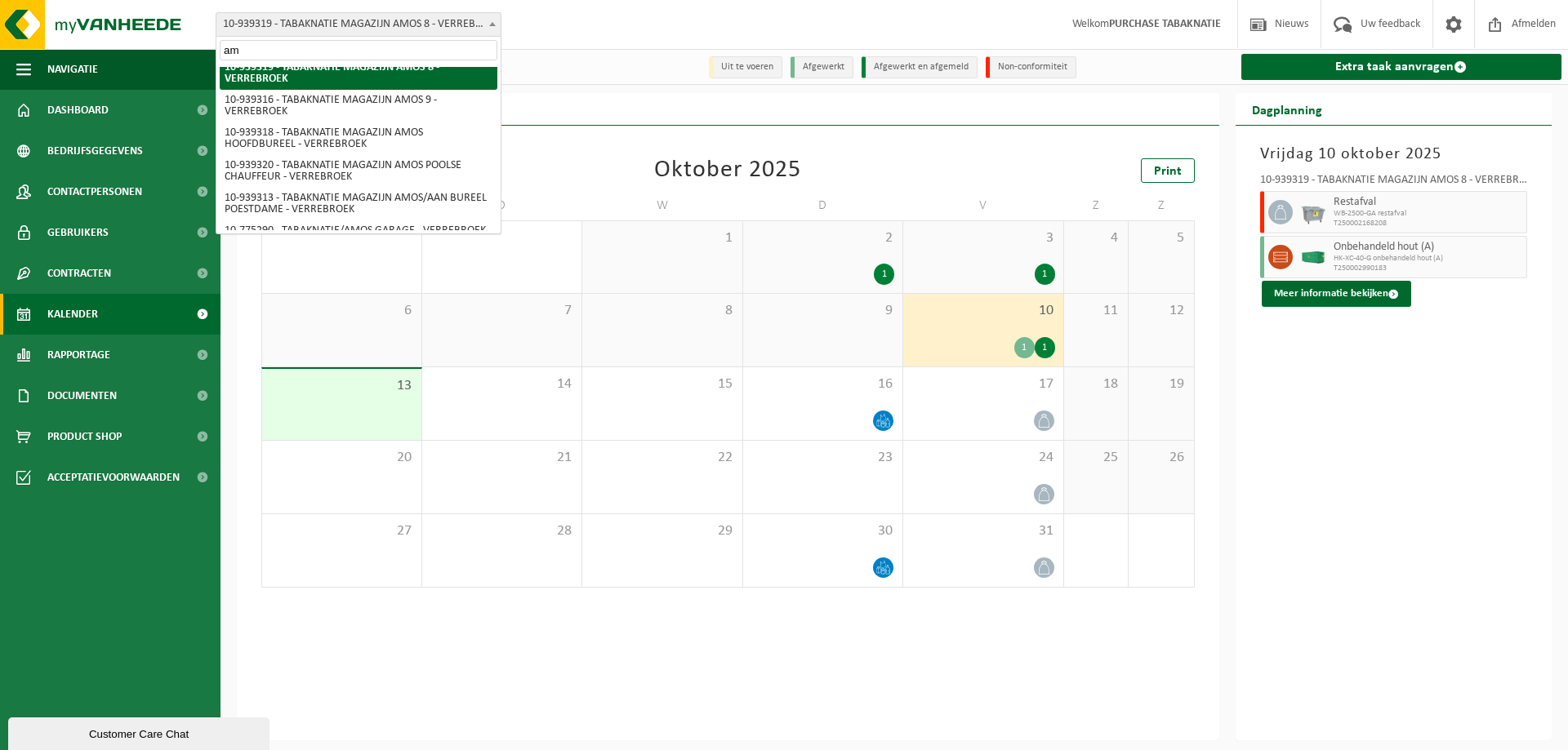
scroll to position [206, 0]
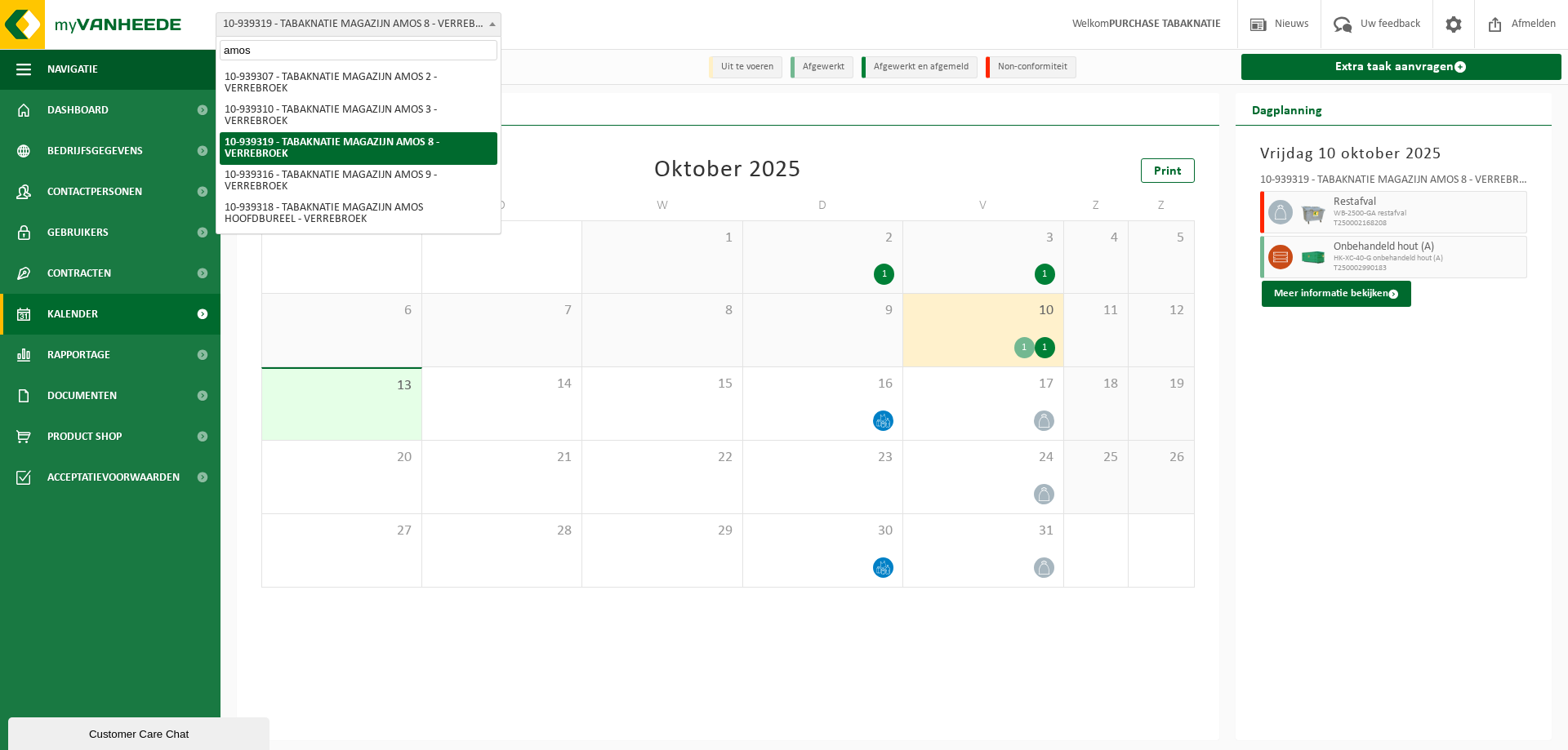
type input "amos 9"
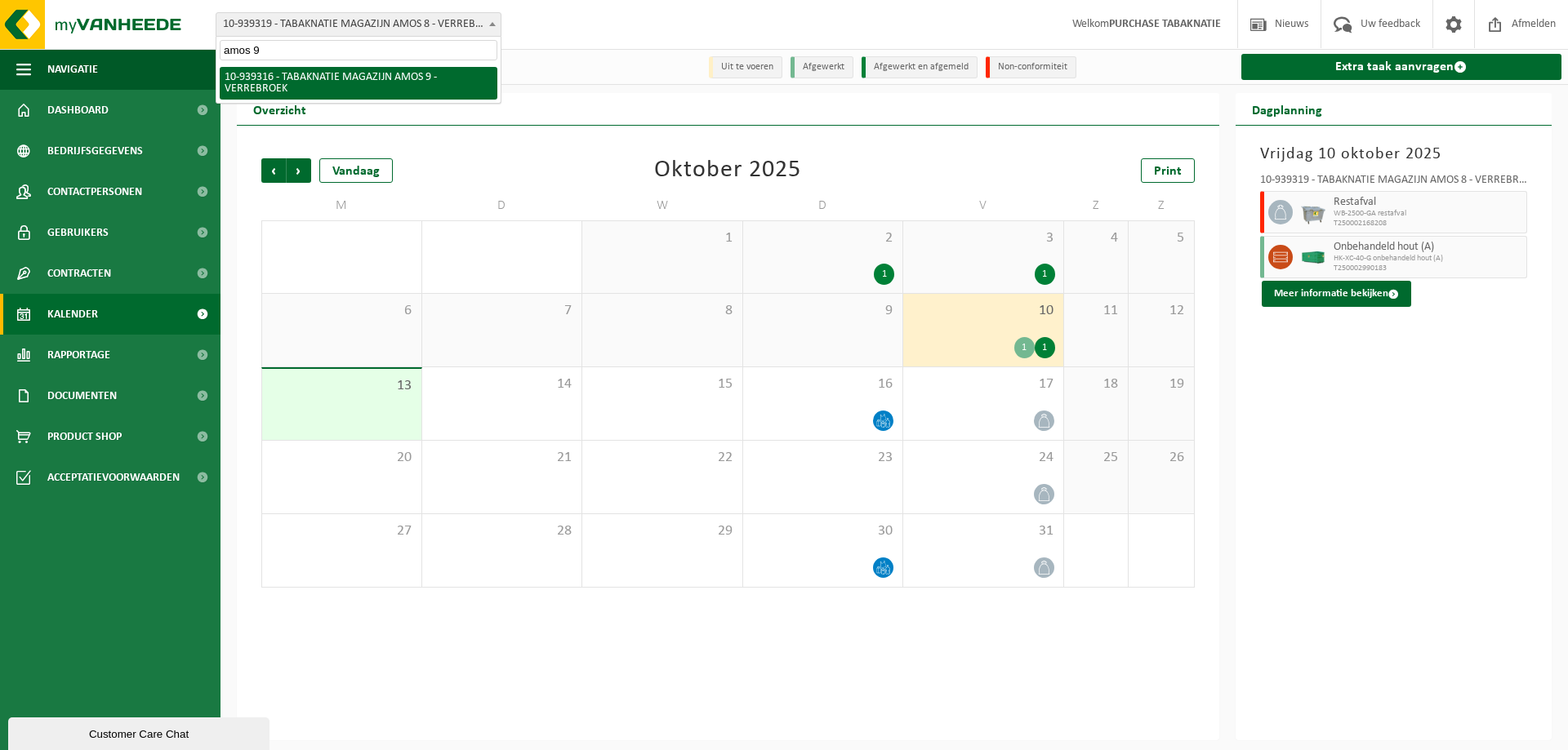
scroll to position [0, 0]
select select "138343"
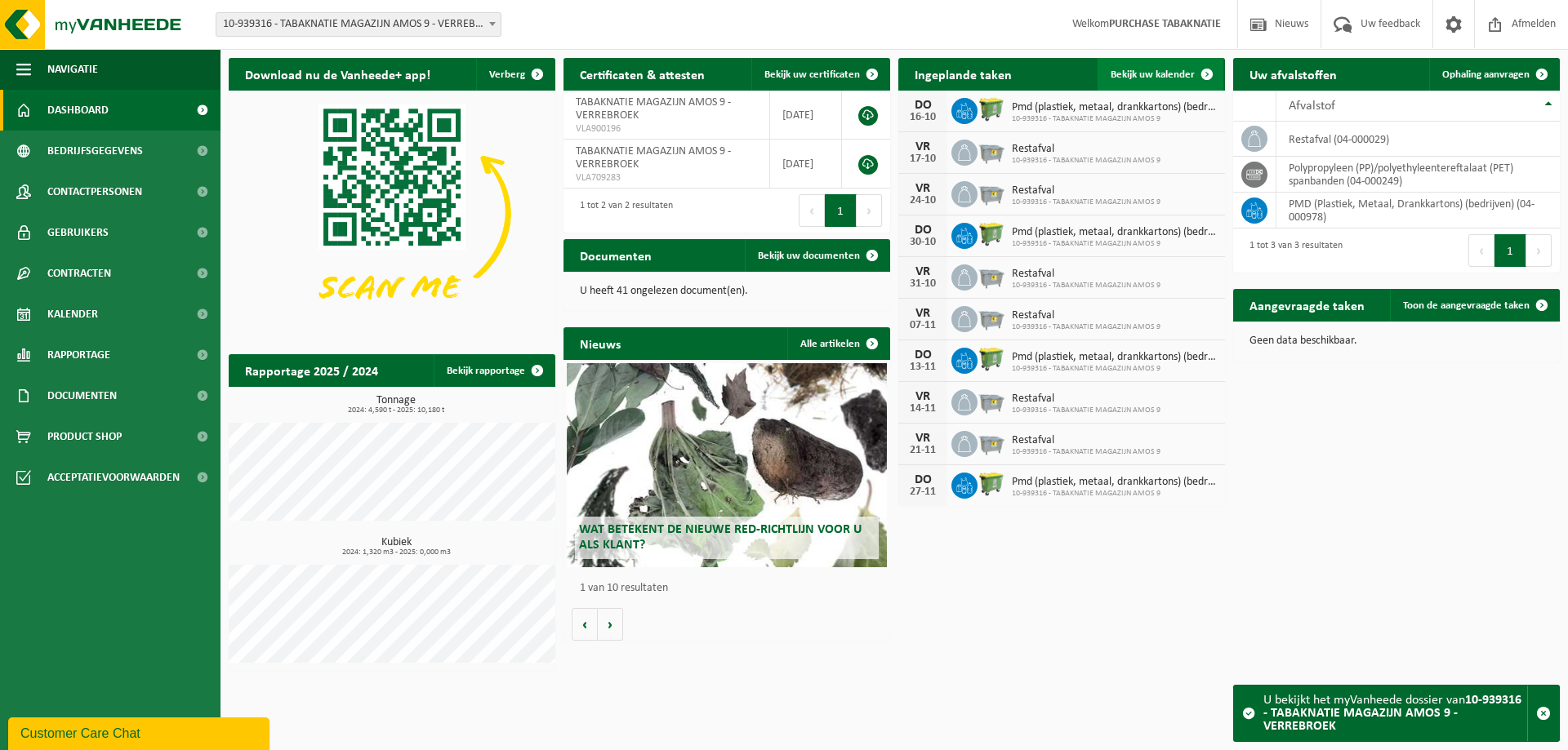
click at [1136, 81] on link "Bekijk uw kalender" at bounding box center [1160, 74] width 126 height 33
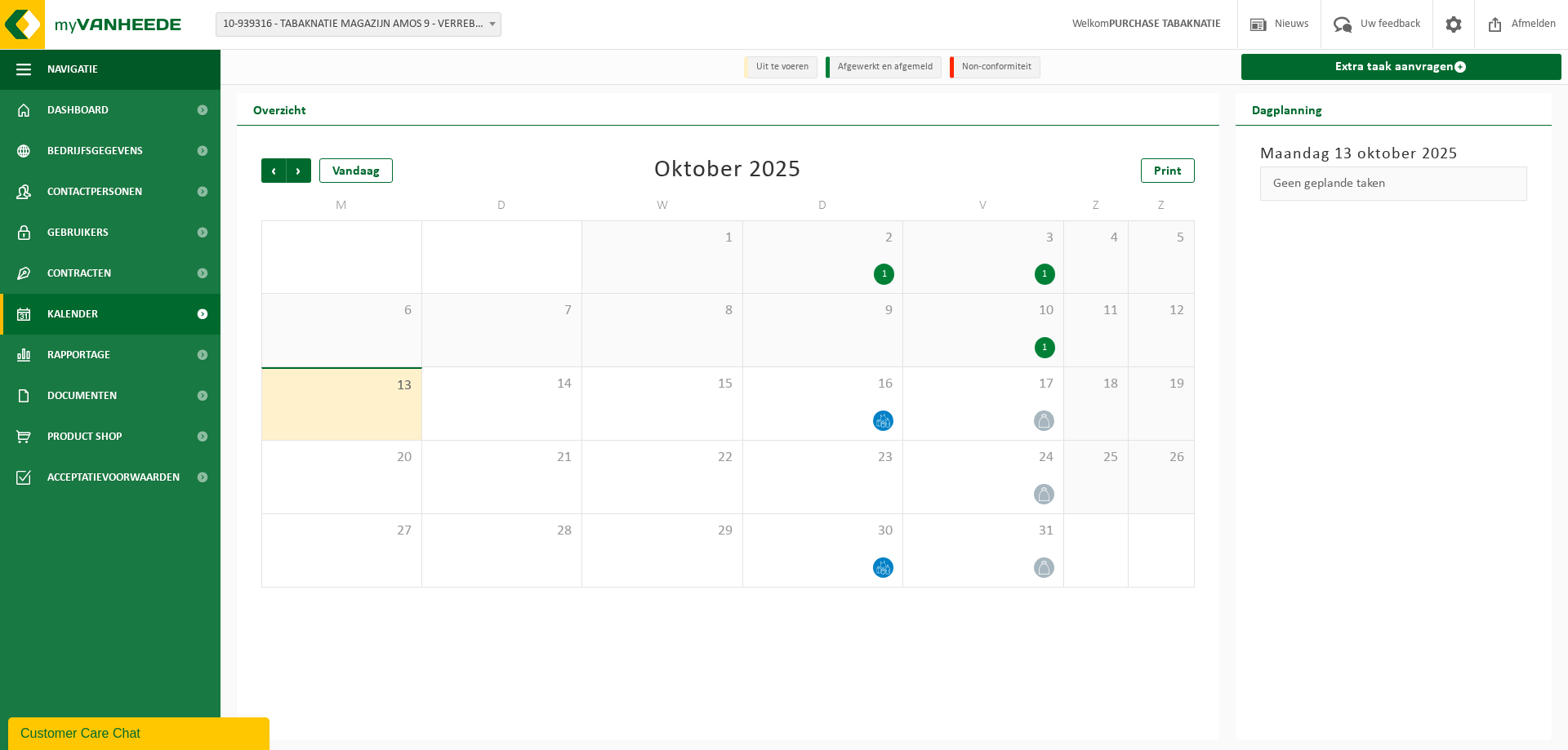
click at [998, 333] on div "10 1" at bounding box center [983, 330] width 160 height 73
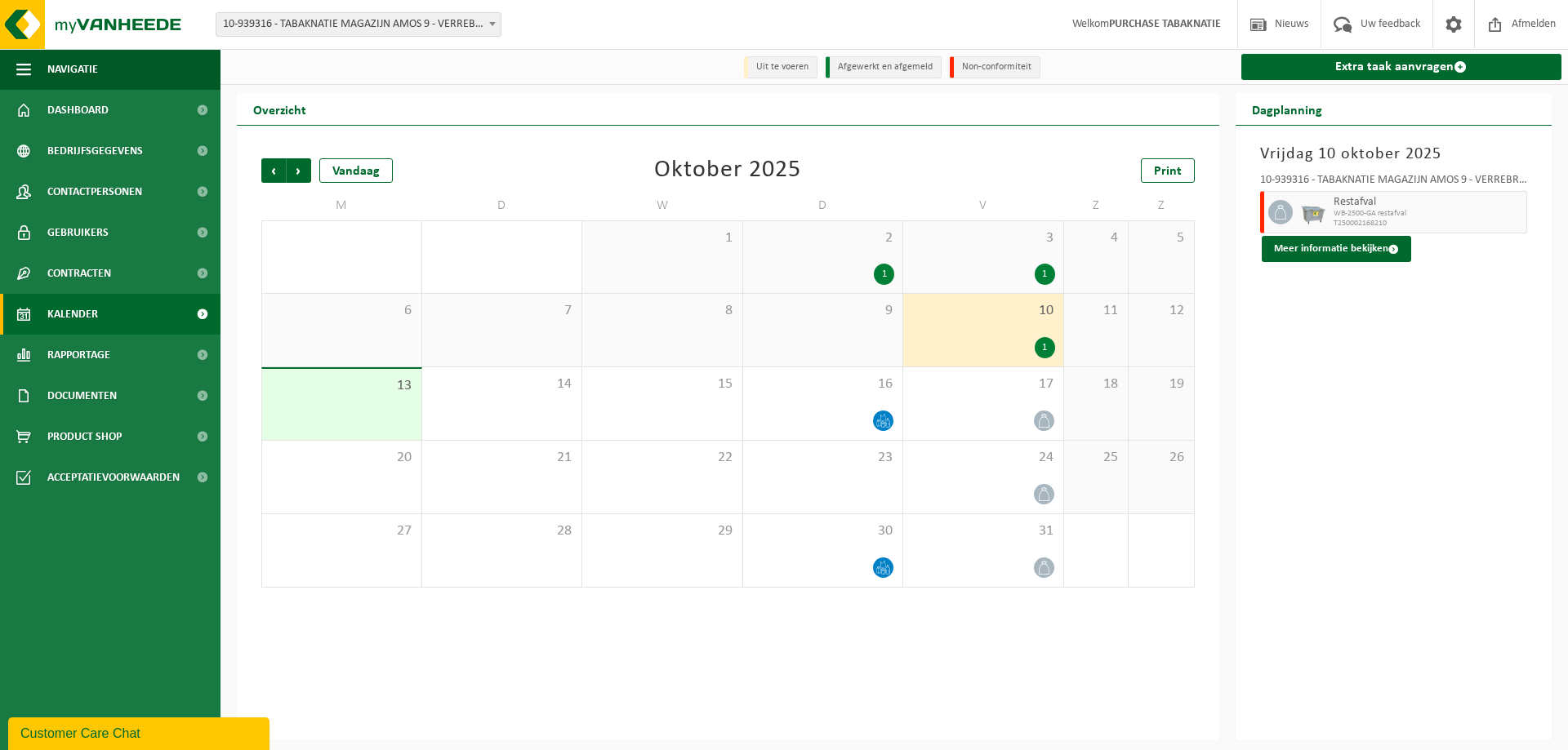
click at [428, 30] on span "10-939316 - TABAKNATIE MAGAZIJN AMOS 9 - VERREBROEK" at bounding box center [359, 25] width 284 height 23
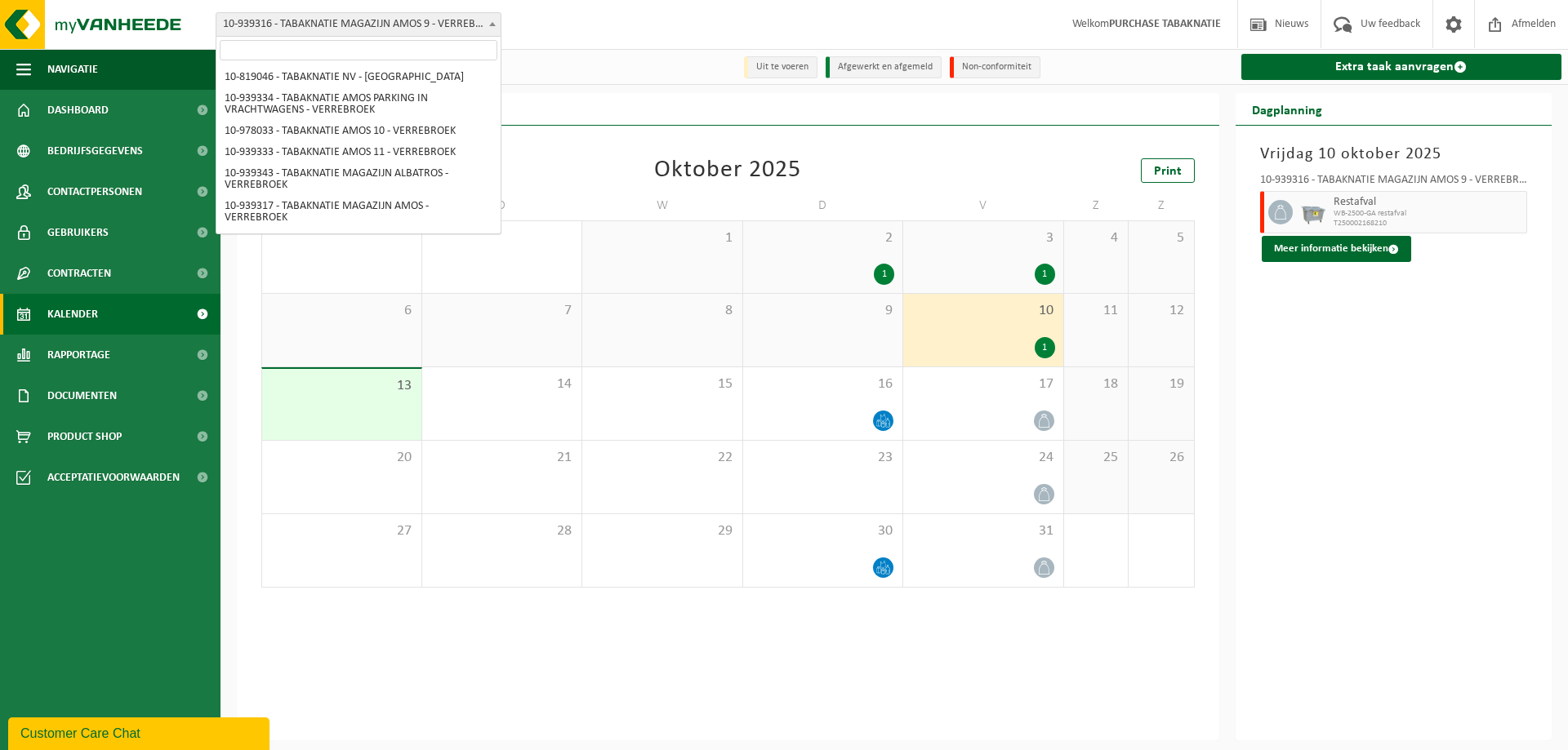
scroll to position [292, 0]
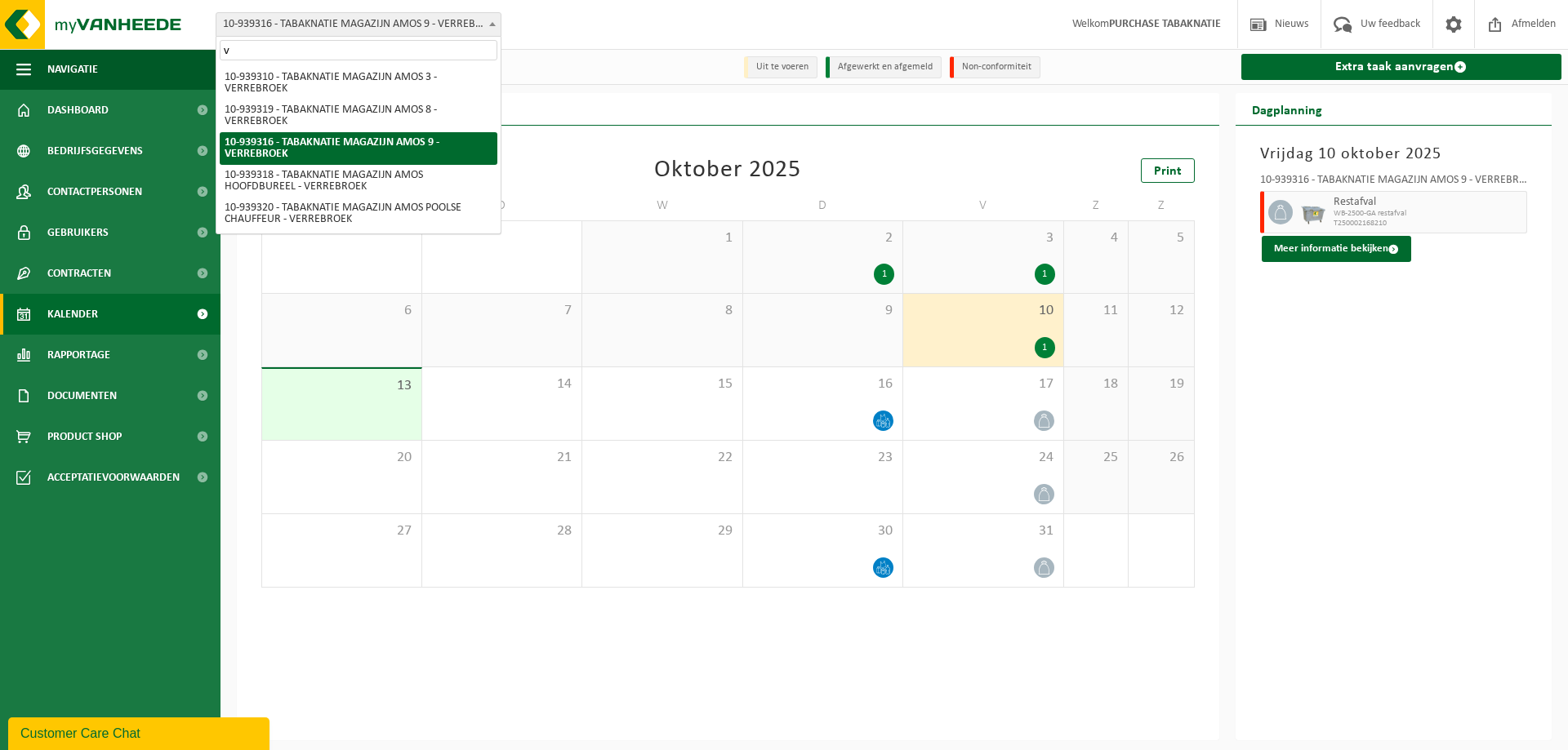
type input "vr"
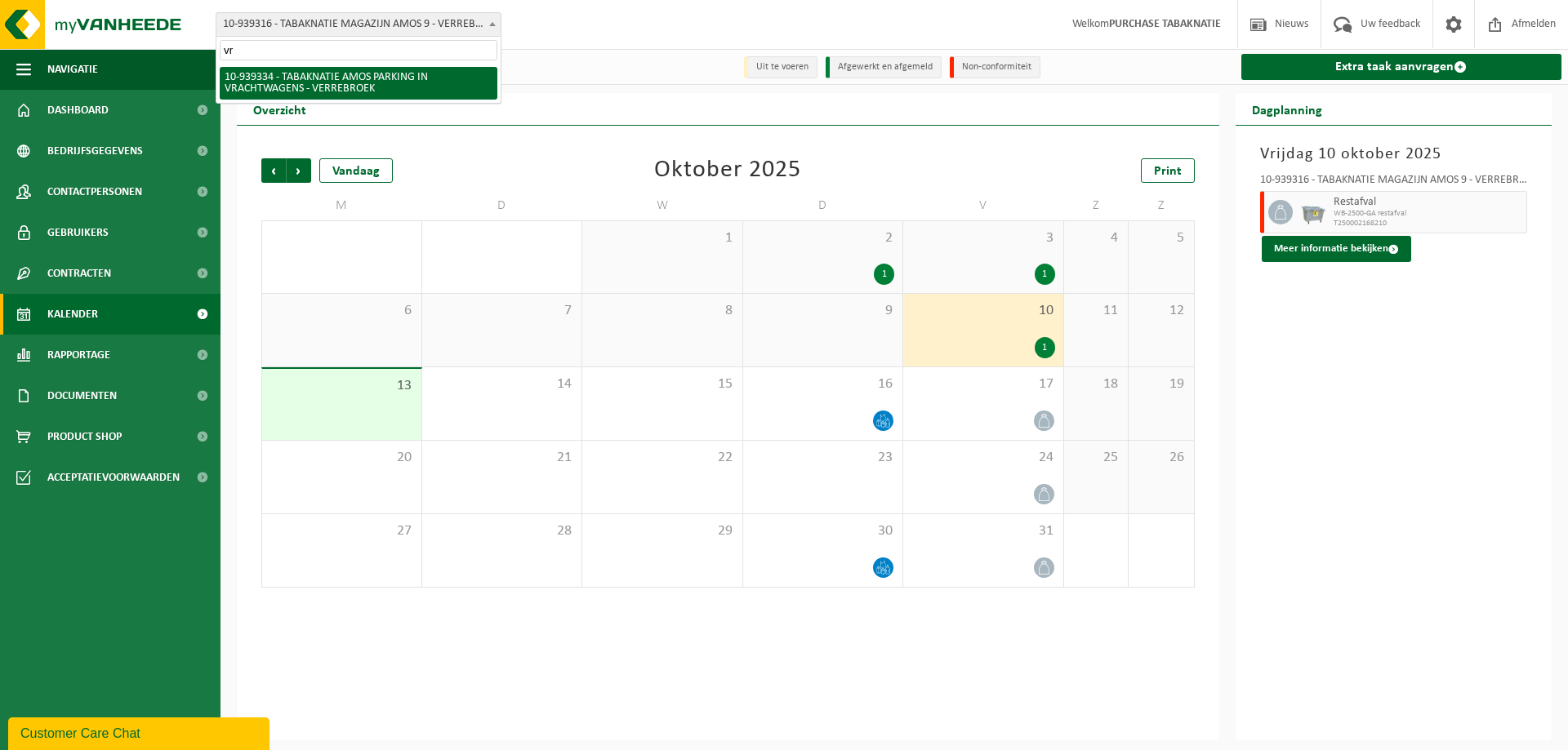
select select "138356"
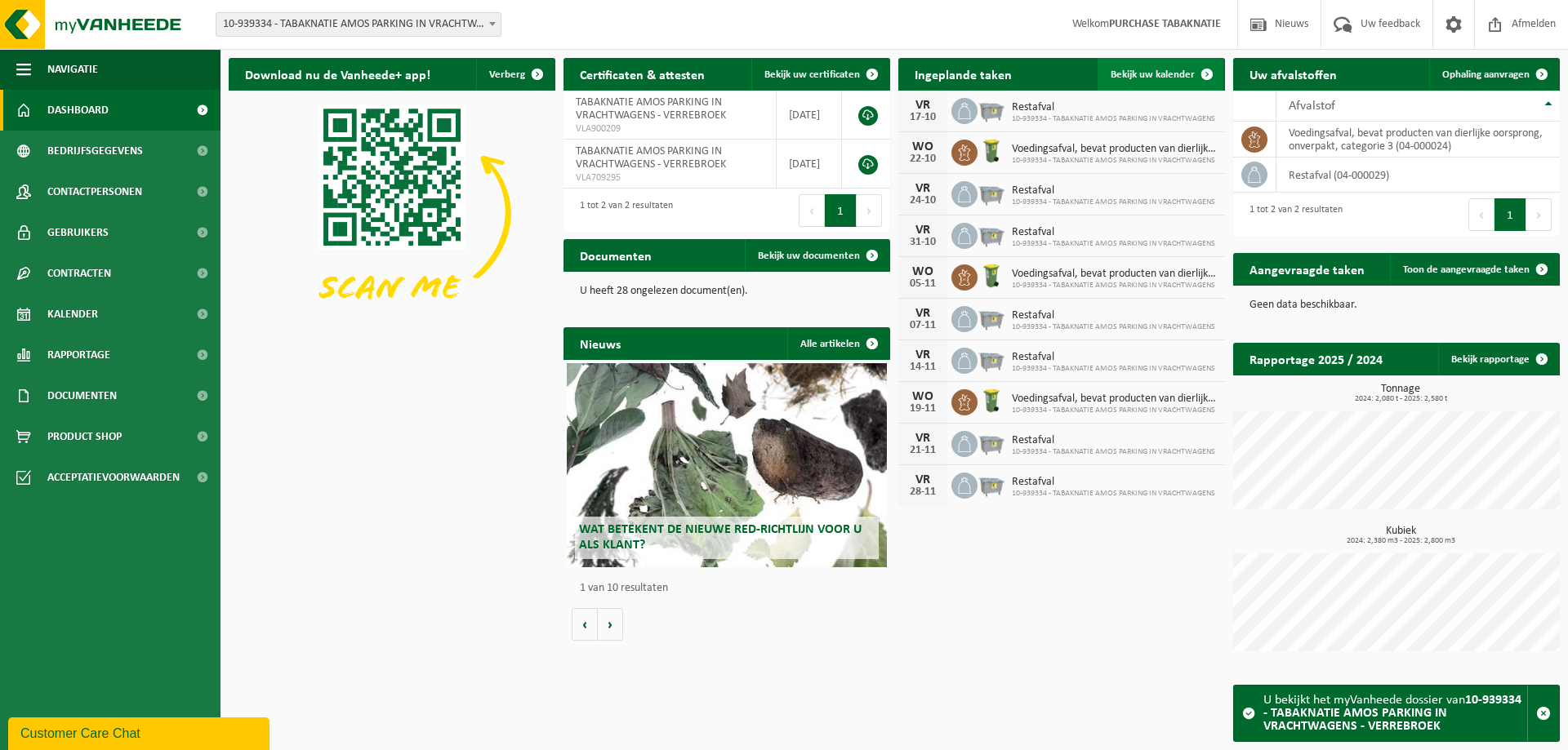
click at [1147, 72] on span "Bekijk uw kalender" at bounding box center [1152, 75] width 84 height 11
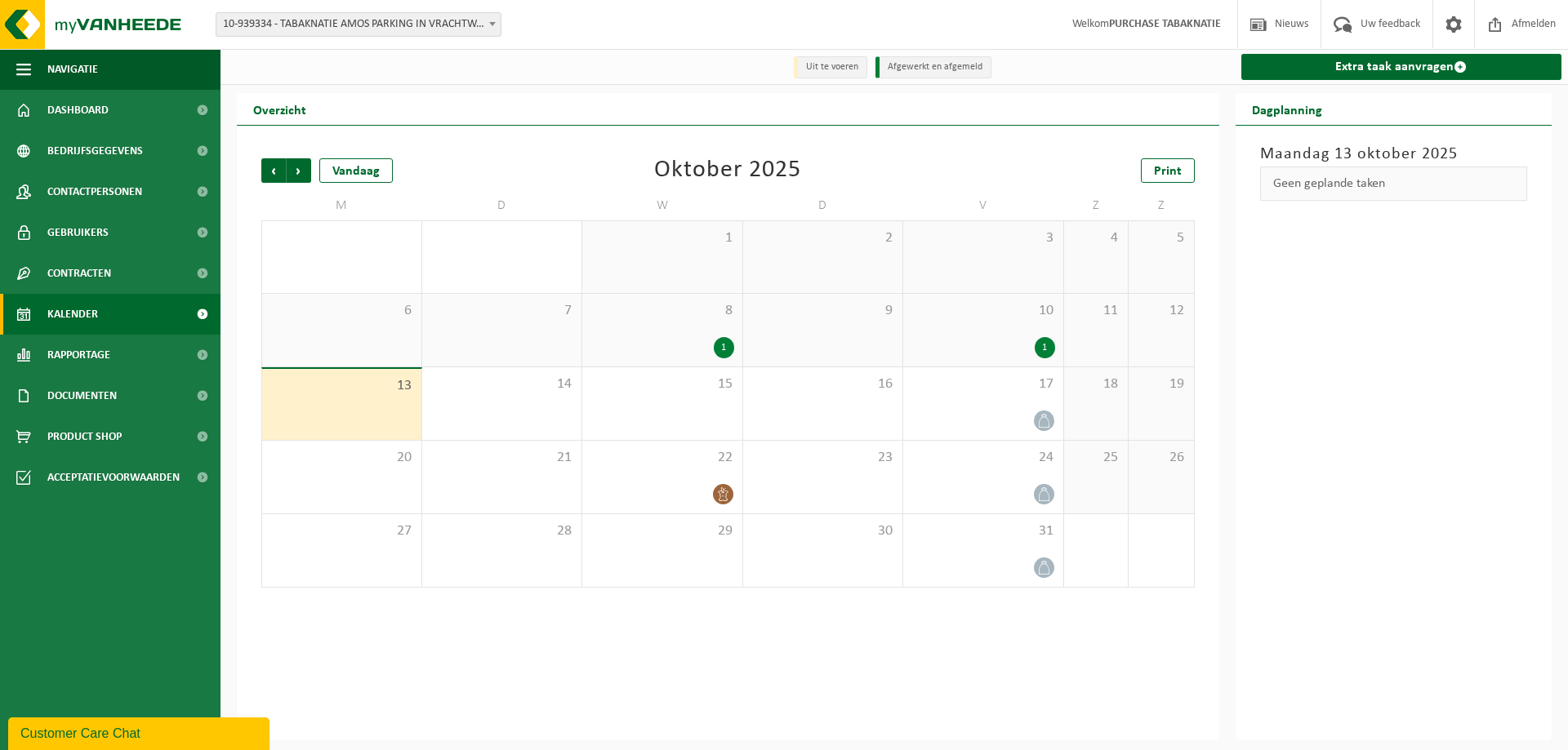
click at [973, 312] on span "10" at bounding box center [983, 311] width 144 height 18
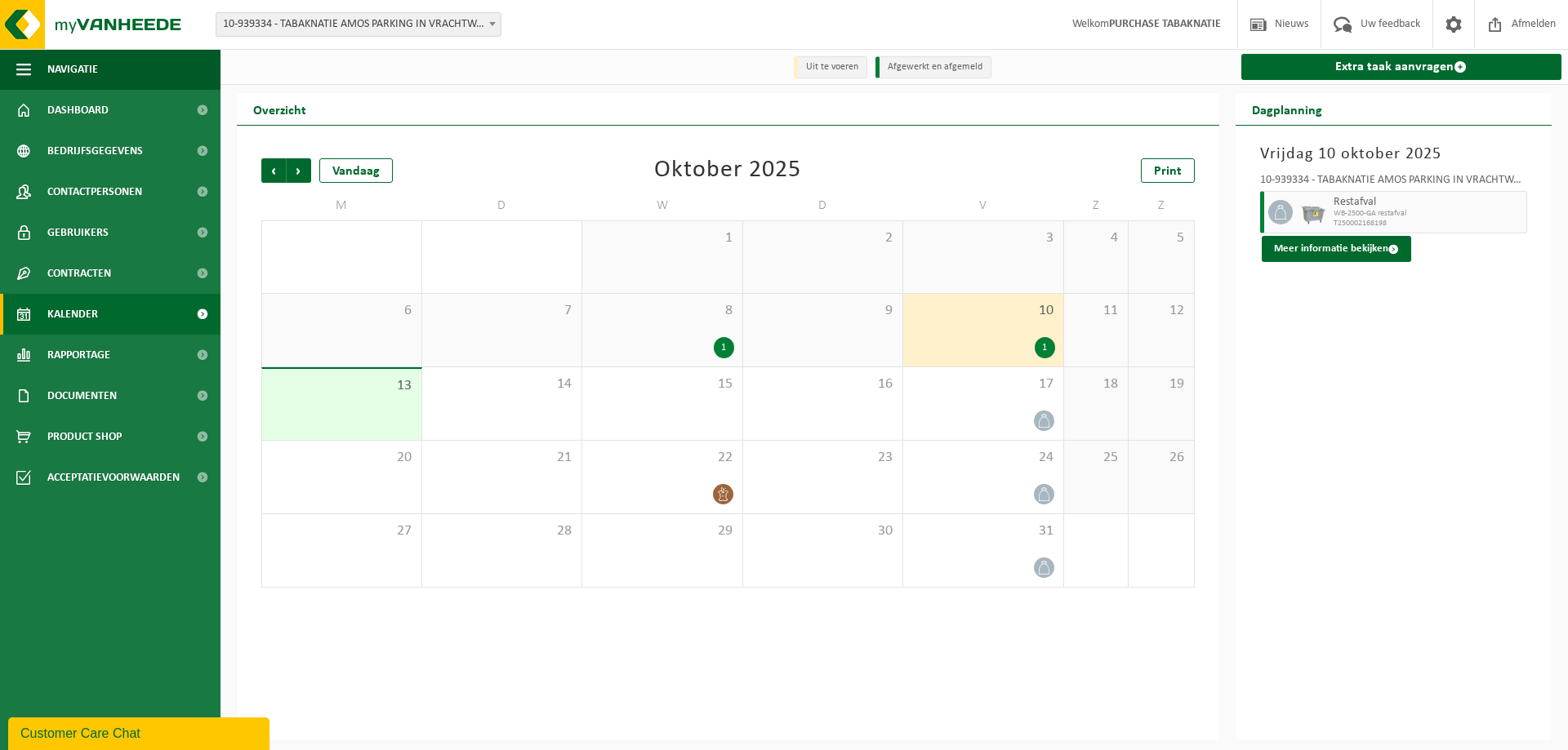
click at [646, 321] on div "8 1" at bounding box center [662, 330] width 160 height 73
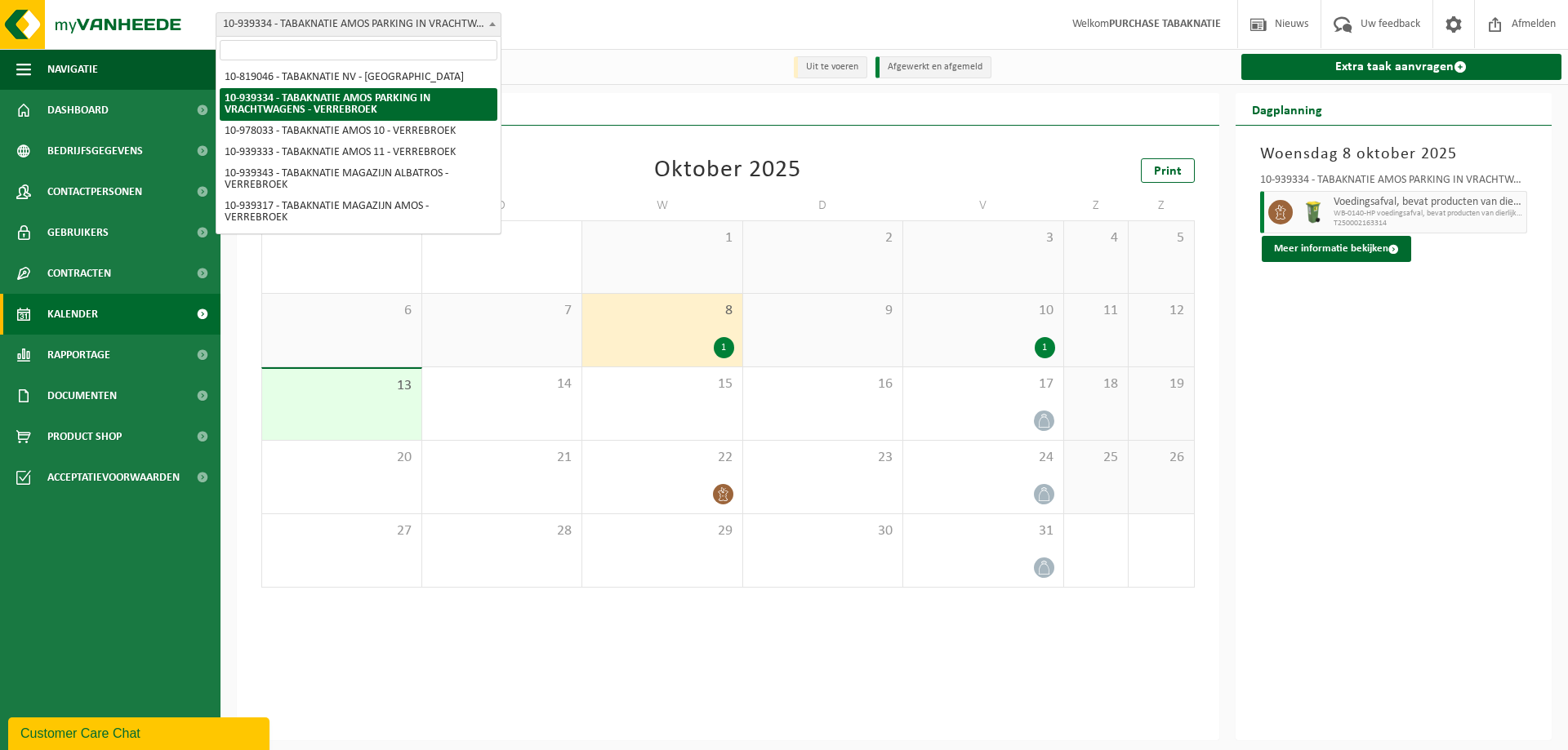
click at [452, 32] on span "10-939334 - TABAKNATIE AMOS PARKING IN VRACHTWAGENS - VERREBROEK" at bounding box center [359, 25] width 284 height 23
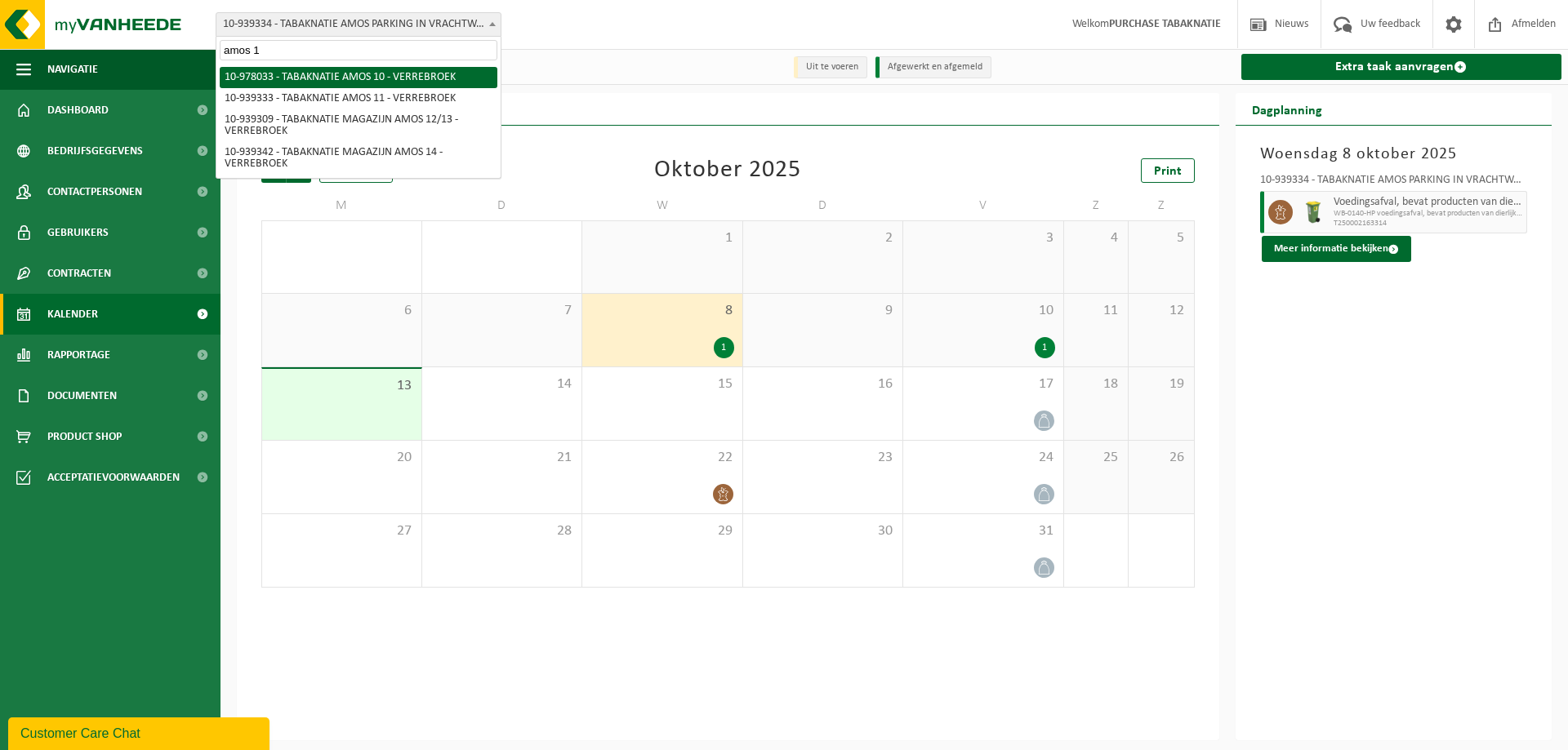
type input "amos 11"
select select "138355"
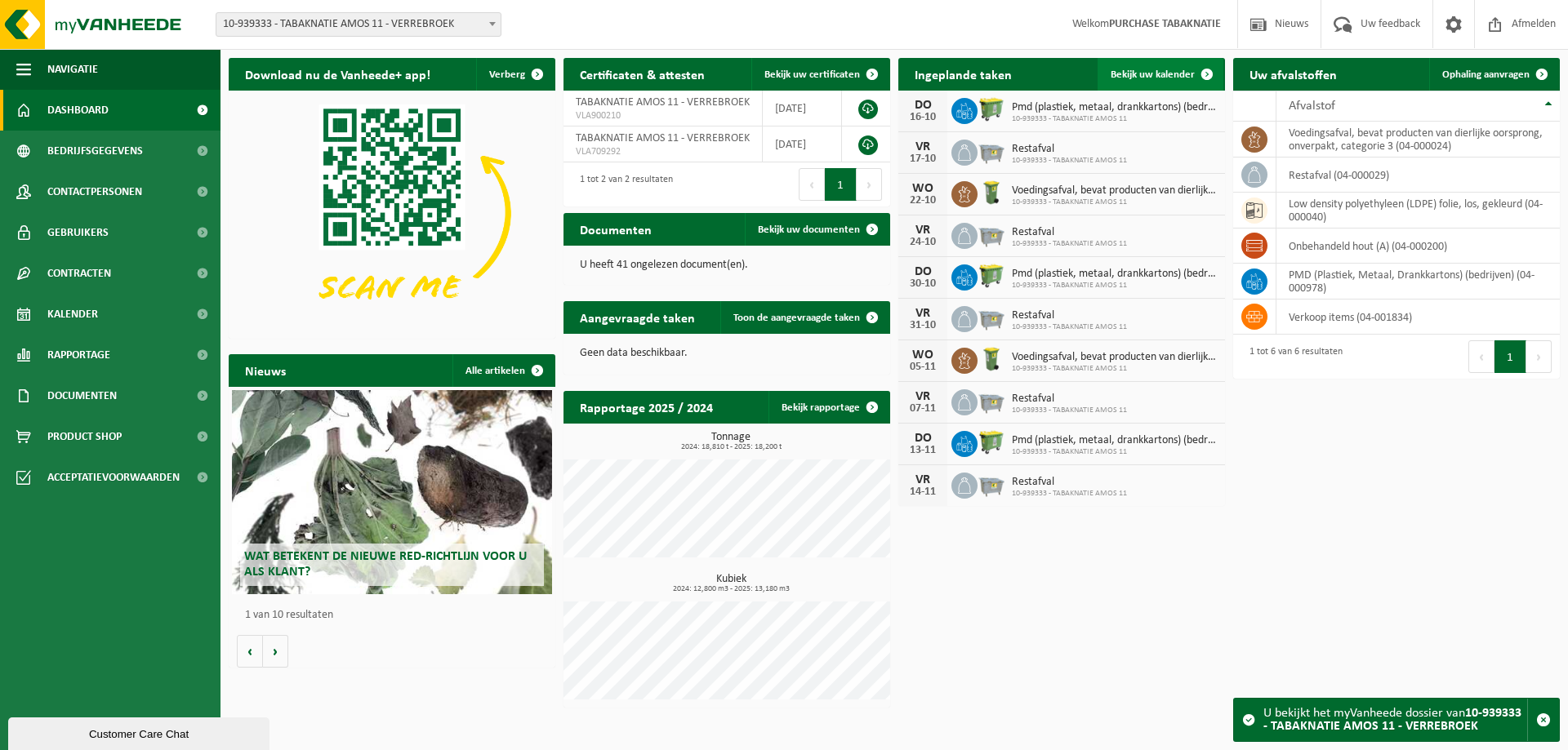
click at [1163, 74] on span "Bekijk uw kalender" at bounding box center [1152, 75] width 84 height 11
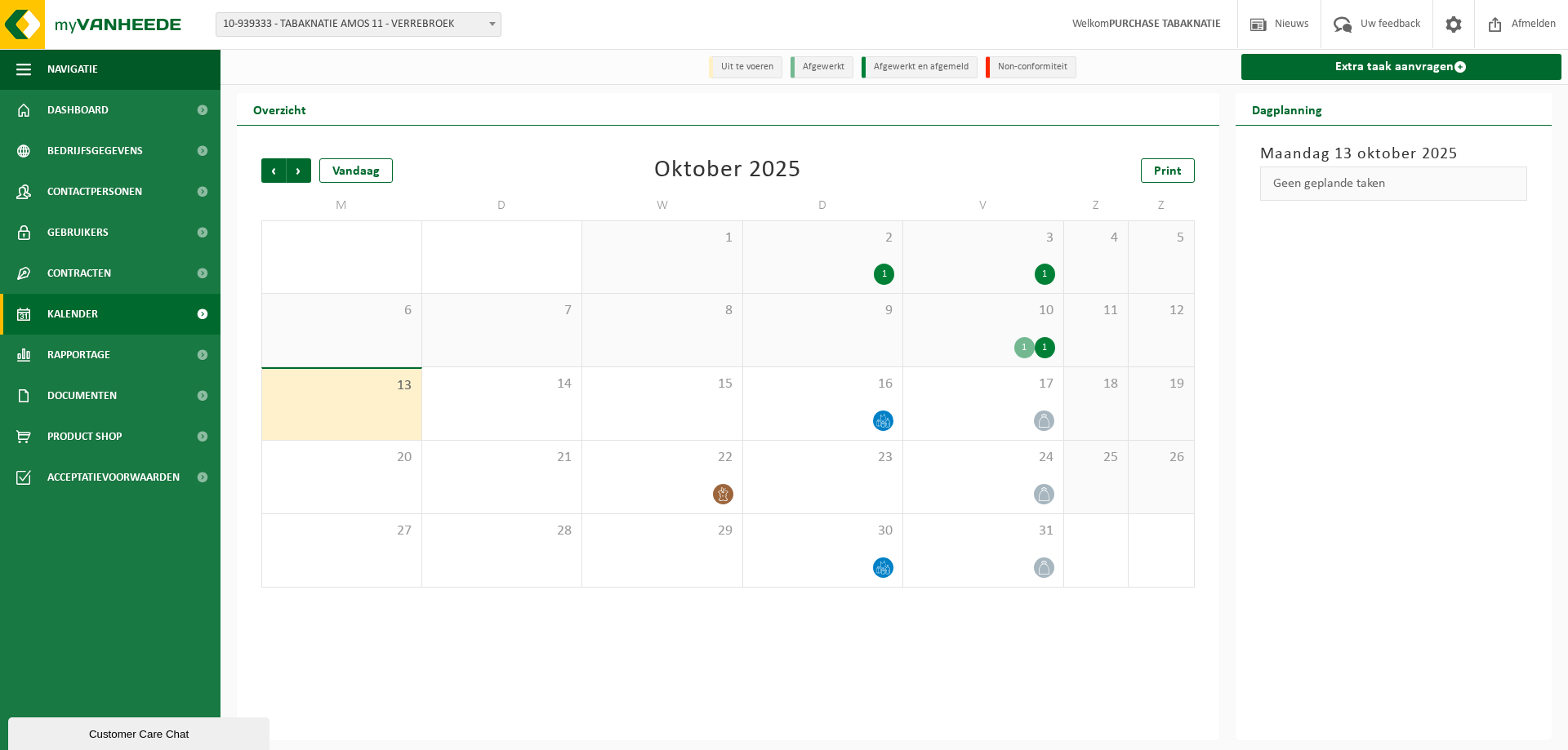
click at [912, 355] on div "1 1" at bounding box center [983, 348] width 144 height 21
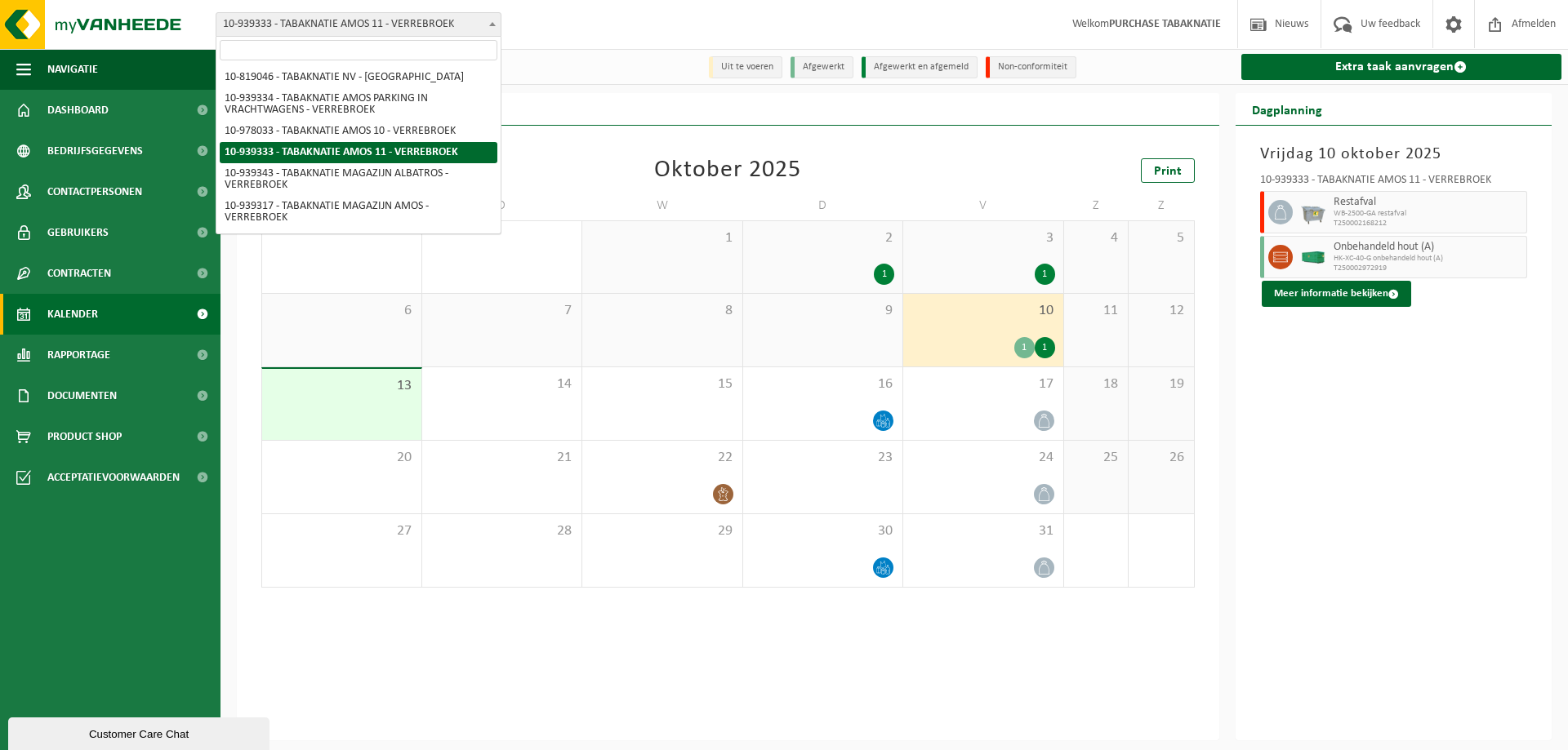
click at [457, 26] on span "10-939333 - TABAKNATIE AMOS 11 - VERREBROEK" at bounding box center [359, 25] width 284 height 23
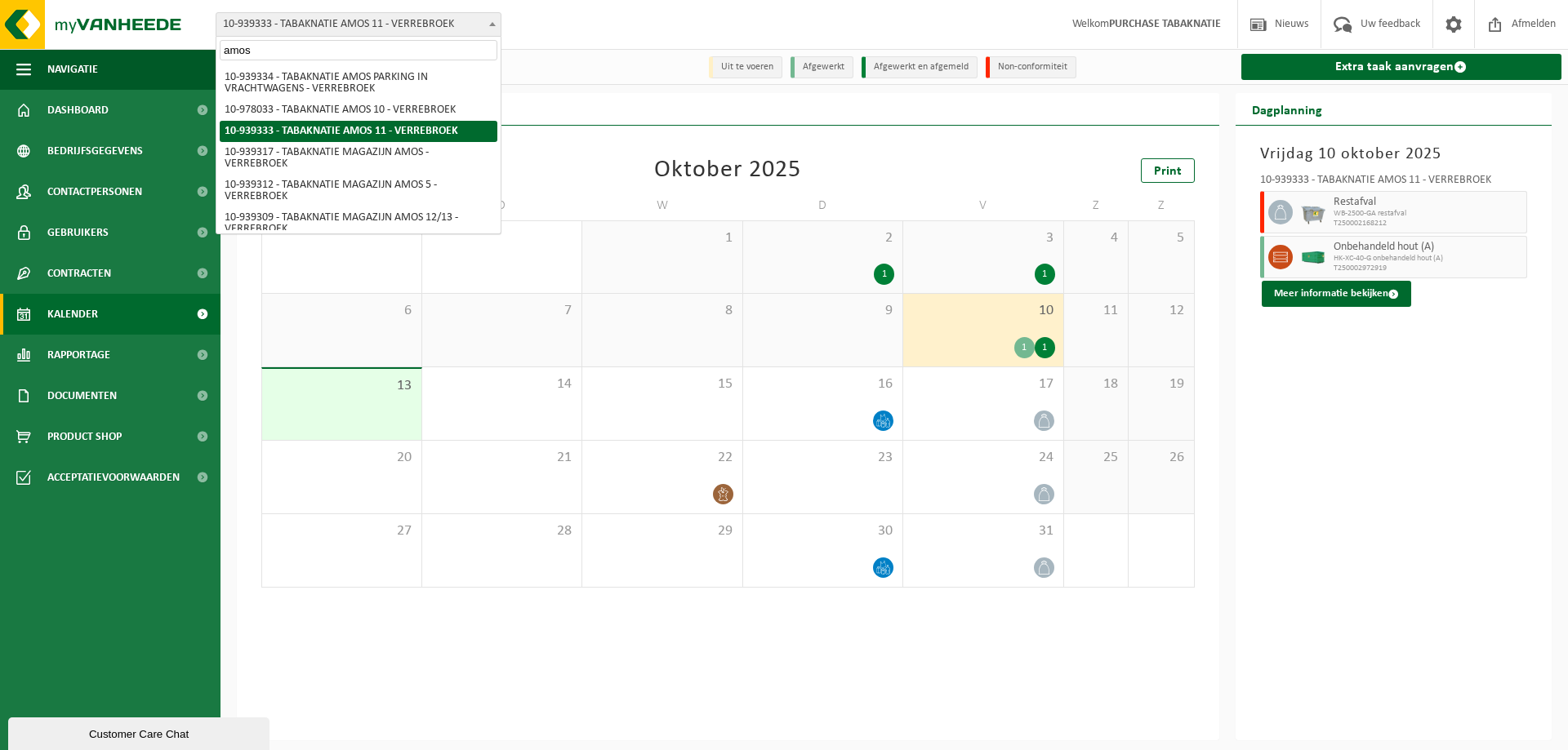
type input "amos 5"
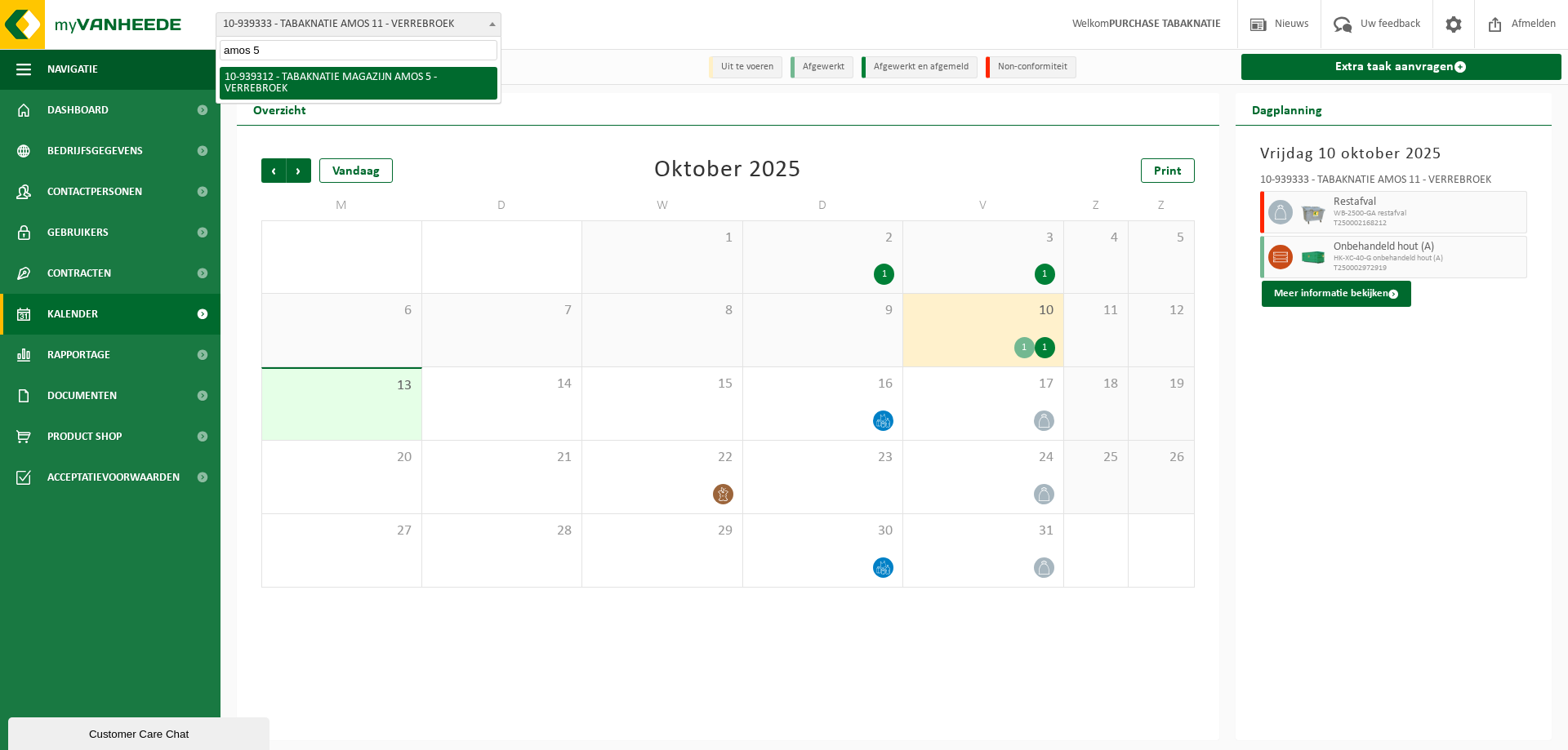
select select "138341"
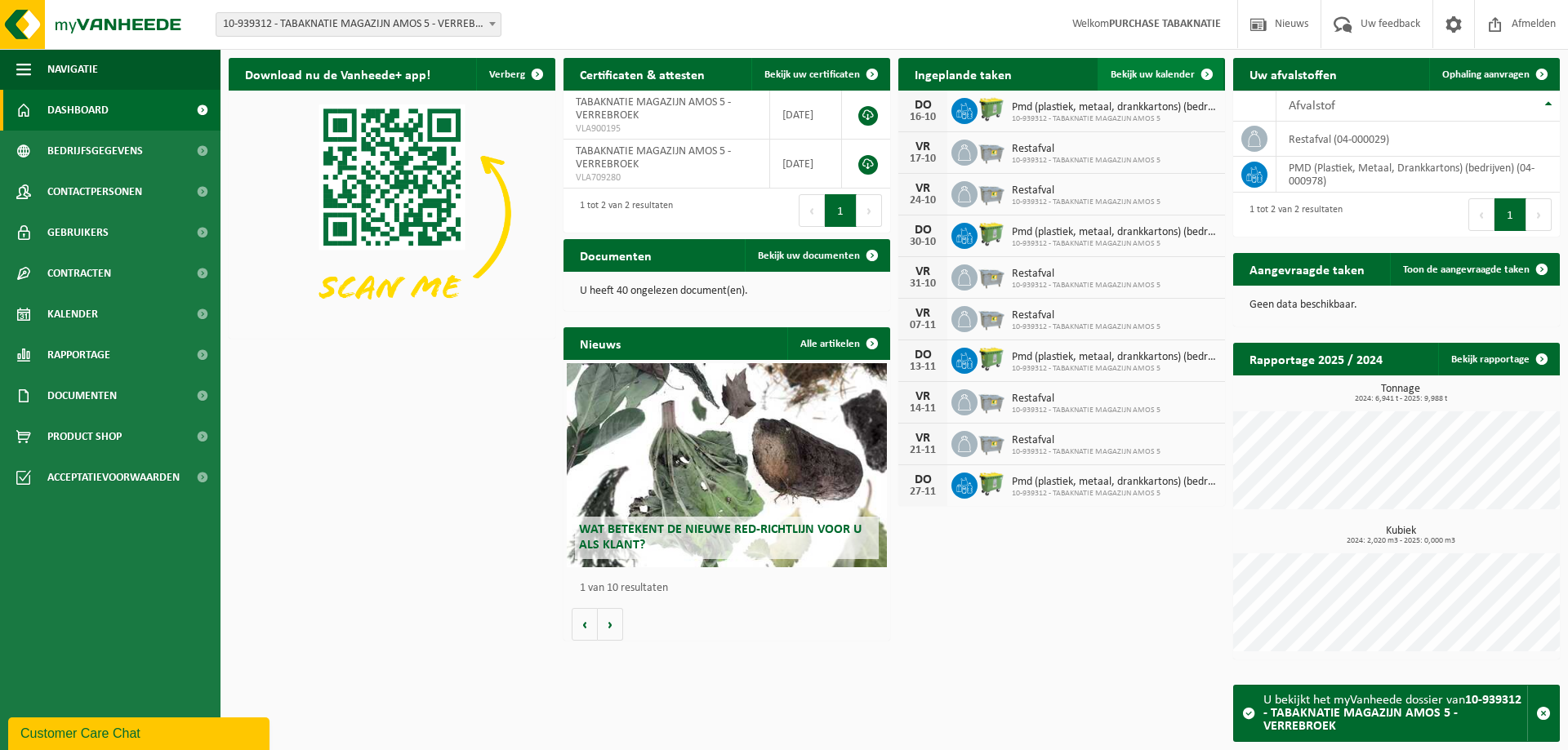
click at [1187, 67] on link "Bekijk uw kalender" at bounding box center [1160, 74] width 126 height 33
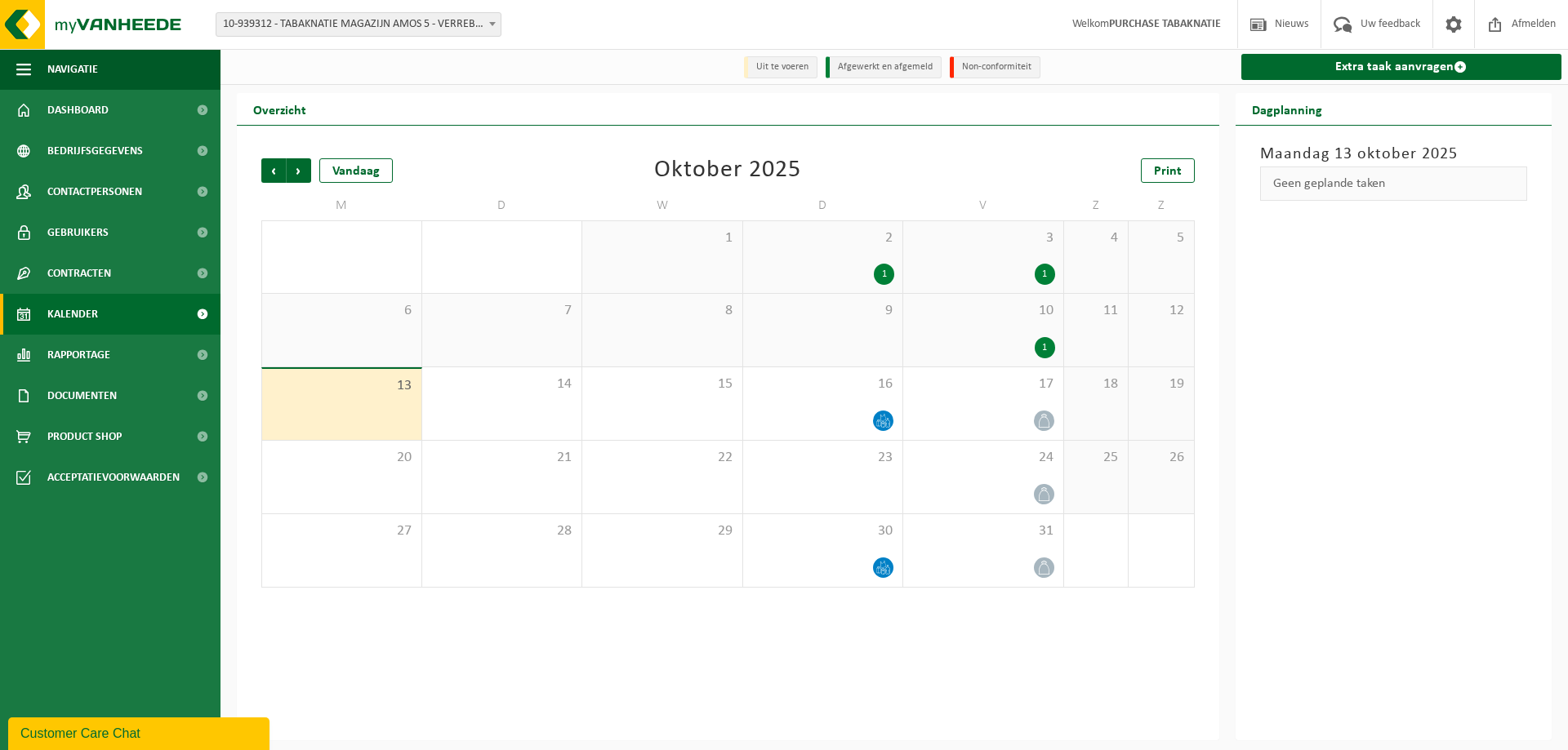
click at [941, 313] on span "10" at bounding box center [983, 311] width 144 height 18
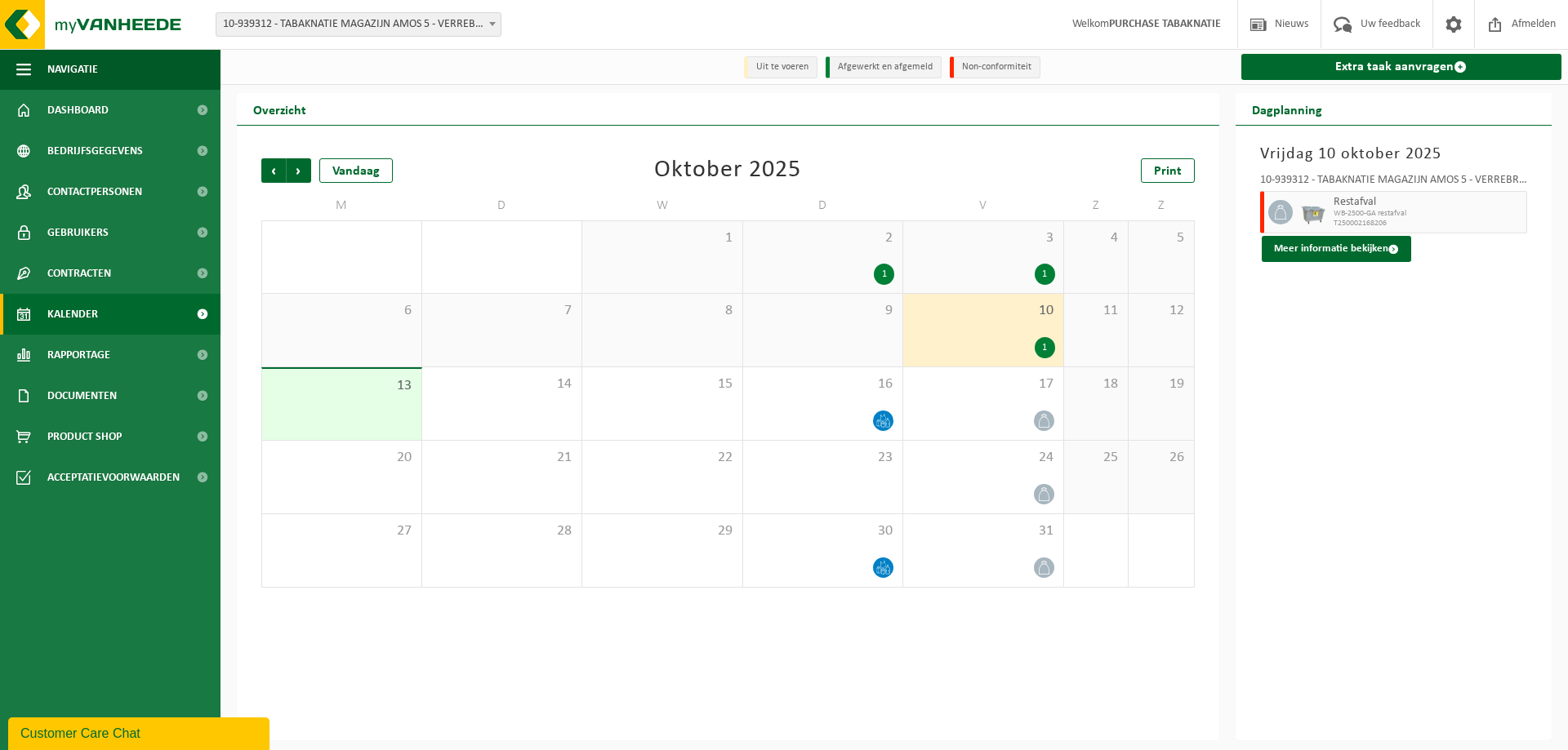
click at [395, 15] on span "10-939312 - TABAKNATIE MAGAZIJN AMOS 5 - VERREBROEK" at bounding box center [359, 25] width 284 height 23
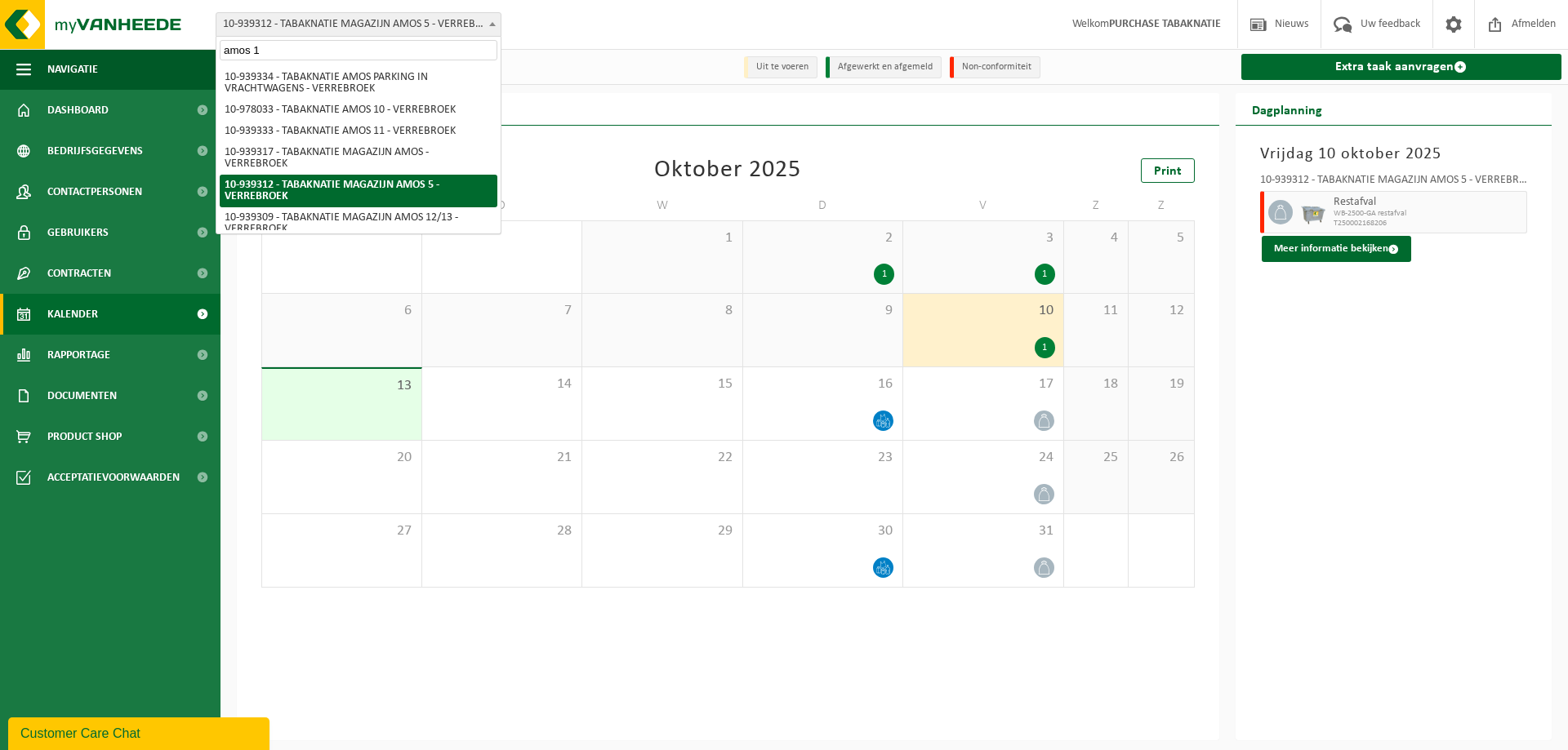
type input "amos 12"
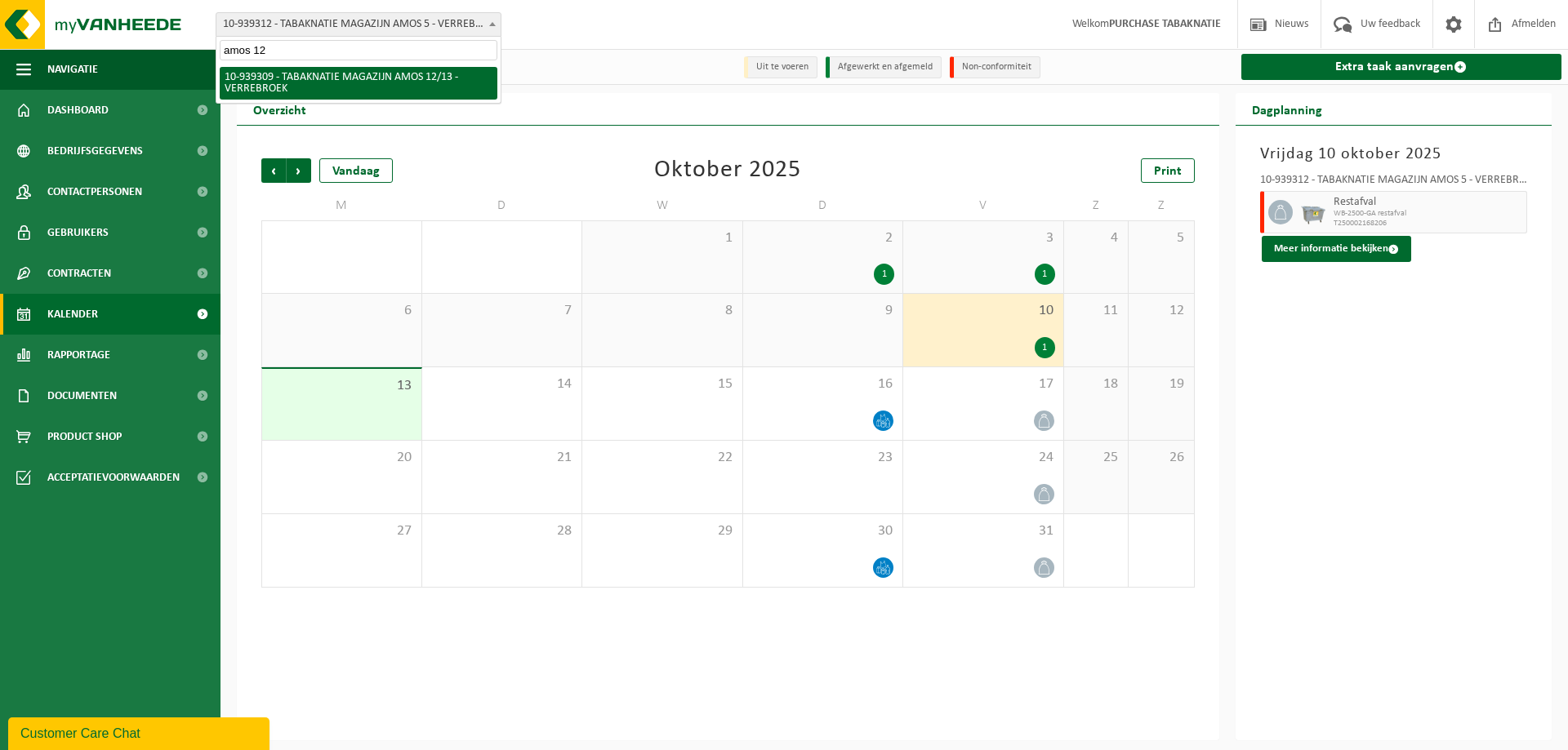
select select "138338"
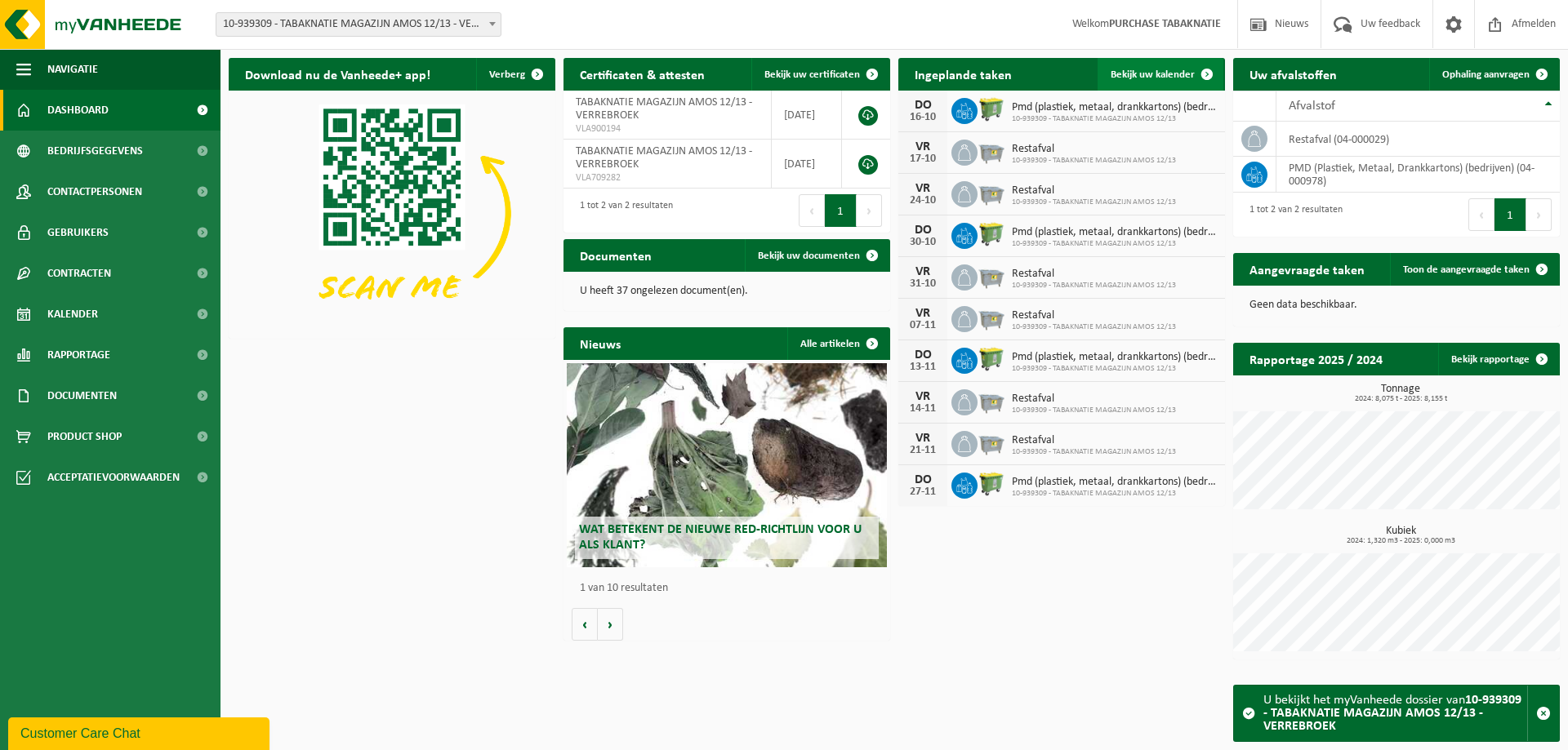
click at [1185, 66] on link "Bekijk uw kalender" at bounding box center [1160, 74] width 126 height 33
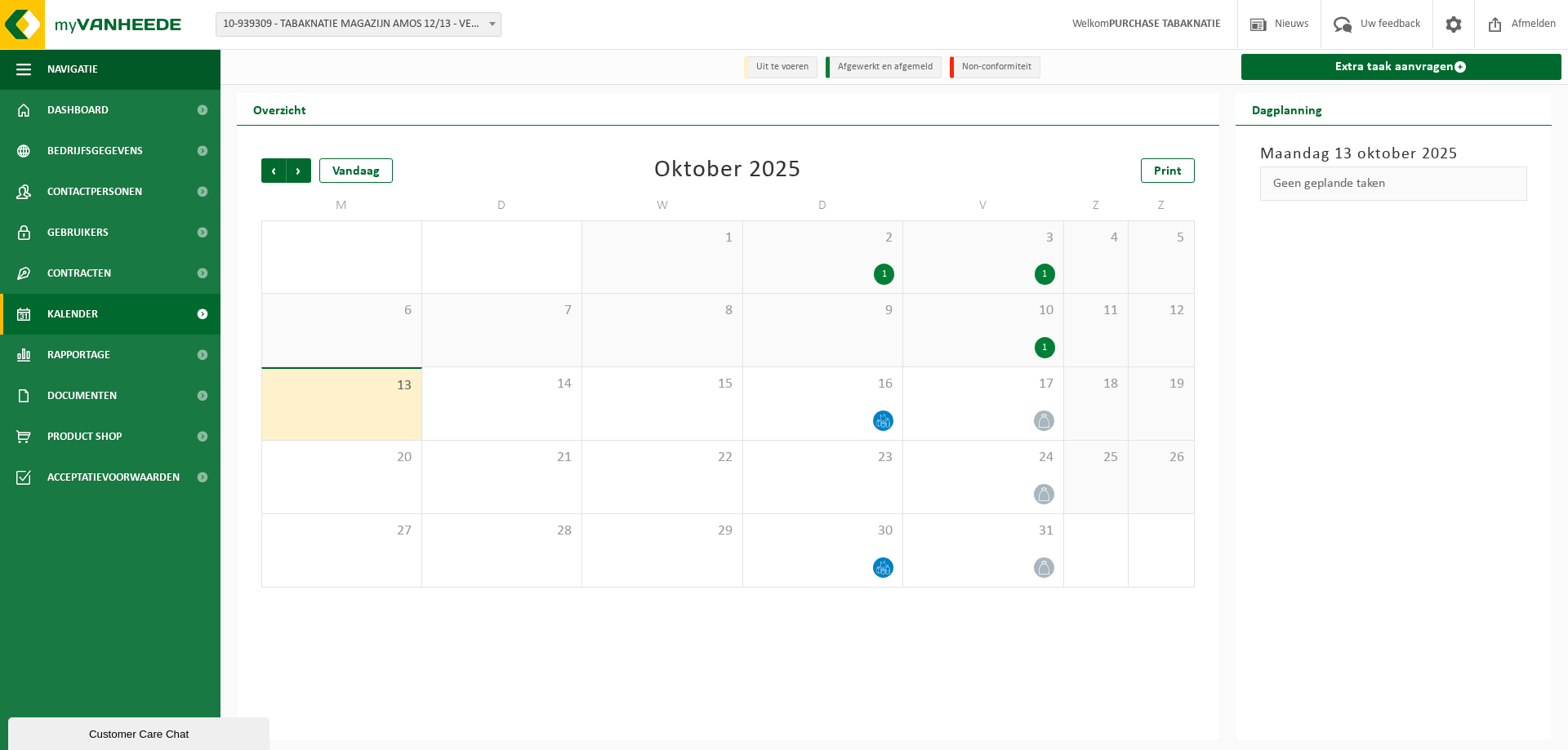
click at [994, 319] on span "10" at bounding box center [983, 311] width 144 height 18
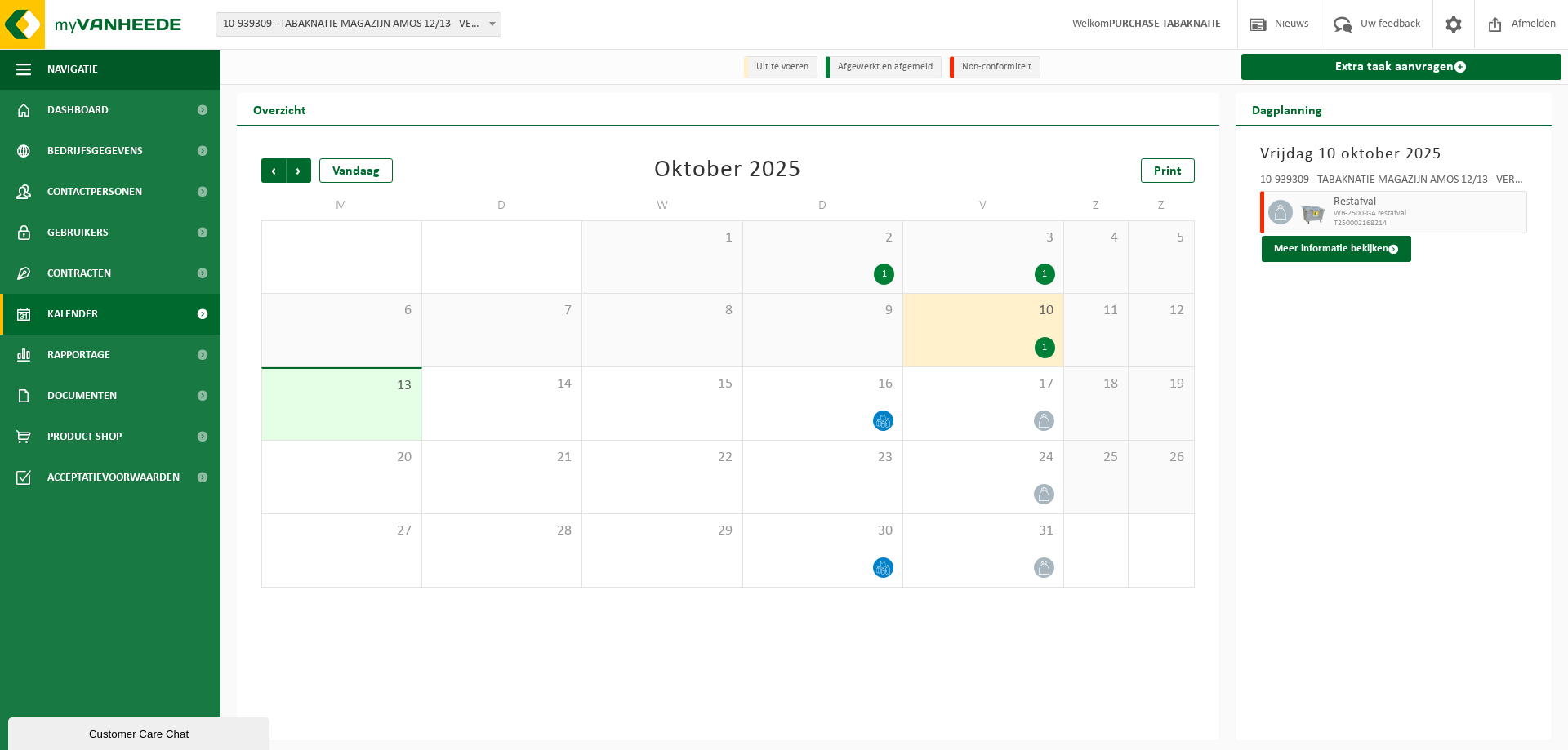
click at [432, 21] on span "10-939309 - TABAKNATIE MAGAZIJN AMOS 12/13 - VERREBROEK" at bounding box center [359, 25] width 284 height 23
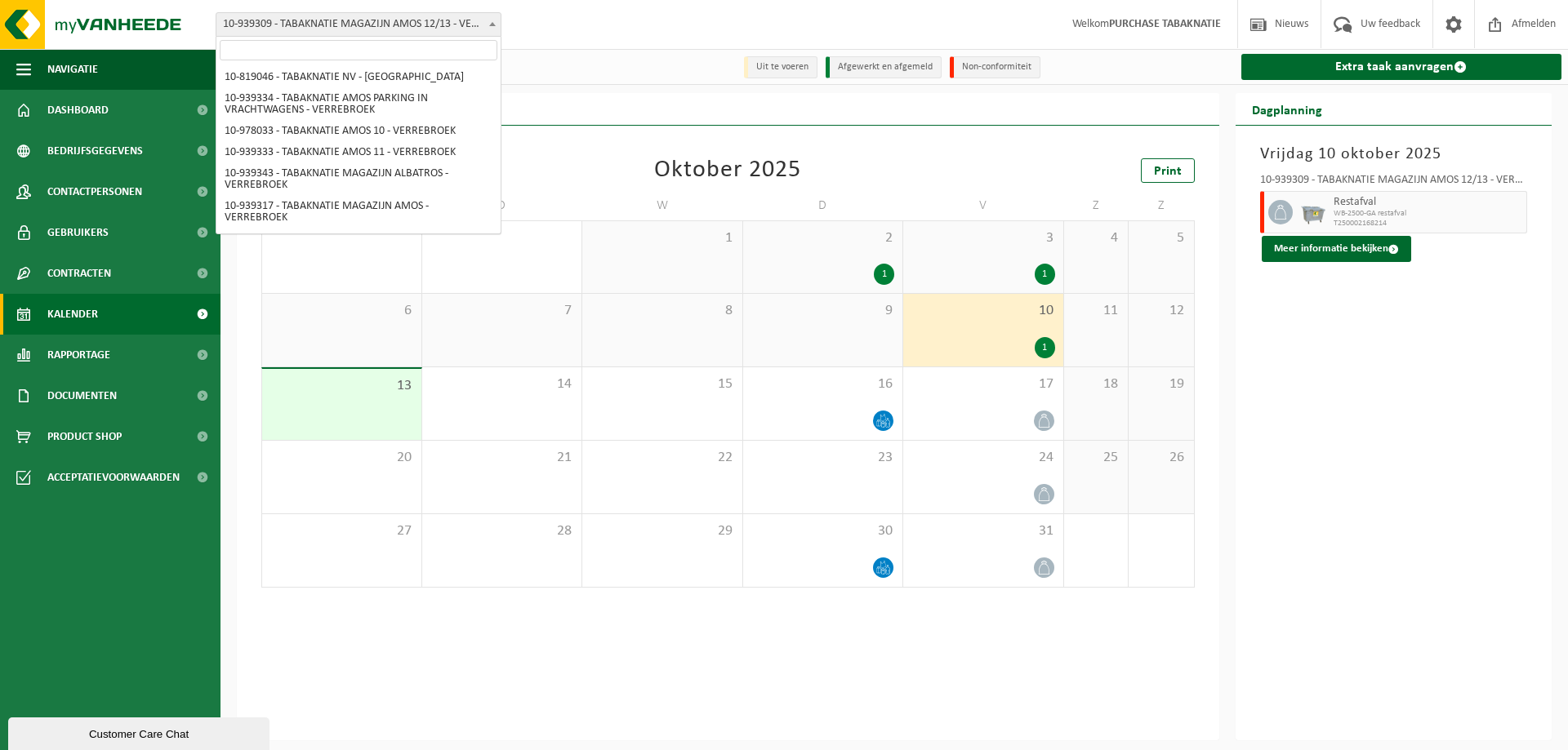
scroll to position [129, 0]
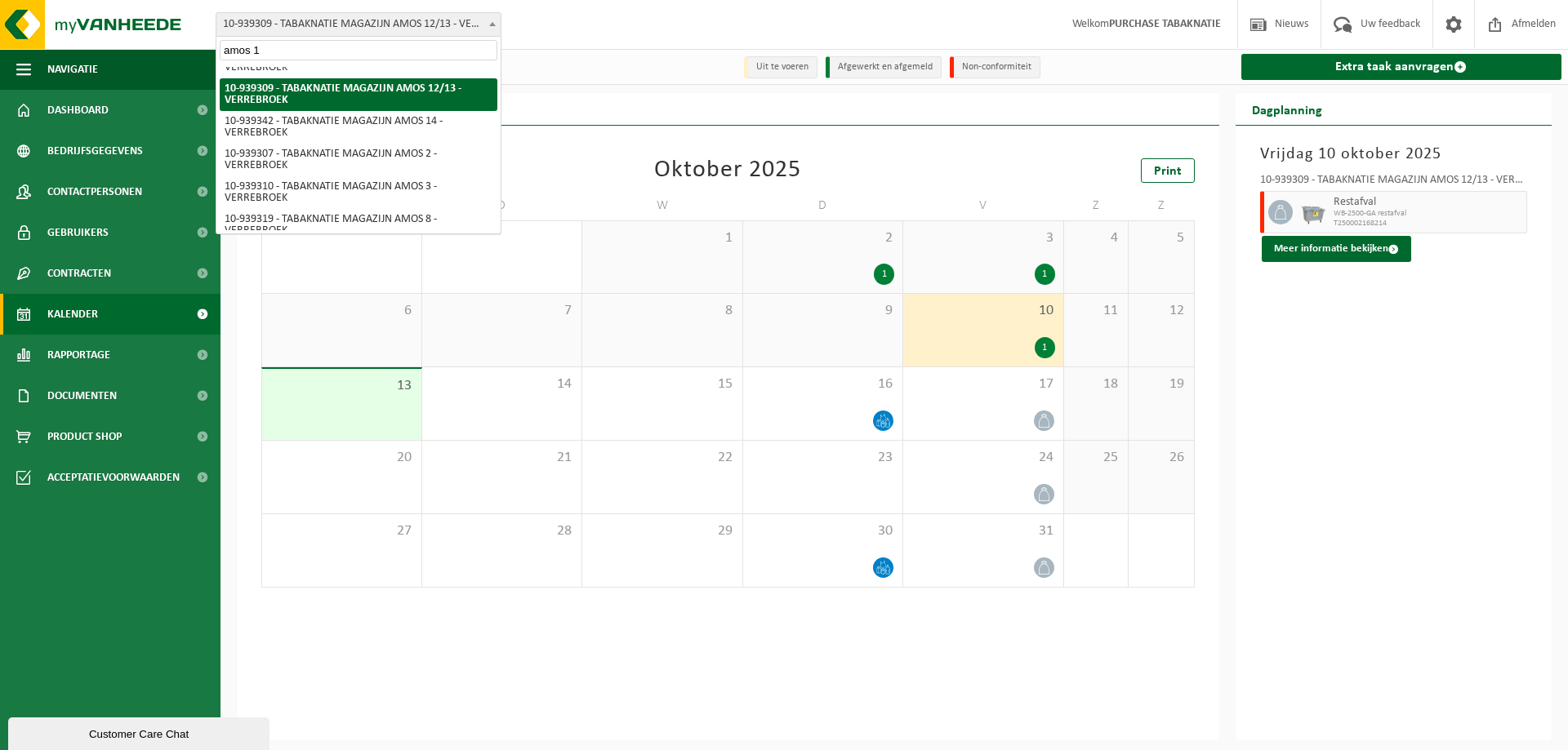
type input "amos 14"
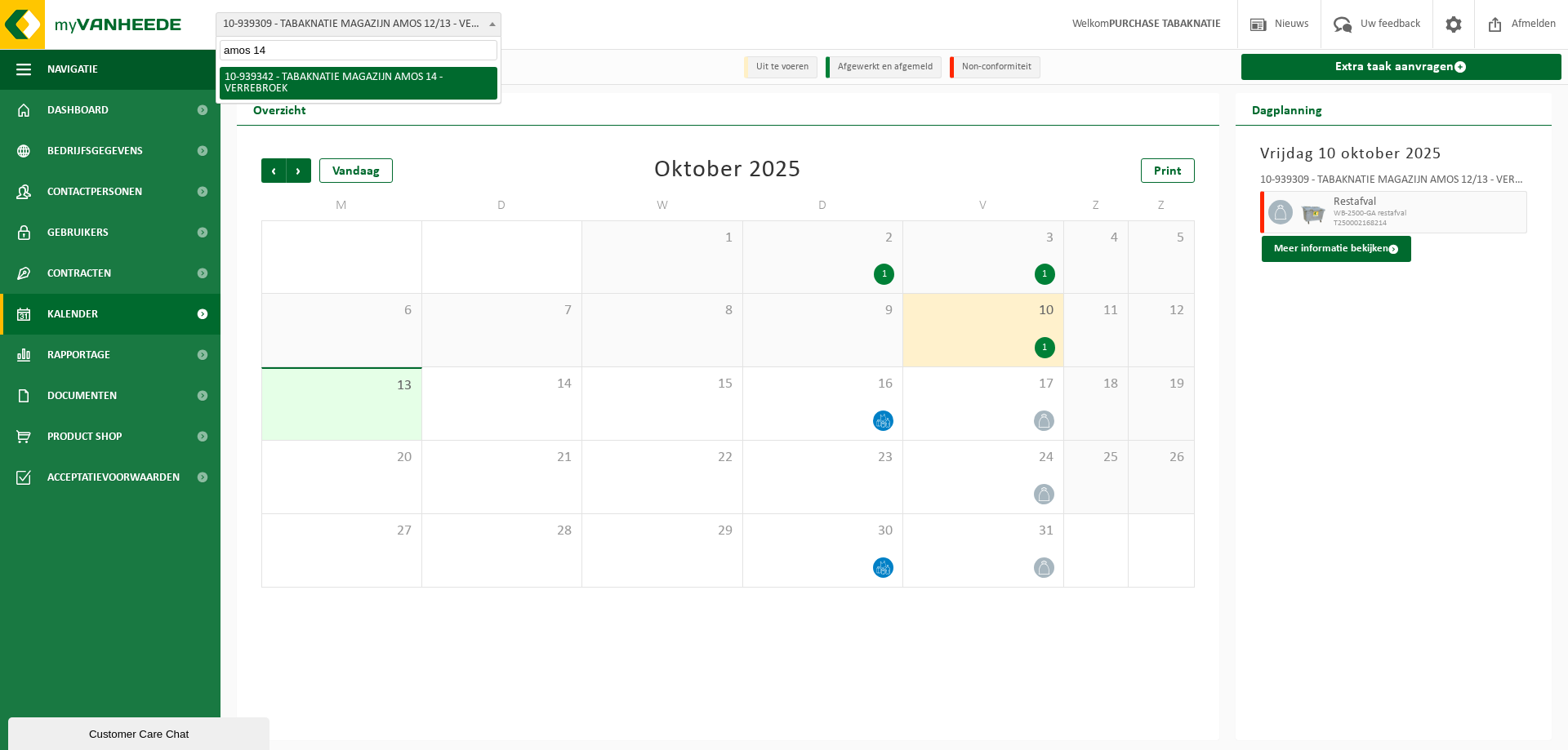
select select "138360"
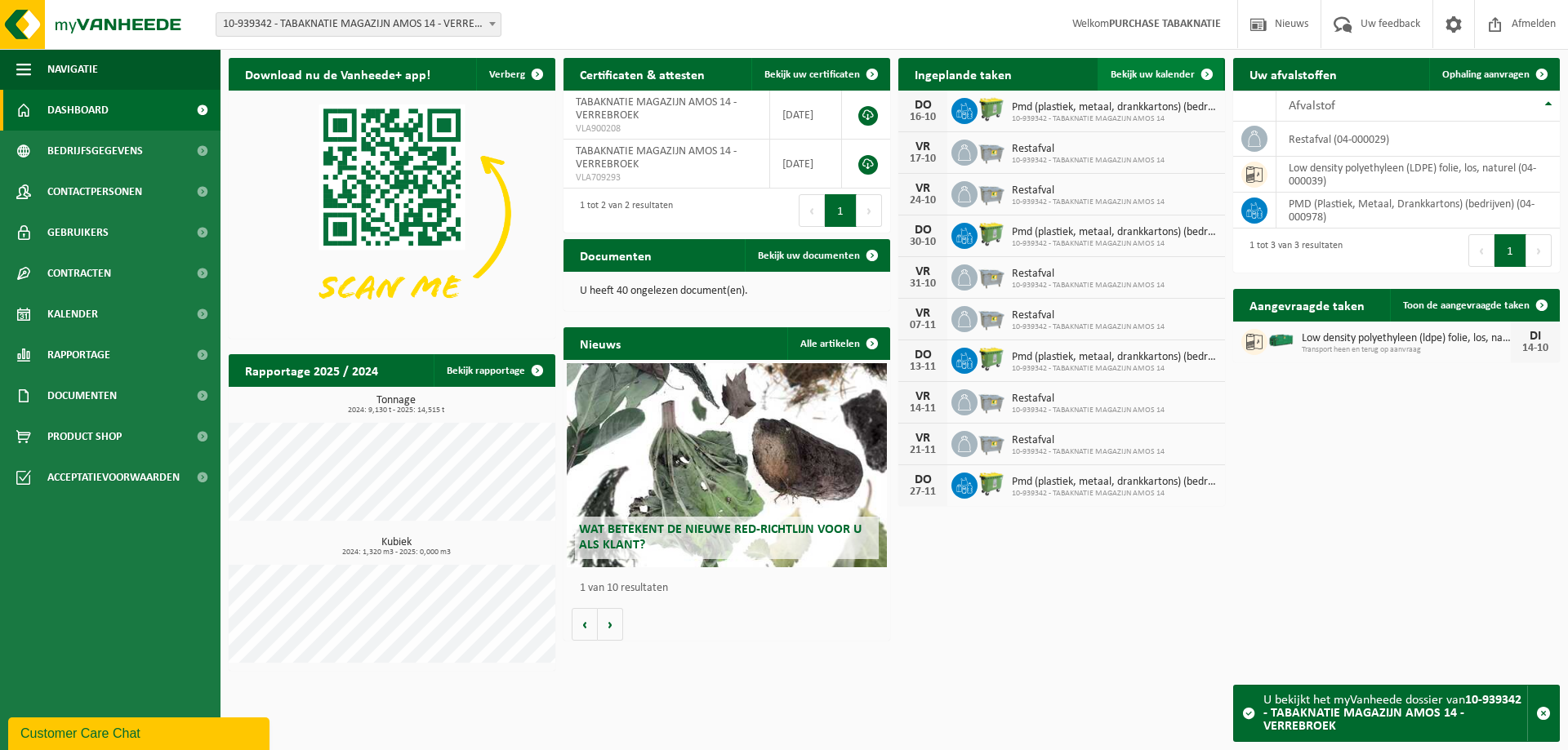
click at [1171, 70] on span "Bekijk uw kalender" at bounding box center [1152, 75] width 84 height 11
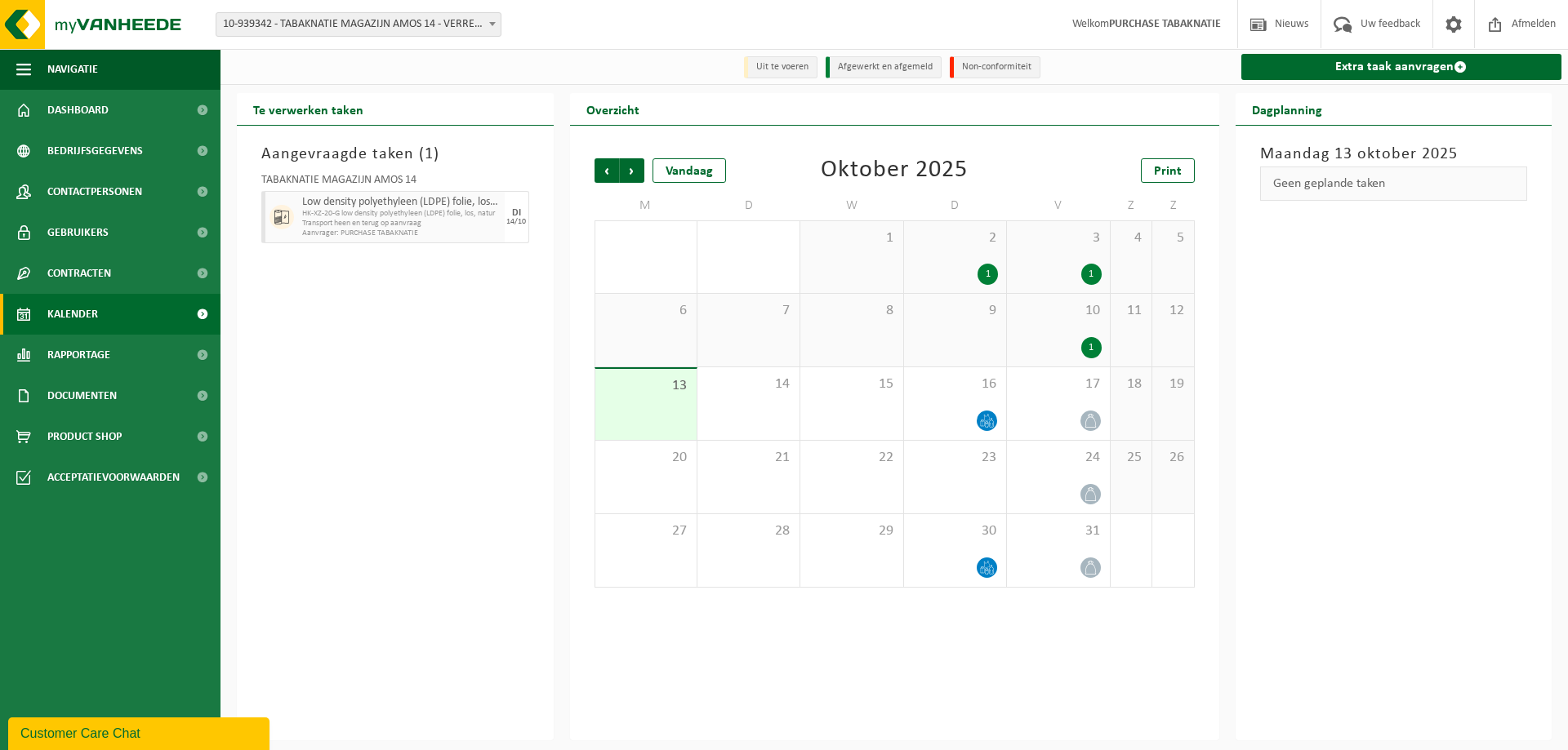
click at [1023, 338] on div "1" at bounding box center [1057, 348] width 86 height 21
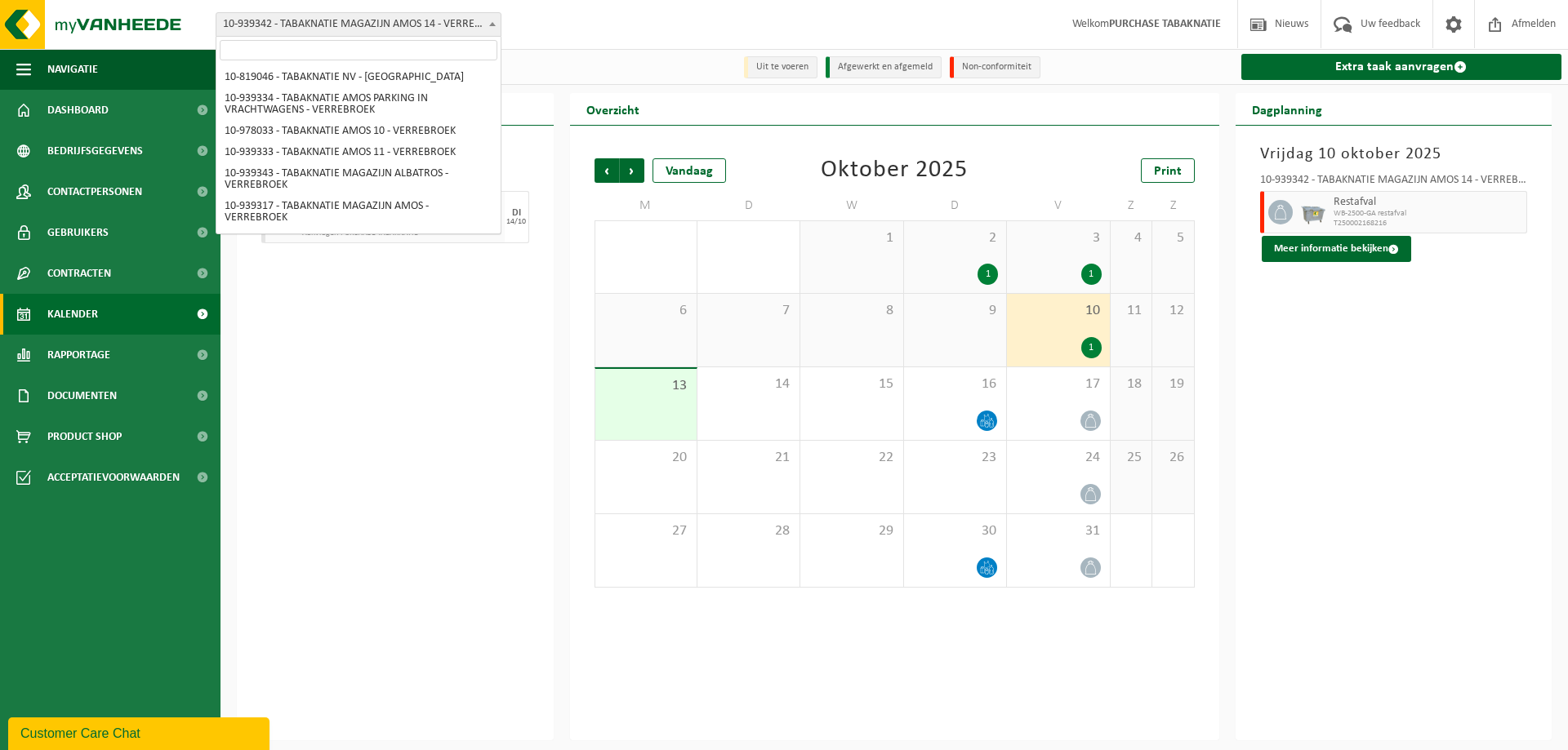
click at [483, 34] on span "10-939342 - TABAKNATIE MAGAZIJN AMOS 14 - VERREBROEK" at bounding box center [359, 25] width 284 height 23
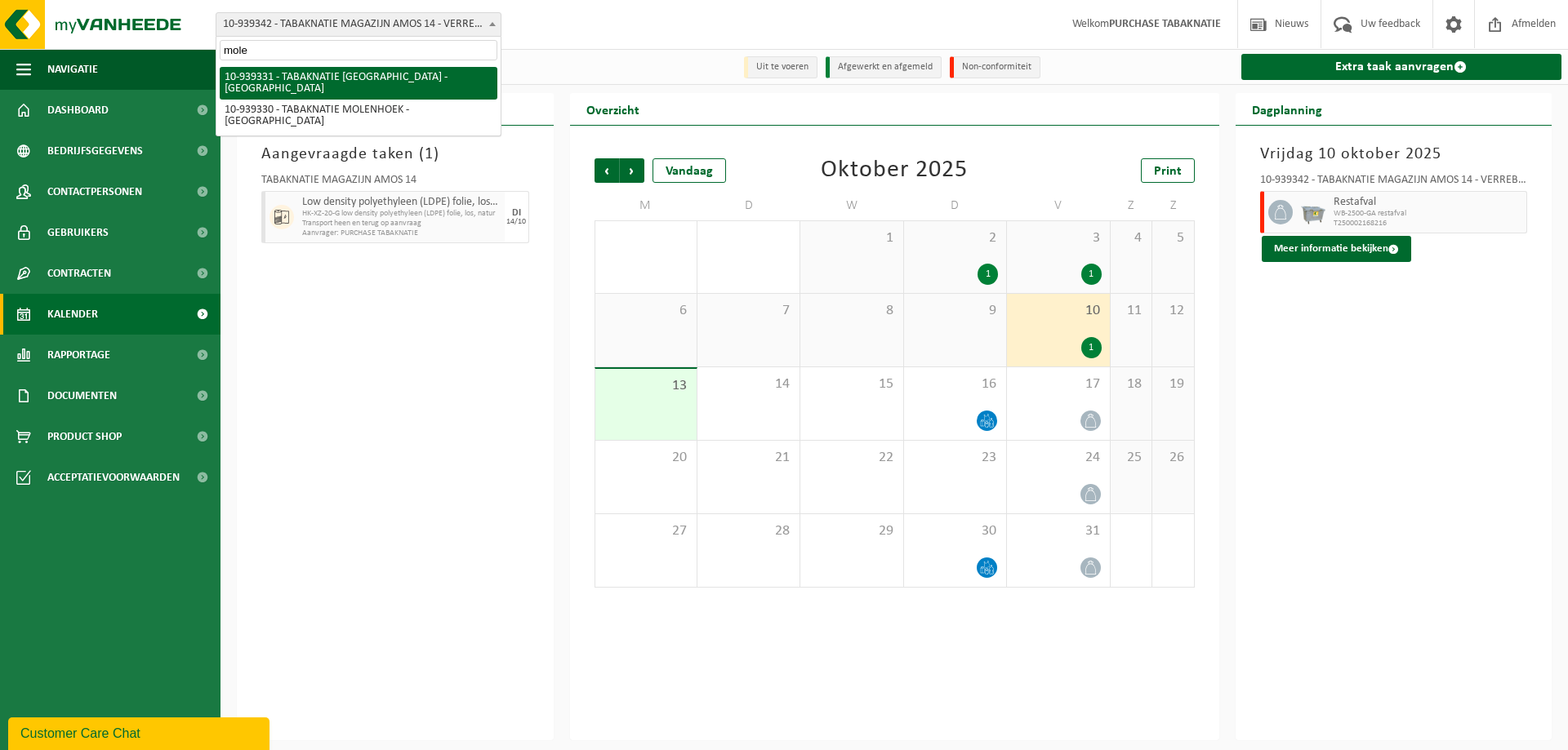
type input "molen"
select select "138353"
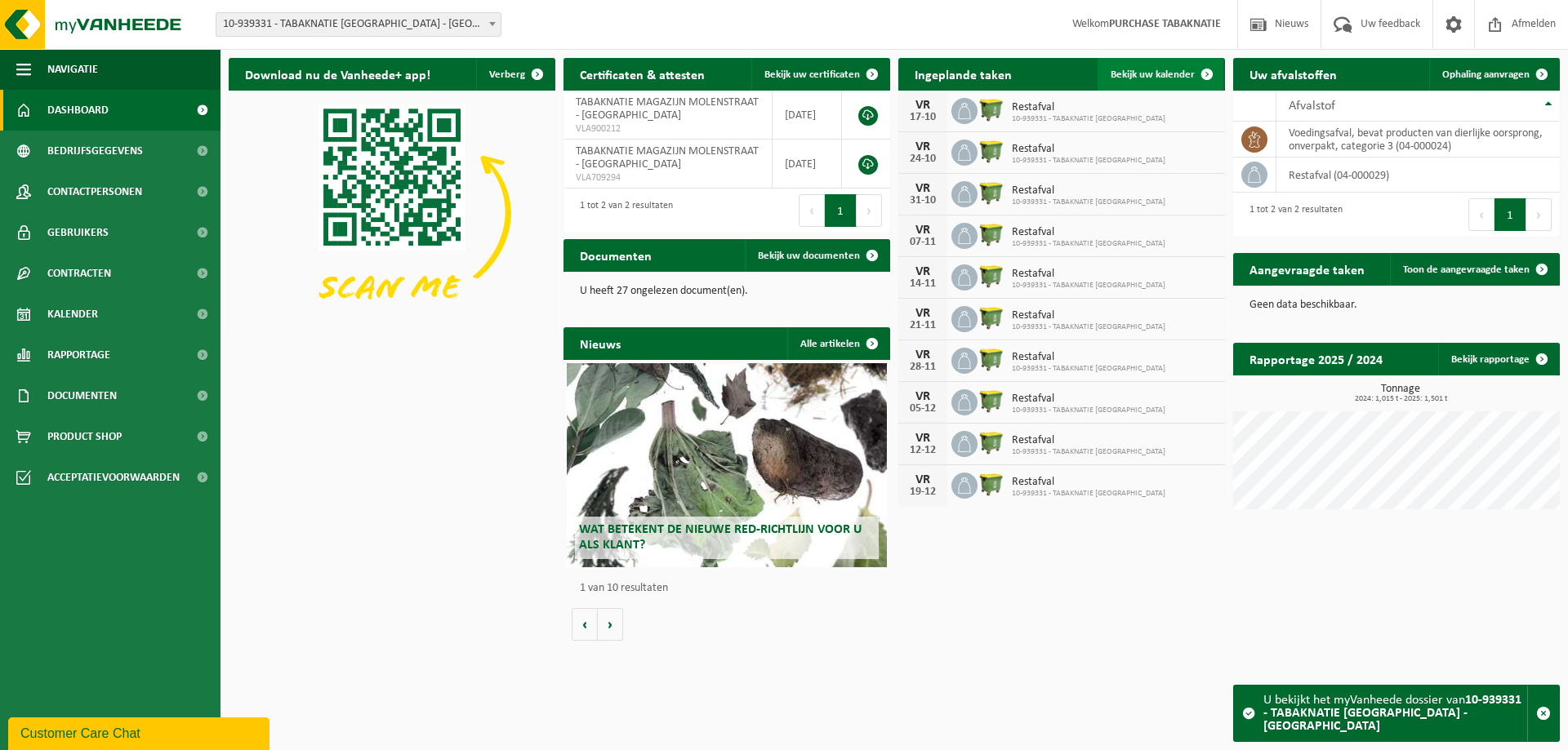
click at [1160, 78] on span "Bekijk uw kalender" at bounding box center [1152, 75] width 84 height 11
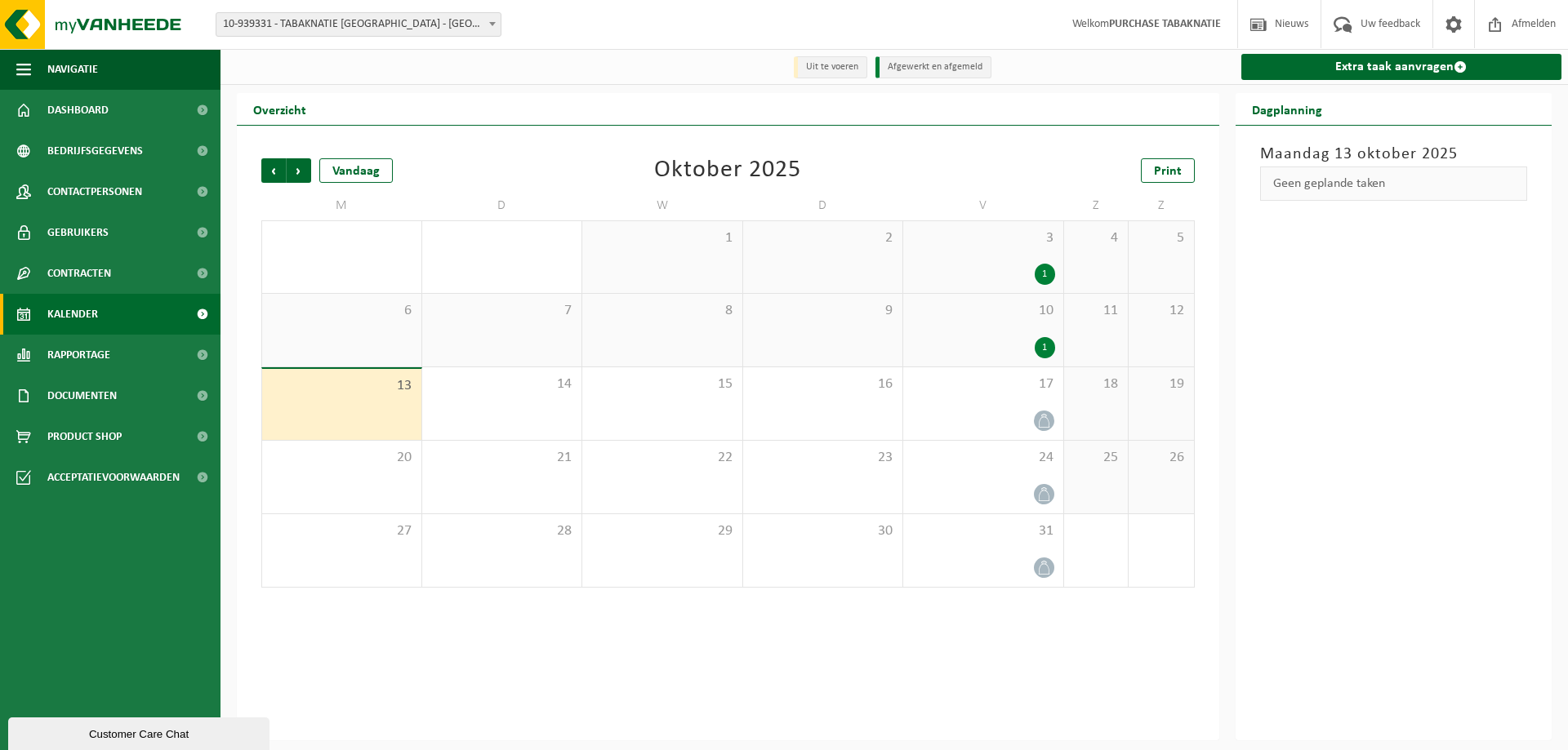
click at [932, 337] on div "10 1" at bounding box center [983, 330] width 160 height 73
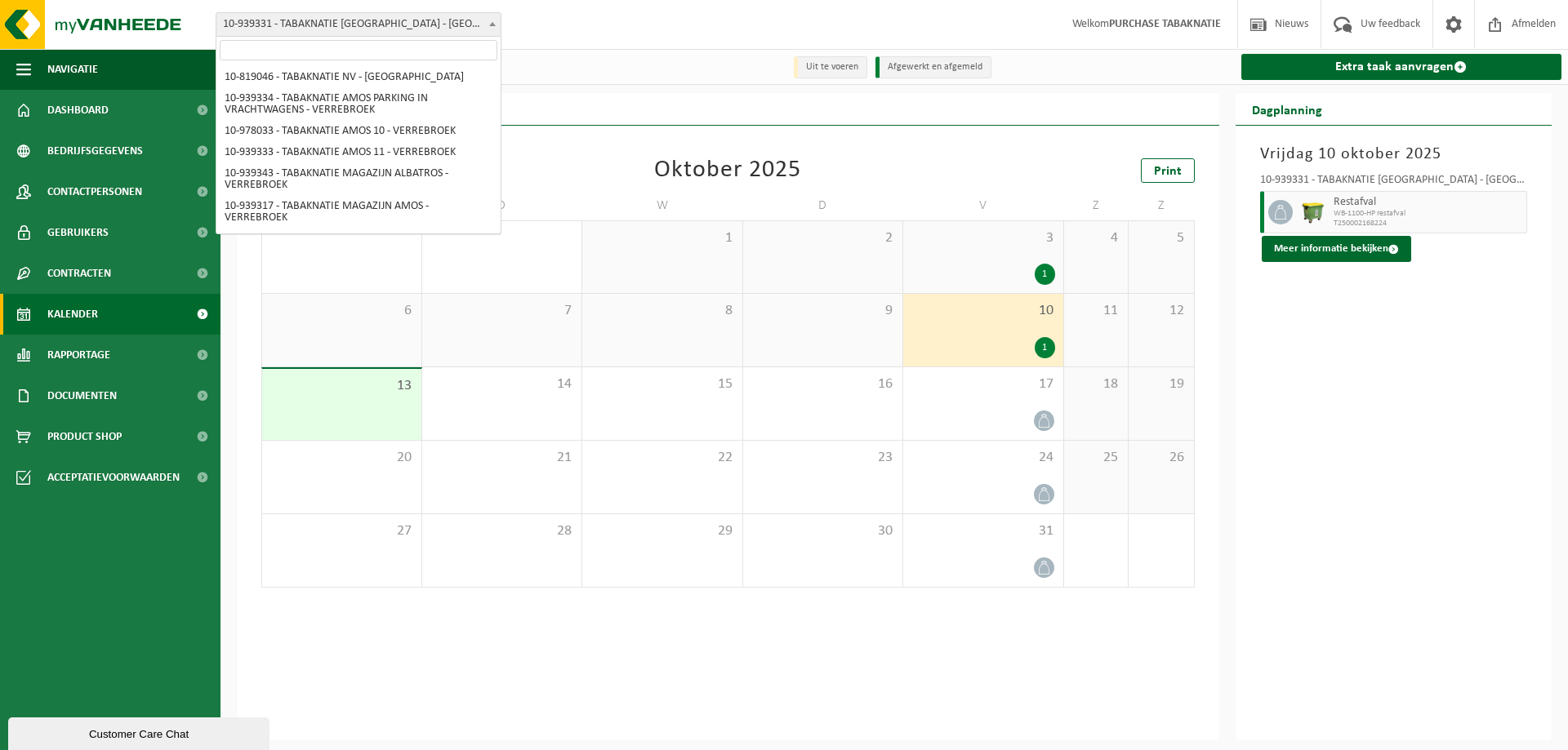
click at [352, 18] on span "10-939331 - TABAKNATIE [GEOGRAPHIC_DATA] - [GEOGRAPHIC_DATA]" at bounding box center [359, 25] width 284 height 23
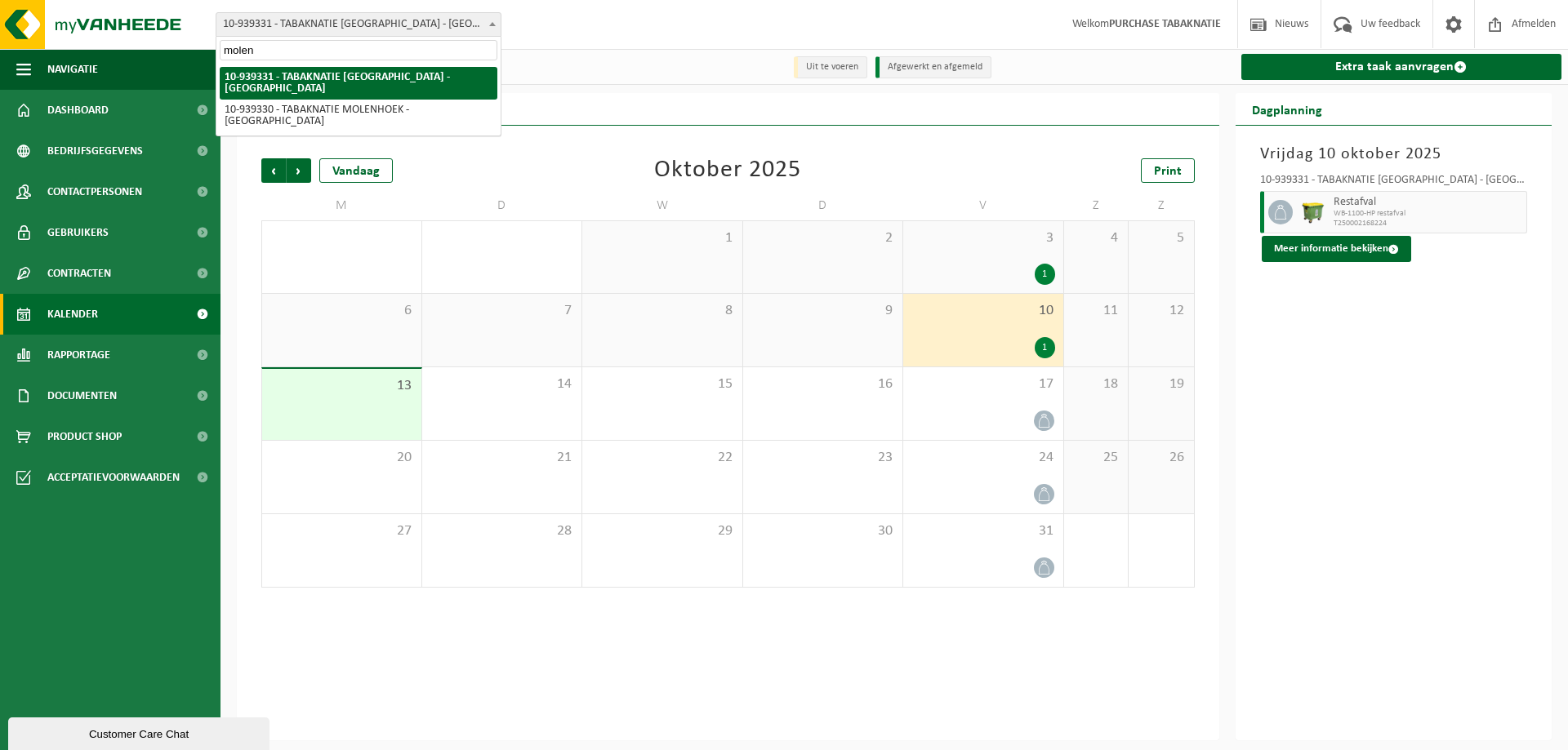
type input "molenh"
select select "138352"
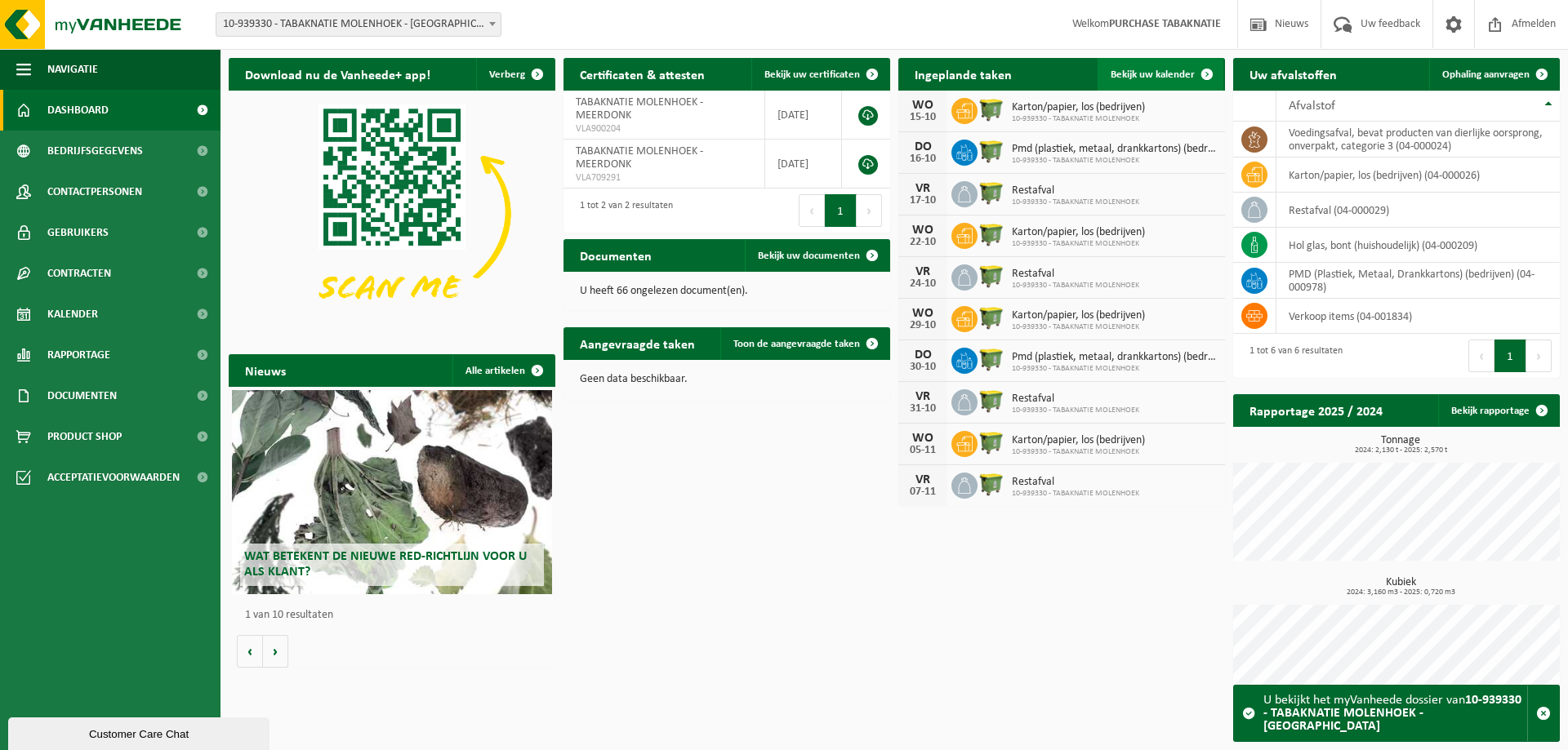
click at [1140, 67] on link "Bekijk uw kalender" at bounding box center [1160, 74] width 126 height 33
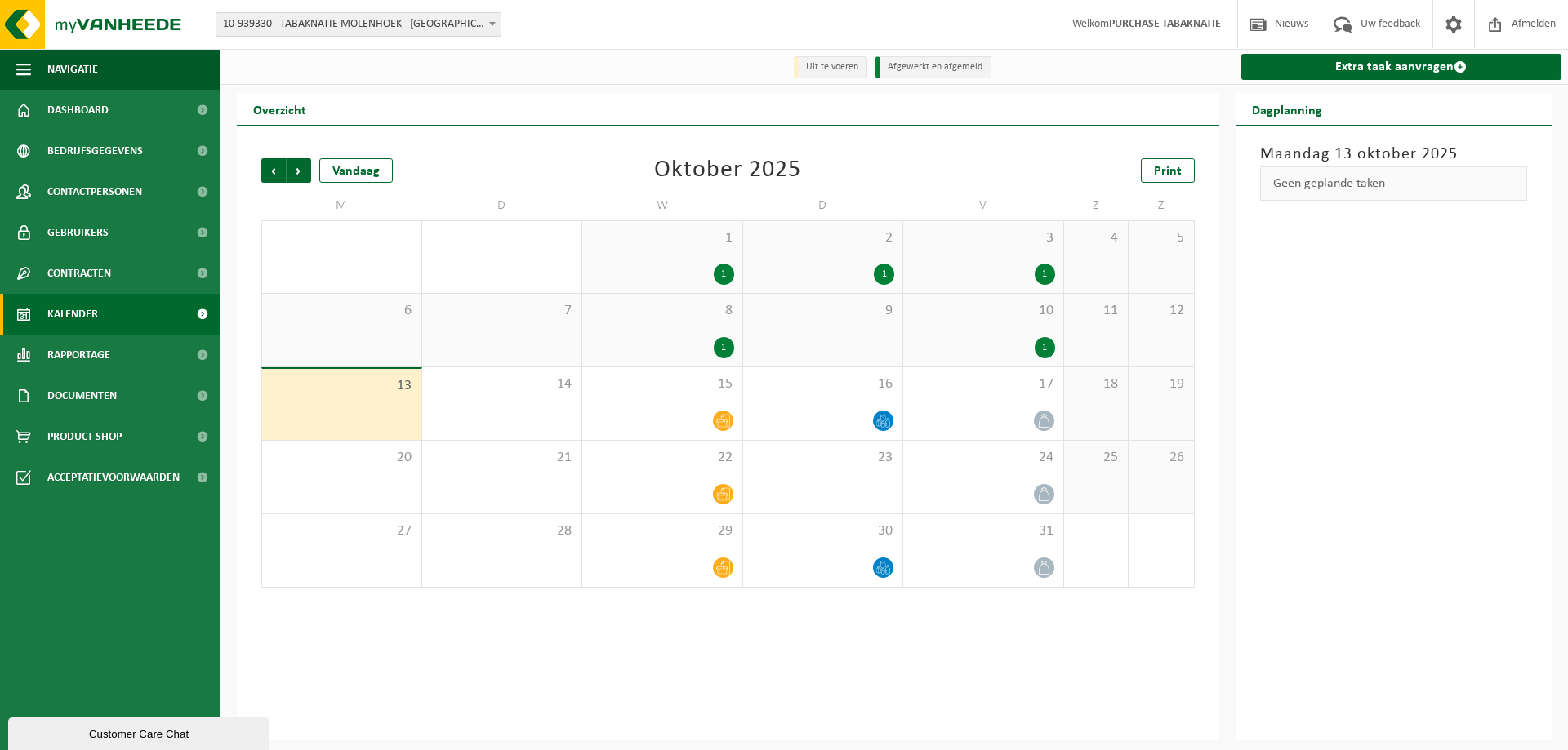
click at [645, 329] on div "8 1" at bounding box center [662, 330] width 160 height 73
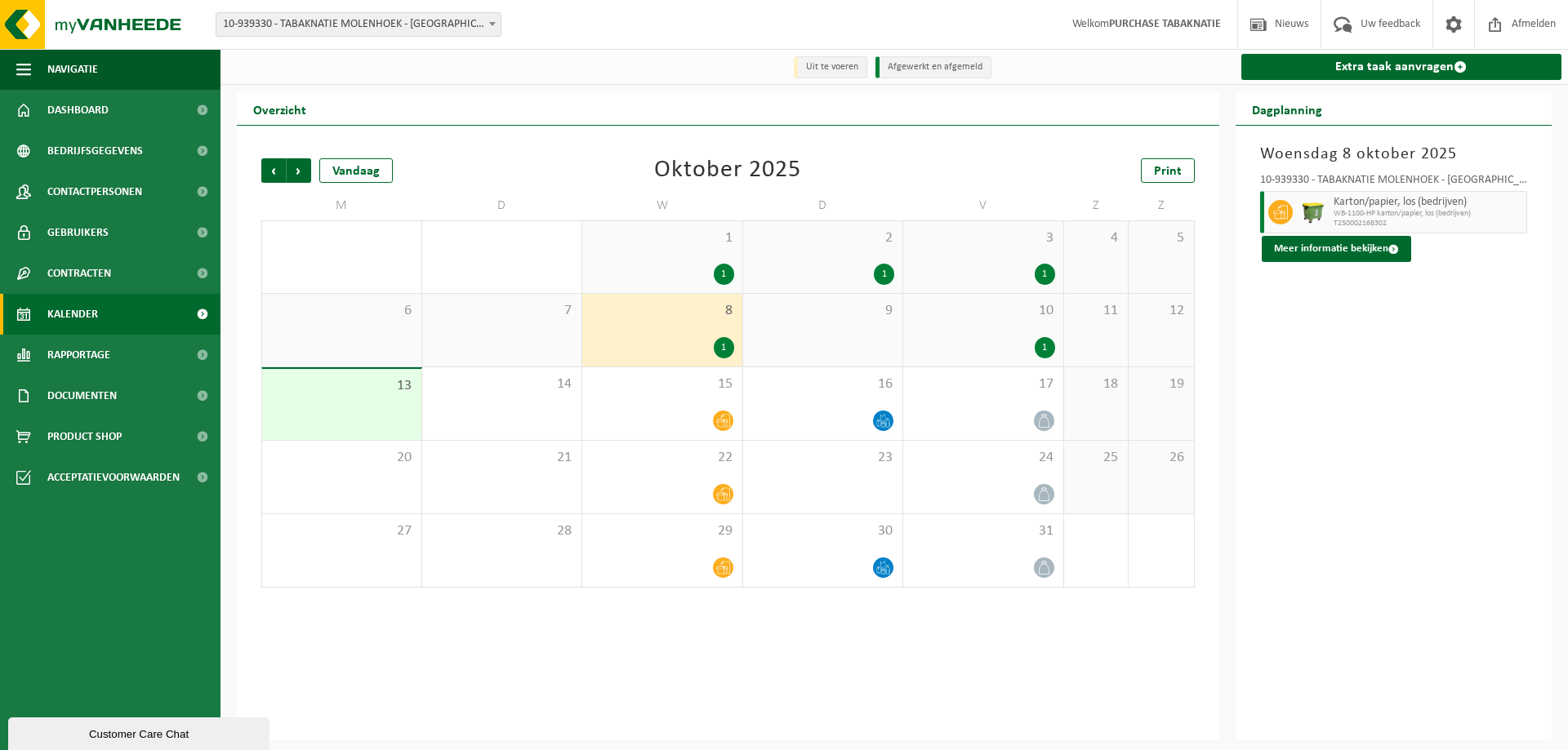
click at [970, 320] on span "10" at bounding box center [983, 311] width 144 height 18
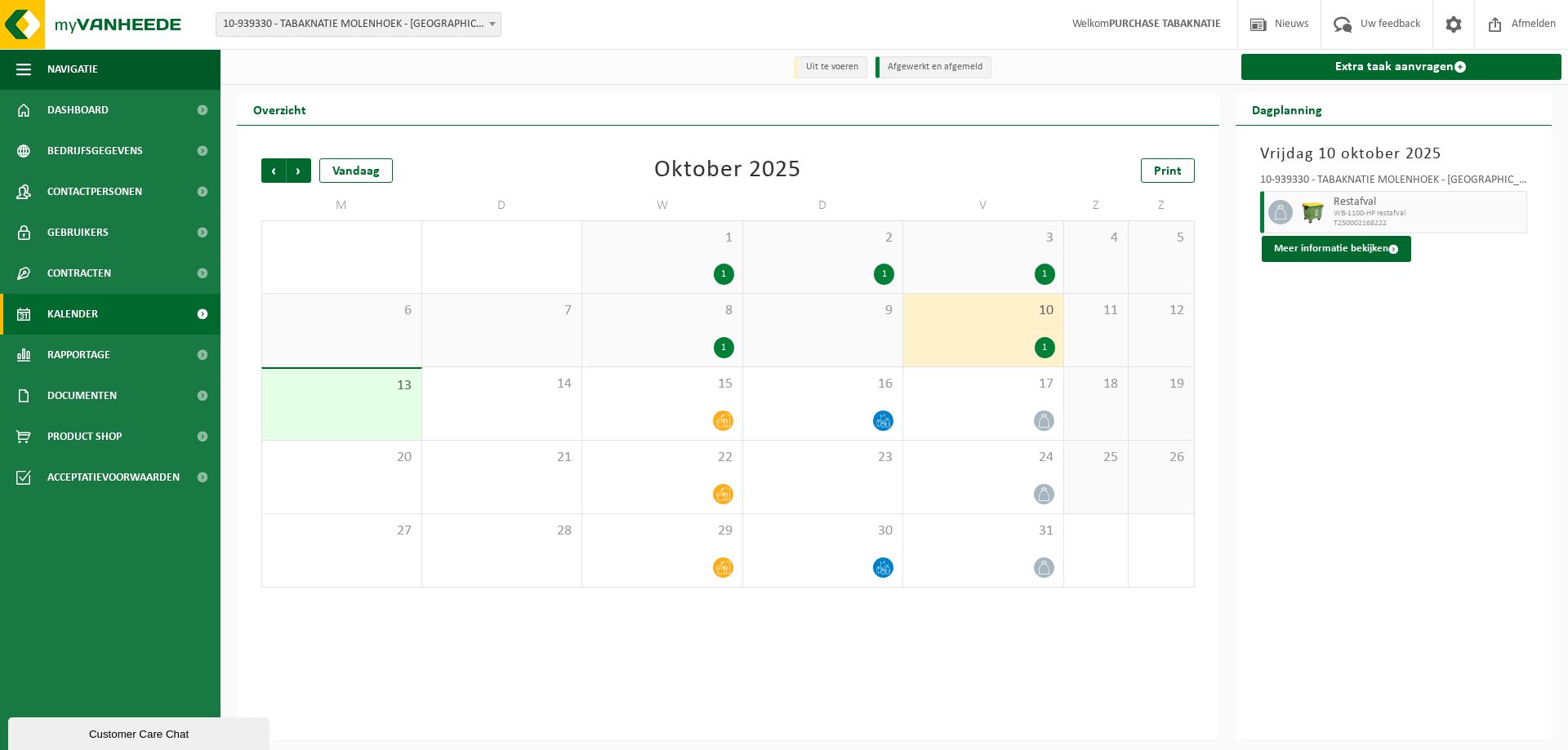
click at [347, 39] on div "Vestiging: 10-819046 - TABAKNATIE NV - ANTWERPEN 10-939334 - TABAKNATIE AMOS PA…" at bounding box center [784, 25] width 1568 height 50
click at [352, 26] on span "10-939330 - TABAKNATIE MOLENHOEK - [GEOGRAPHIC_DATA]" at bounding box center [359, 25] width 284 height 23
type input "vdw"
select select "138354"
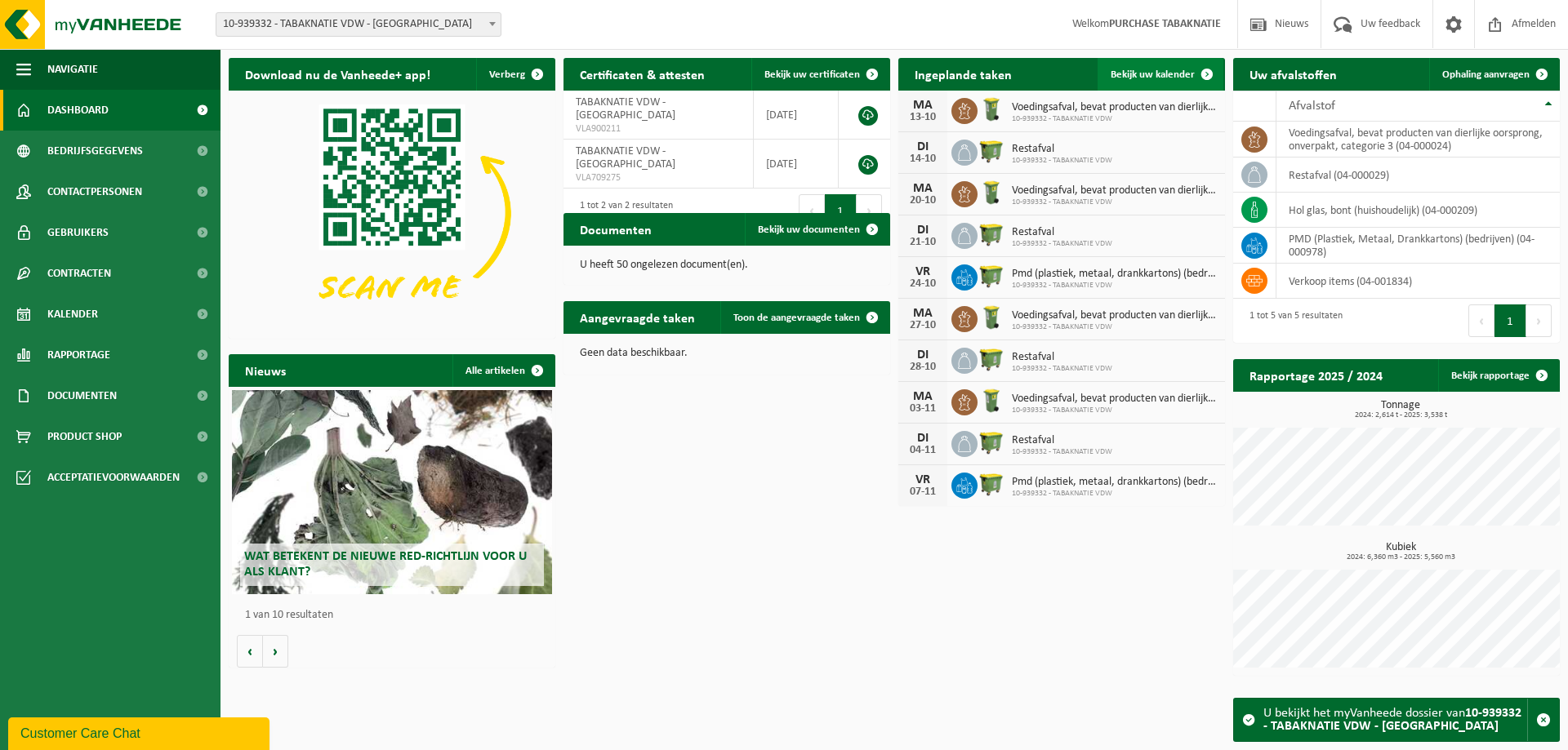
click at [1144, 87] on link "Bekijk uw kalender" at bounding box center [1160, 74] width 126 height 33
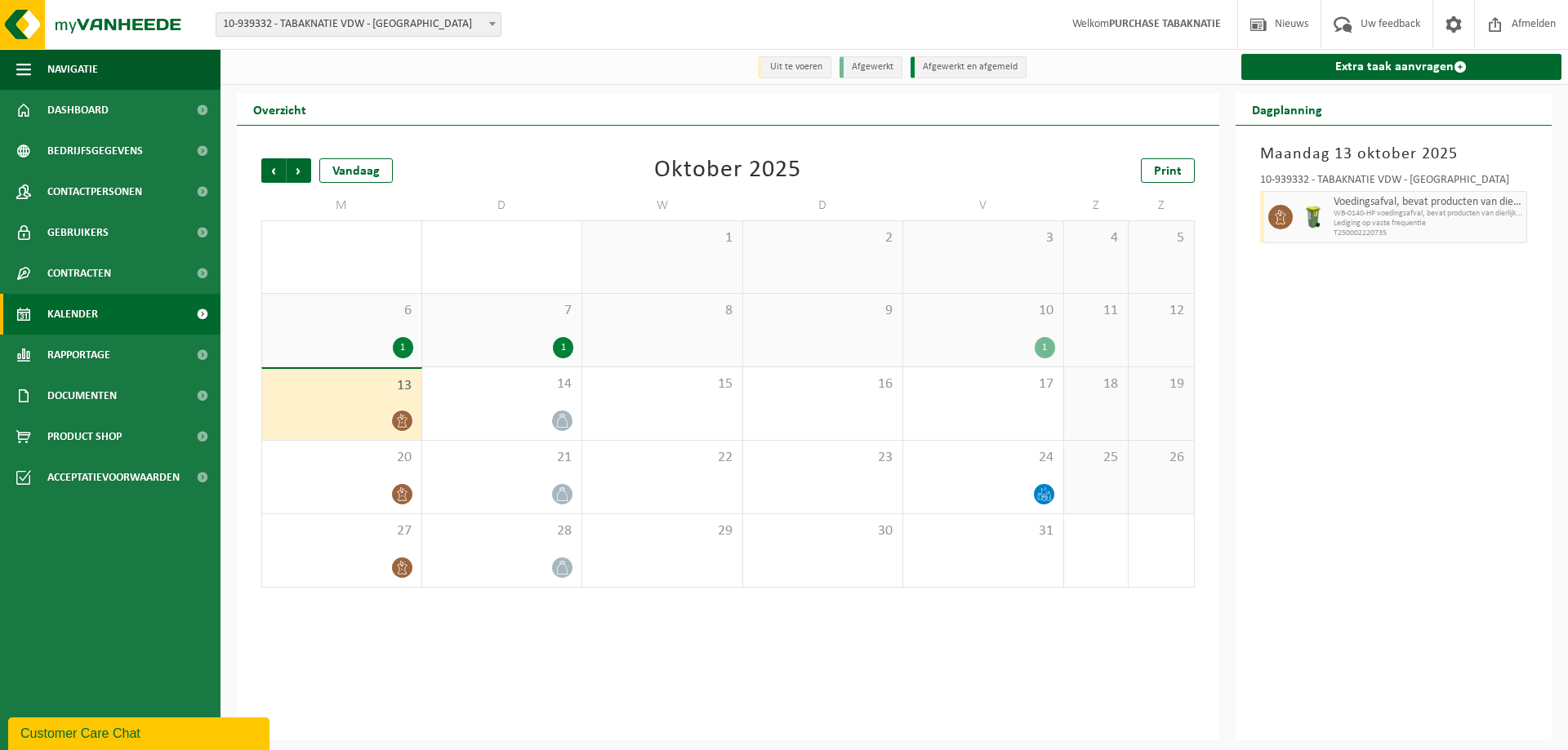
click at [375, 328] on div "6 1" at bounding box center [341, 330] width 159 height 73
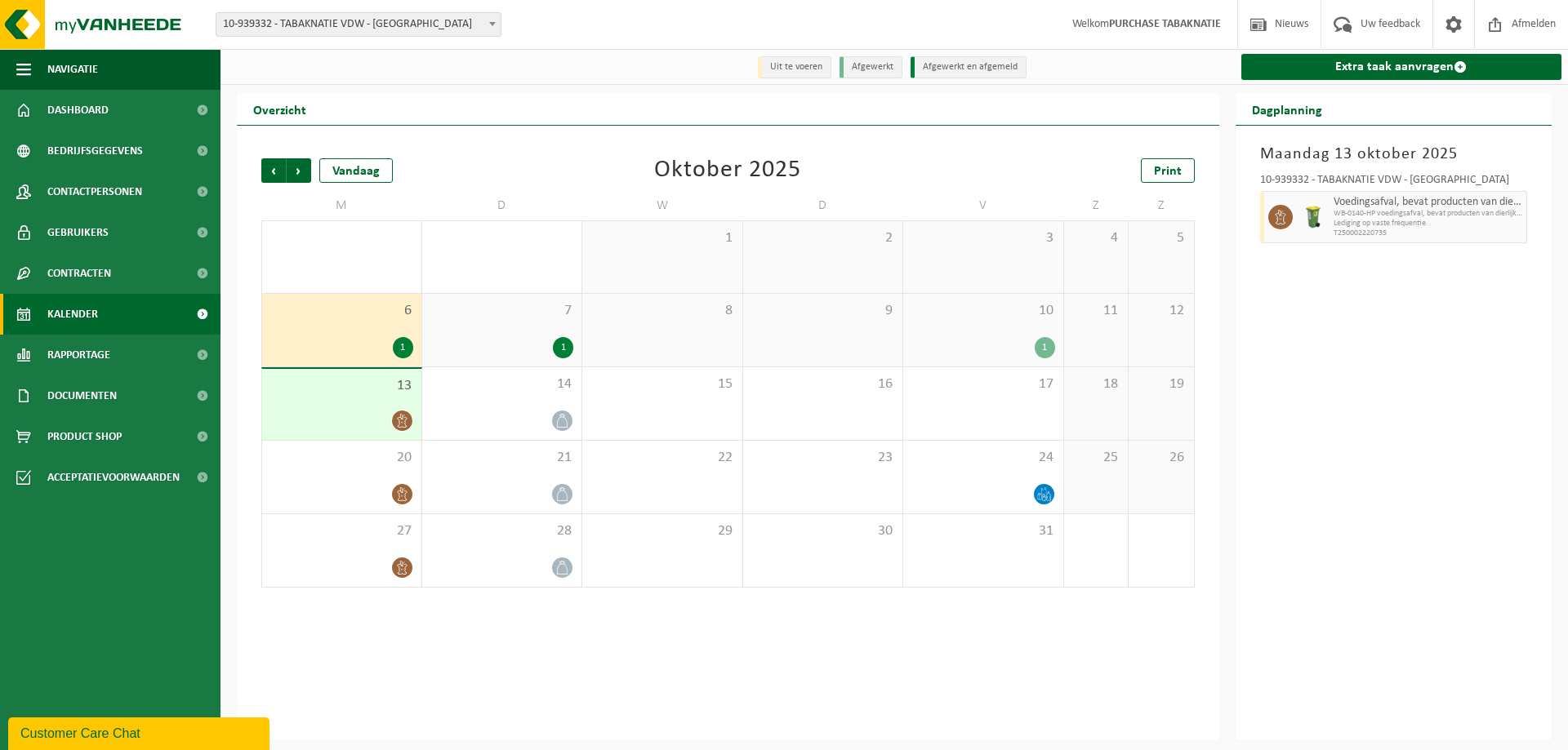
click at [533, 326] on div "7 1" at bounding box center [503, 330] width 160 height 73
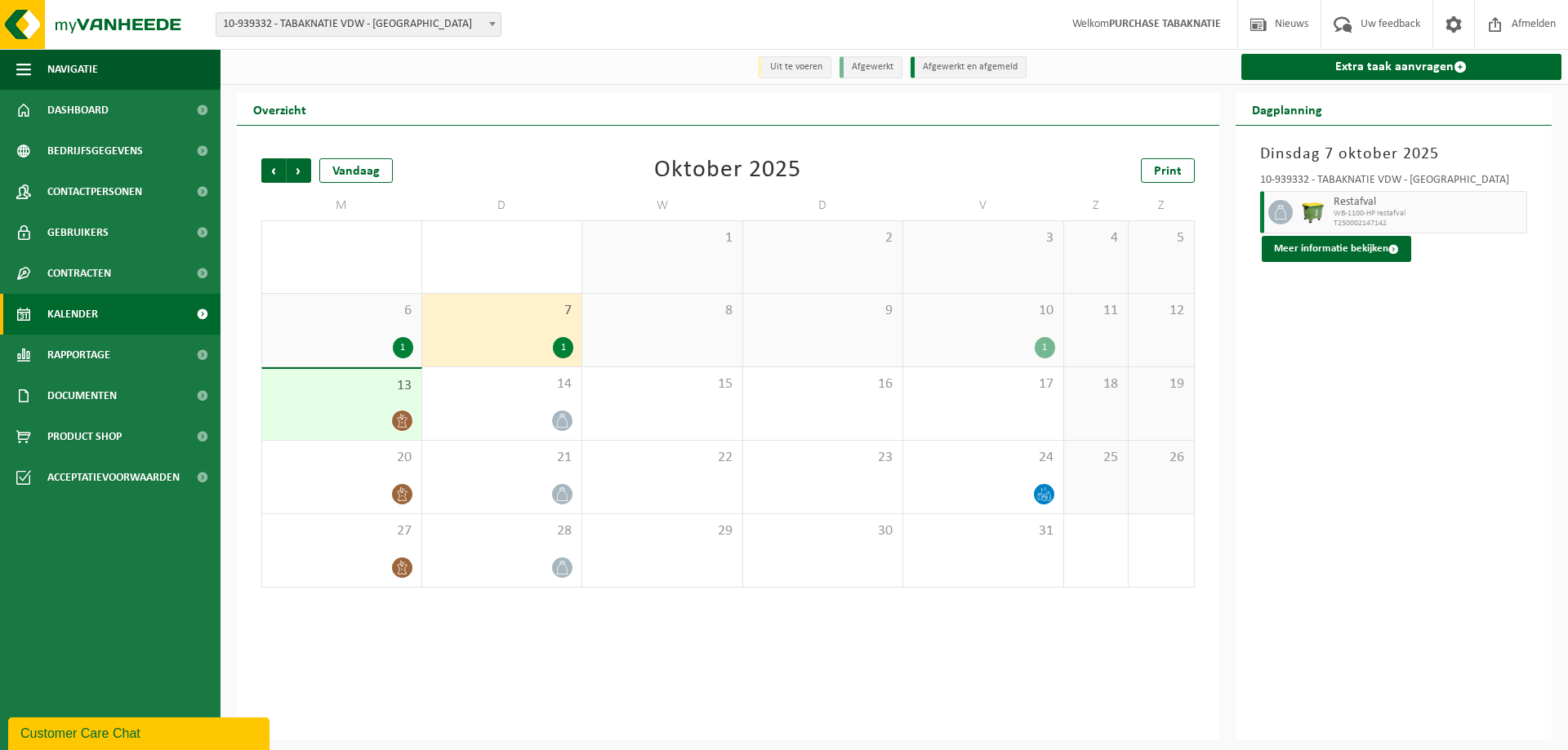
click at [979, 325] on div "10 1" at bounding box center [983, 330] width 160 height 73
